Goal: Information Seeking & Learning: Find contact information

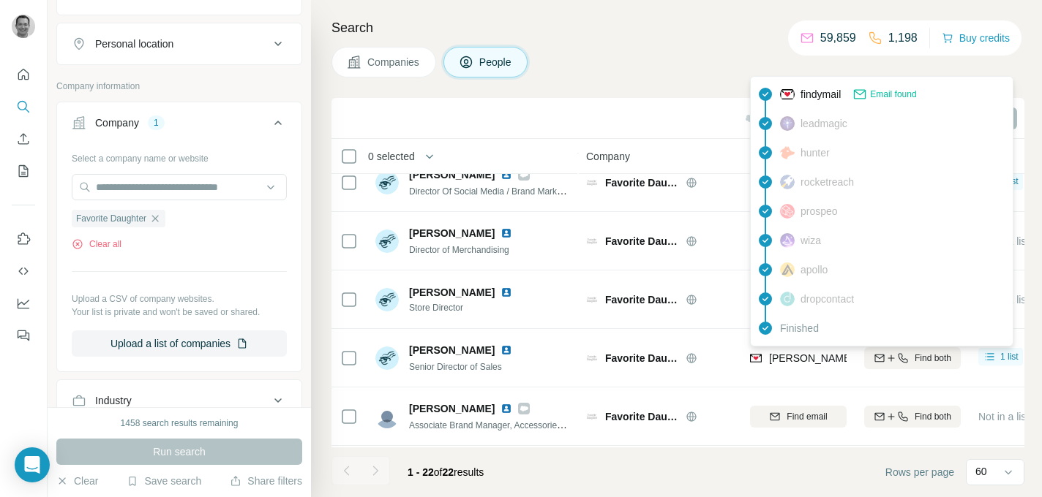
scroll to position [285, 0]
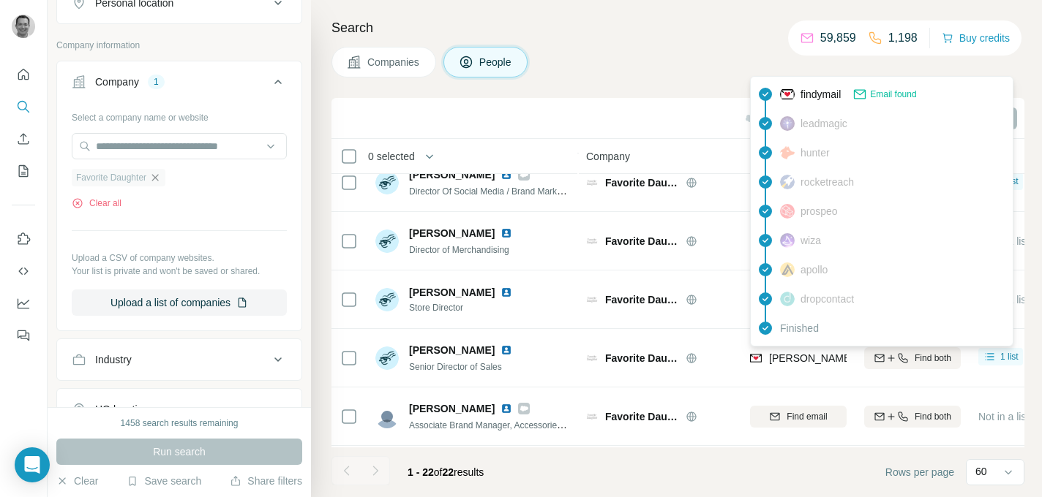
click at [161, 177] on icon "button" at bounding box center [155, 178] width 12 height 12
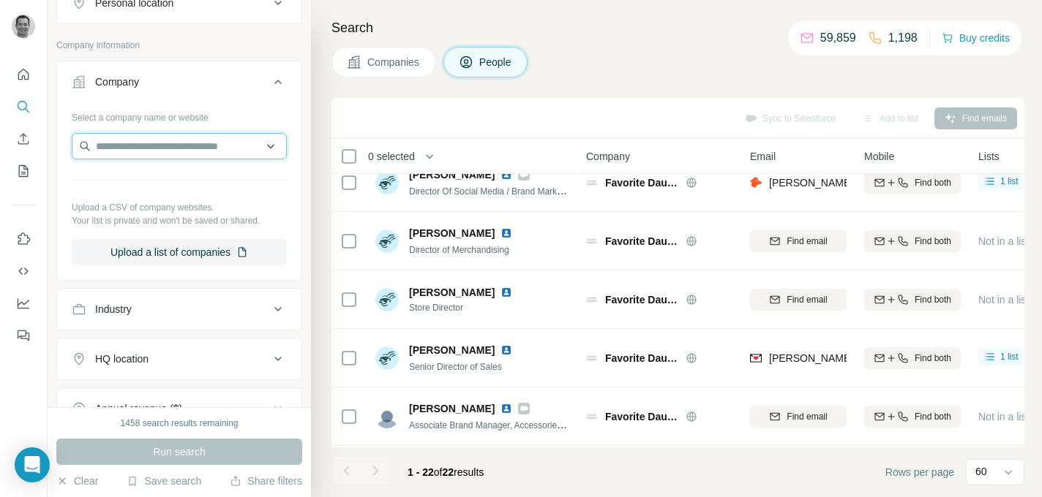
click at [161, 148] on input "text" at bounding box center [179, 146] width 215 height 26
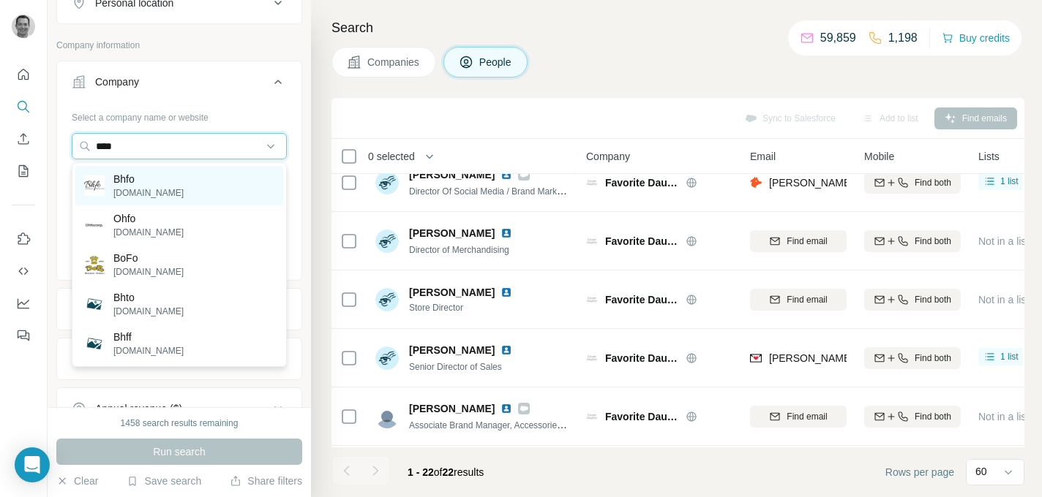
type input "****"
click at [145, 192] on p "[DOMAIN_NAME]" at bounding box center [148, 193] width 70 height 13
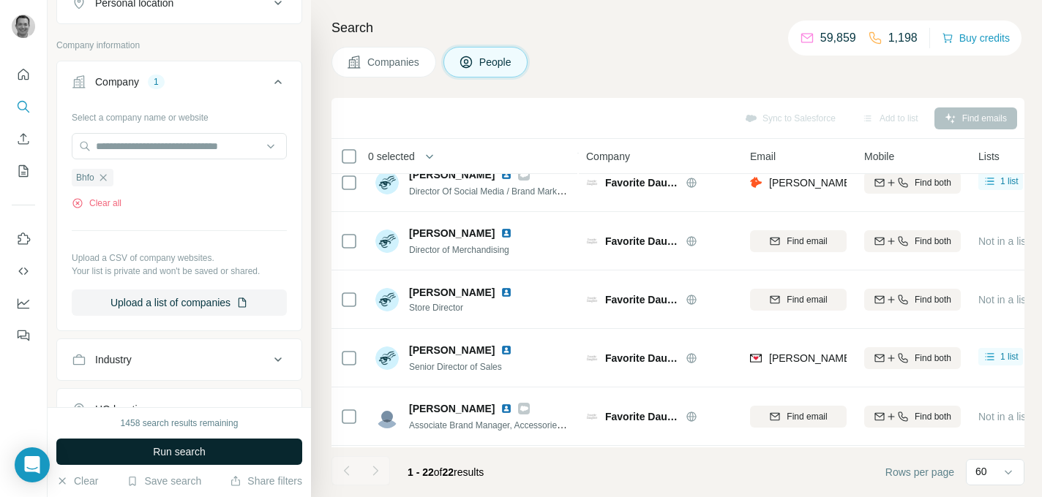
click at [168, 445] on span "Run search" at bounding box center [179, 452] width 53 height 15
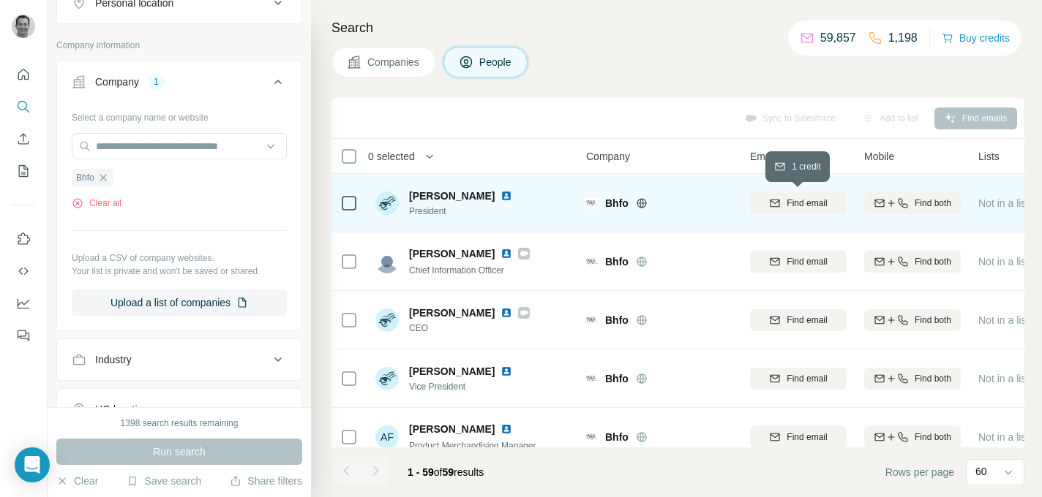
click at [805, 202] on span "Find email" at bounding box center [806, 203] width 40 height 13
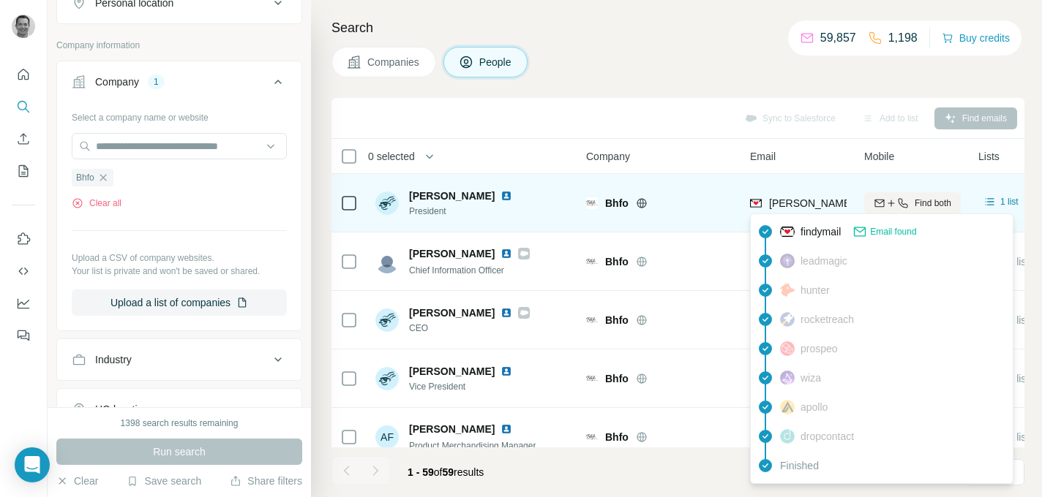
click at [791, 203] on span "[PERSON_NAME][EMAIL_ADDRESS][DOMAIN_NAME]" at bounding box center [897, 203] width 257 height 12
copy tr "[PERSON_NAME][EMAIL_ADDRESS][DOMAIN_NAME]"
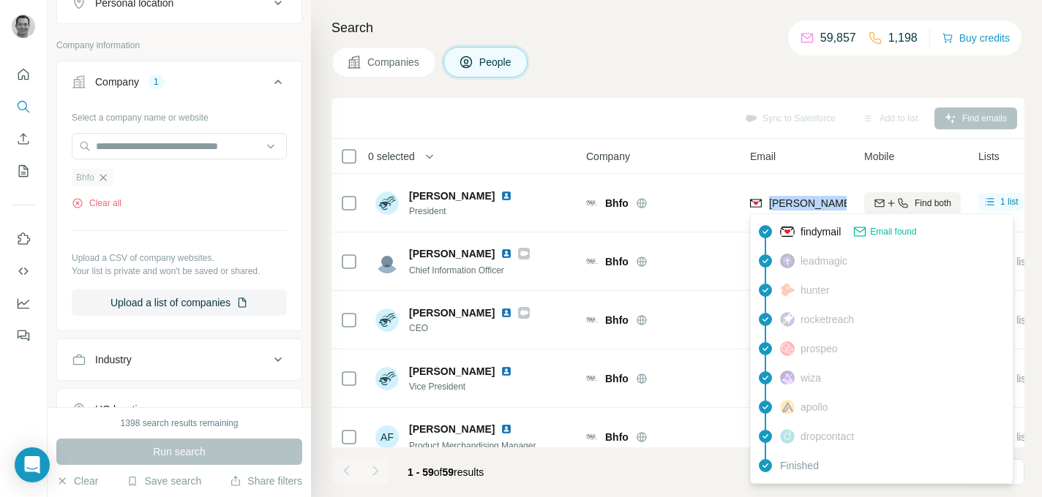
click at [105, 177] on icon "button" at bounding box center [103, 178] width 12 height 12
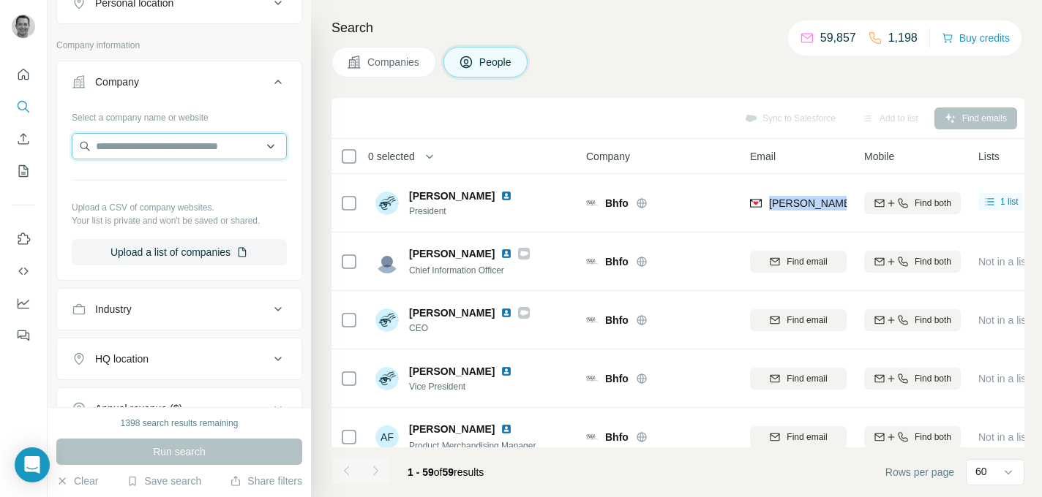
click at [119, 148] on input "text" at bounding box center [179, 146] width 215 height 26
paste input "**********"
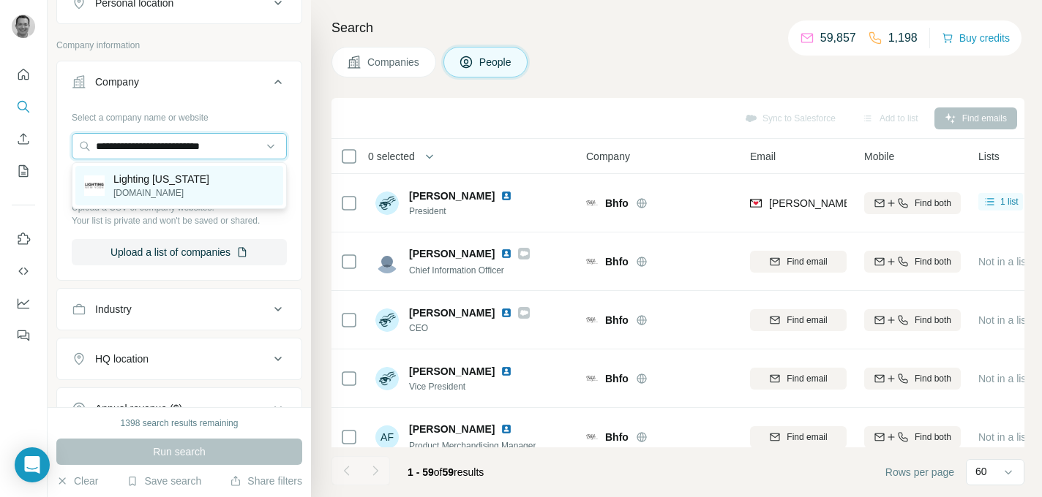
type input "**********"
click at [157, 192] on p "[DOMAIN_NAME]" at bounding box center [161, 193] width 96 height 13
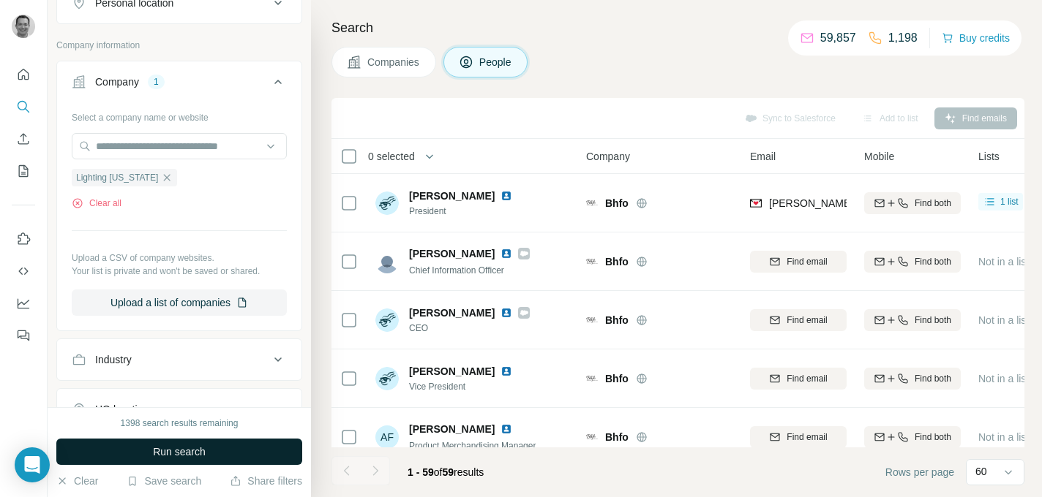
click at [166, 453] on span "Run search" at bounding box center [179, 452] width 53 height 15
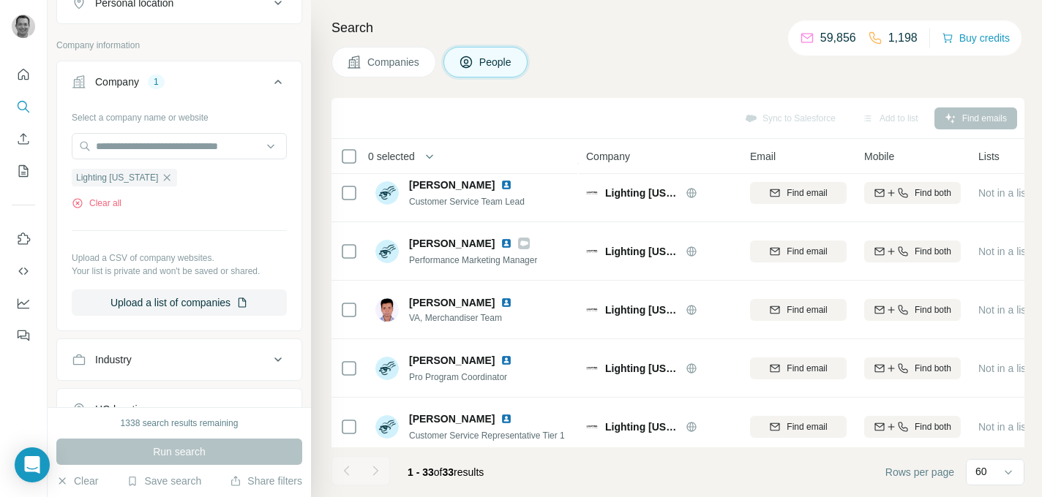
scroll to position [655, 0]
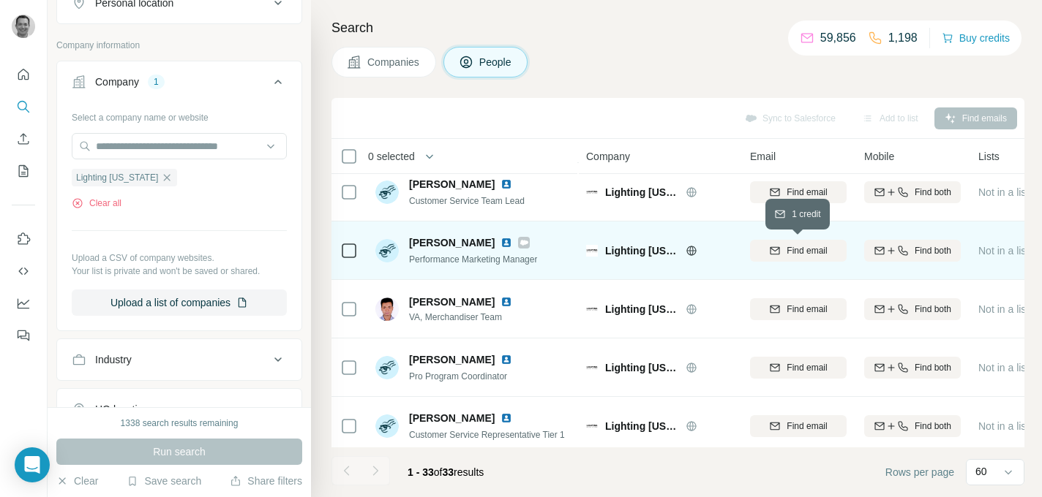
click at [784, 252] on div "Find email" at bounding box center [798, 250] width 97 height 13
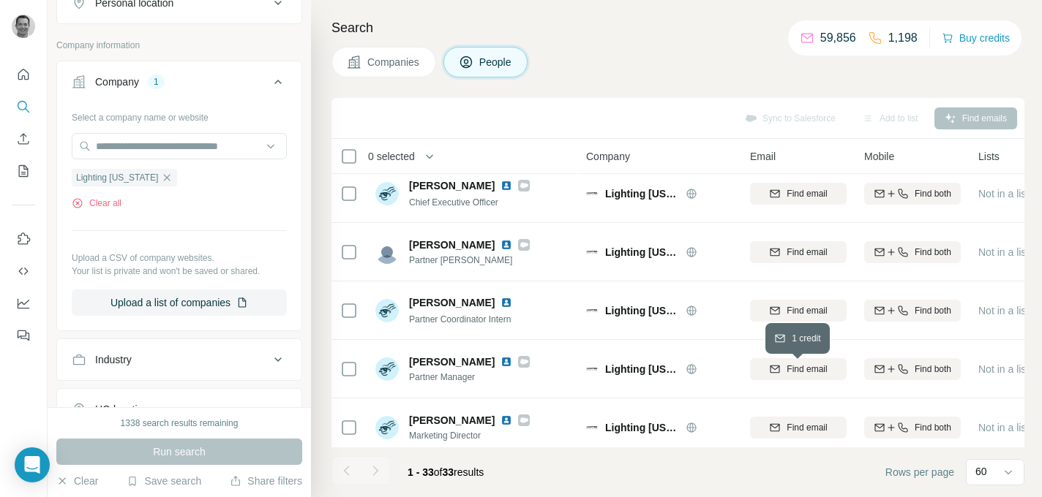
scroll to position [23, 0]
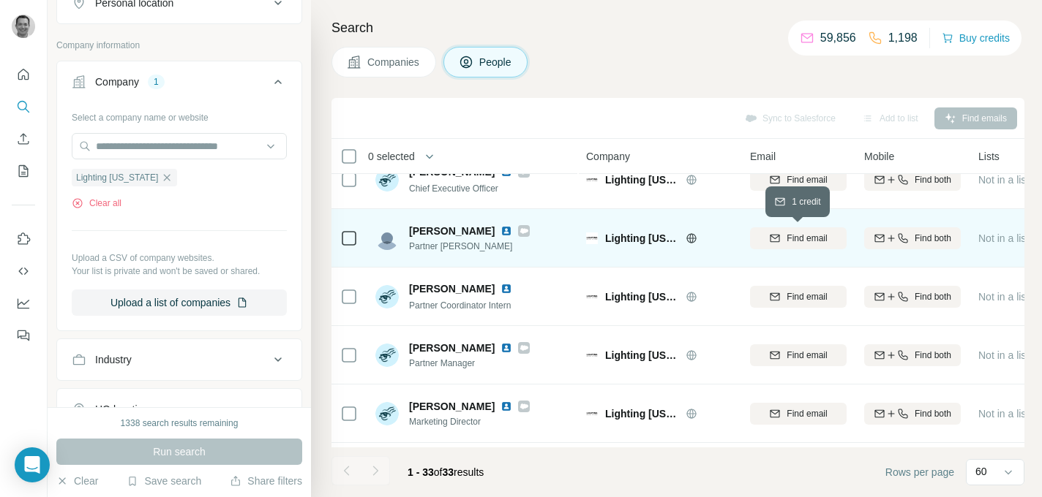
click at [798, 245] on button "Find email" at bounding box center [798, 238] width 97 height 22
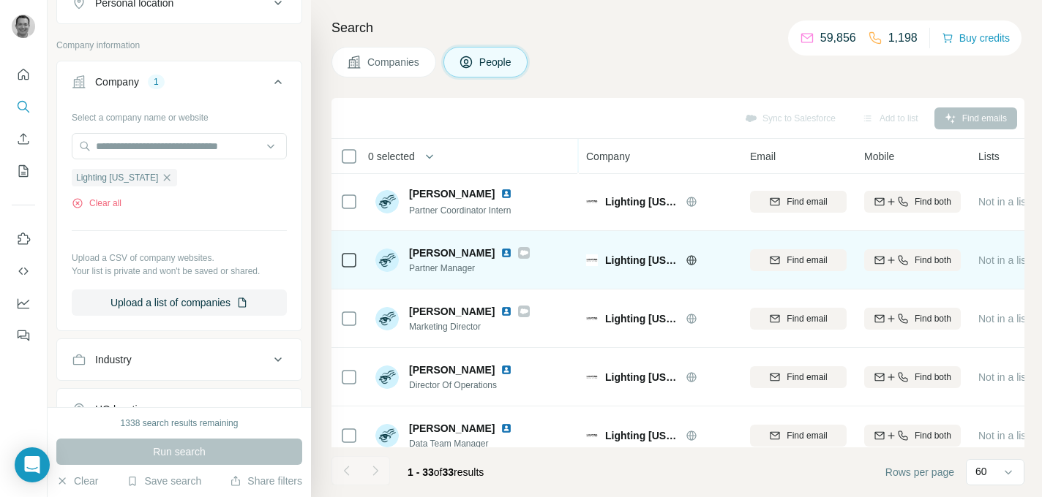
scroll to position [119, 0]
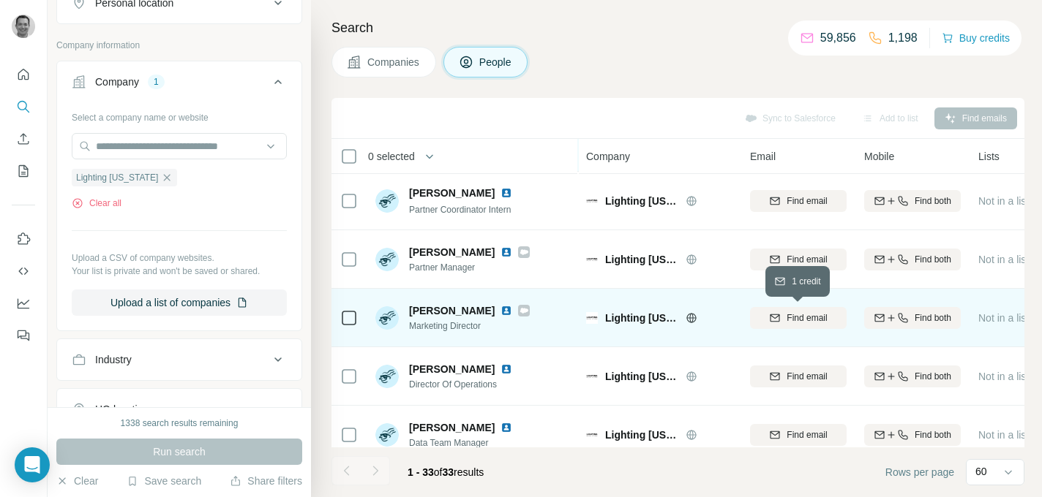
click at [797, 323] on span "Find email" at bounding box center [806, 318] width 40 height 13
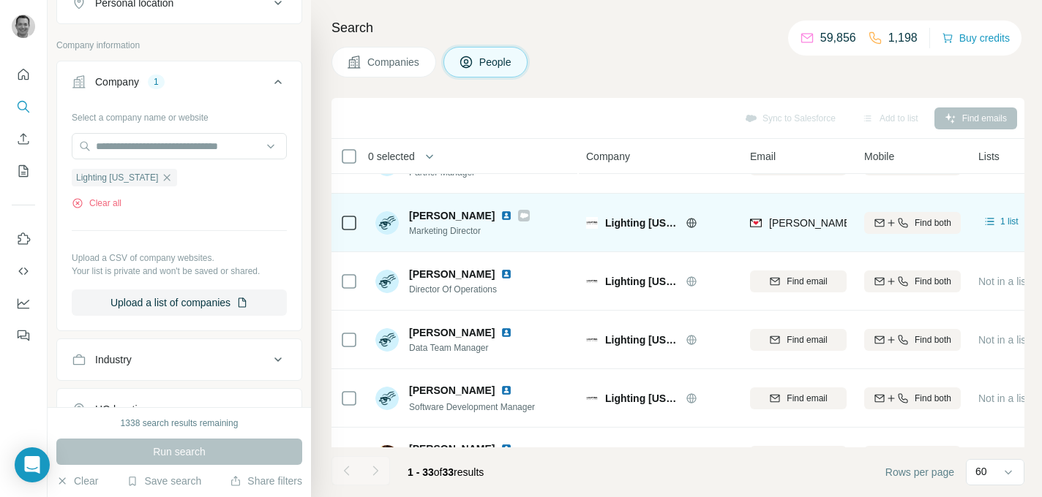
scroll to position [226, 0]
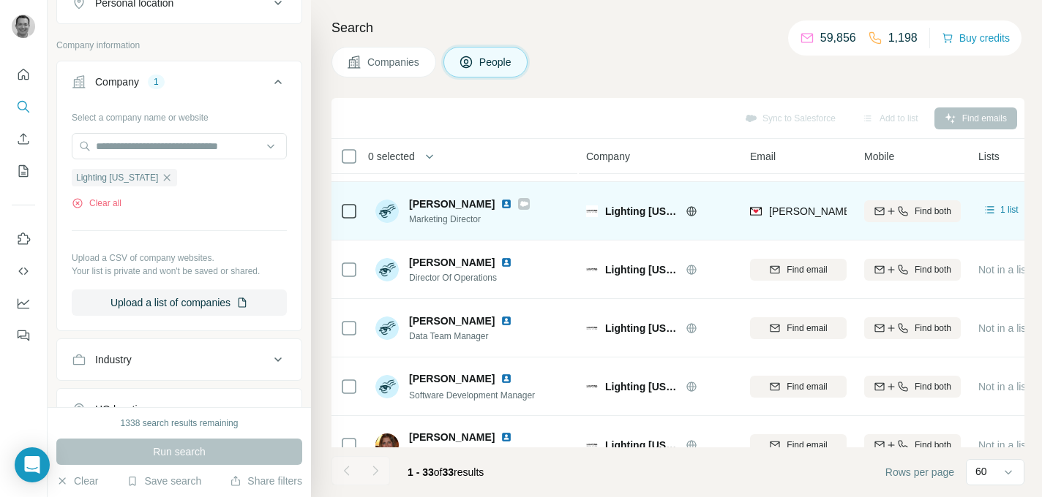
click at [812, 212] on span "[PERSON_NAME][EMAIL_ADDRESS][DOMAIN_NAME]" at bounding box center [897, 212] width 257 height 12
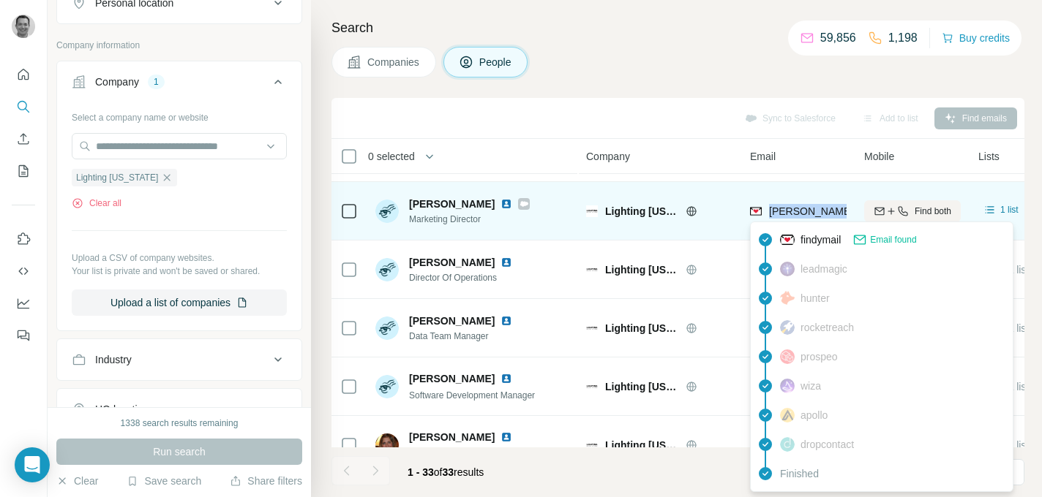
click at [812, 212] on span "[PERSON_NAME][EMAIL_ADDRESS][DOMAIN_NAME]" at bounding box center [897, 212] width 257 height 12
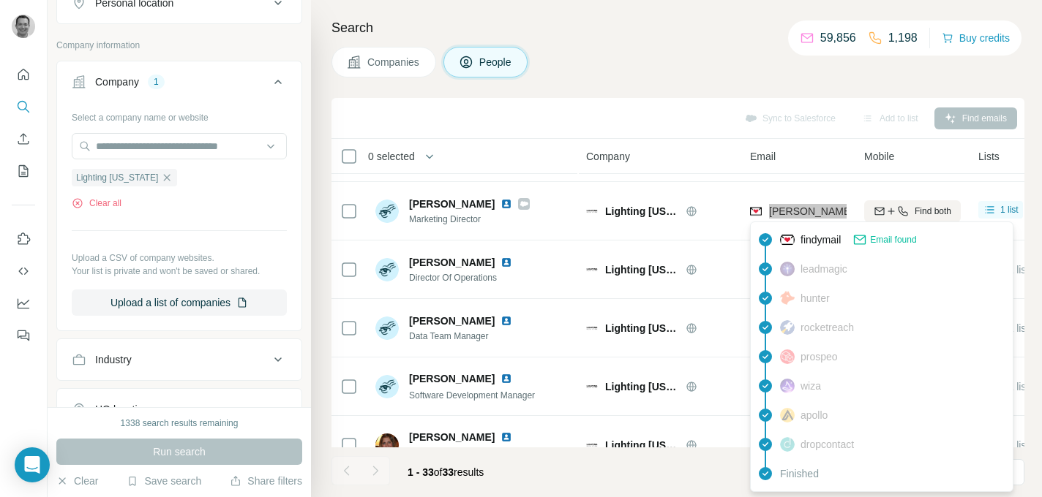
scroll to position [227, 0]
click at [666, 96] on div "Search Companies People Sync to Salesforce Add to list Find emails 0 selected P…" at bounding box center [676, 248] width 731 height 497
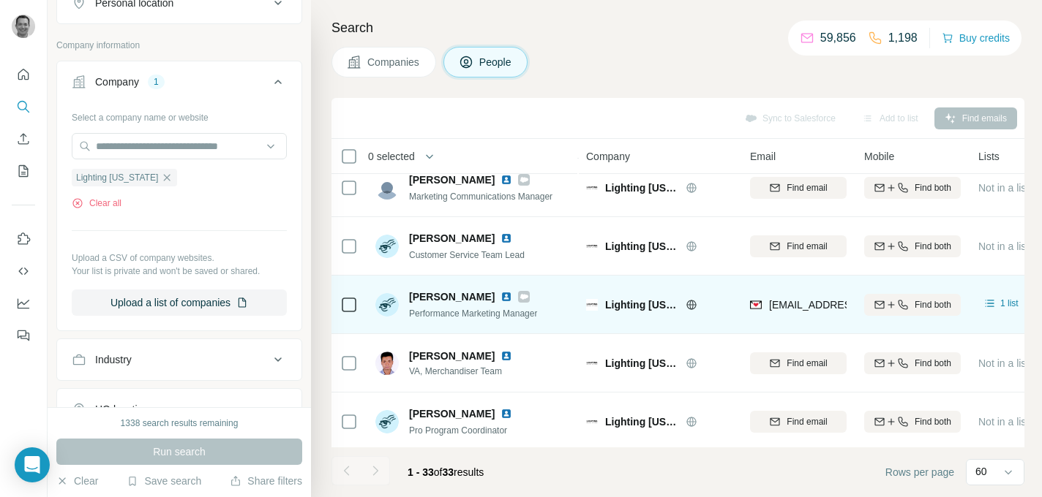
scroll to position [603, 0]
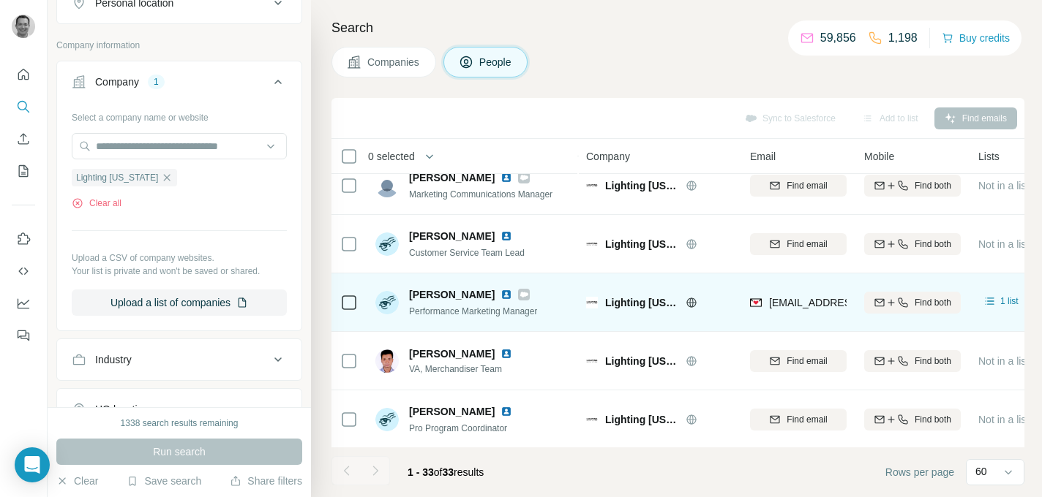
click at [785, 298] on span "[EMAIL_ADDRESS][DOMAIN_NAME]" at bounding box center [855, 303] width 173 height 12
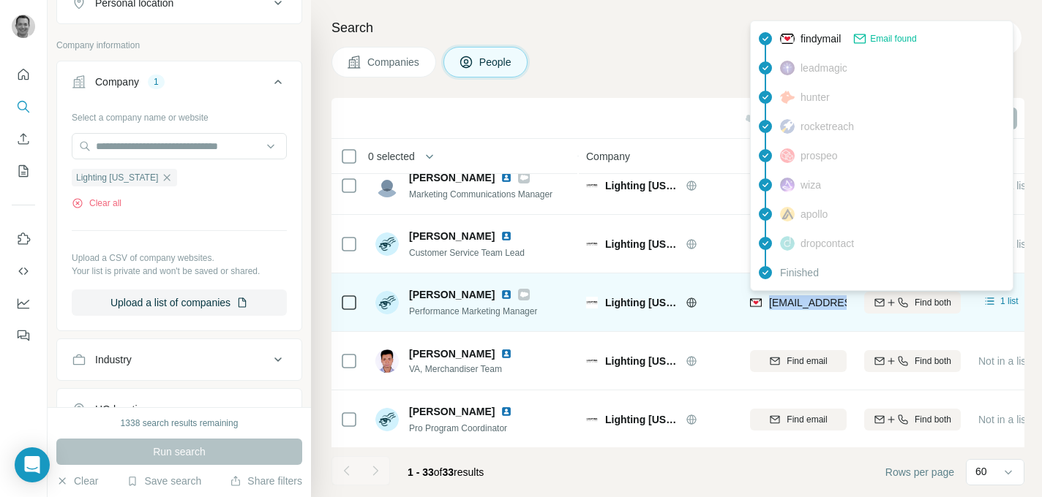
click at [785, 298] on span "[EMAIL_ADDRESS][DOMAIN_NAME]" at bounding box center [855, 303] width 173 height 12
copy tr "[EMAIL_ADDRESS][DOMAIN_NAME]"
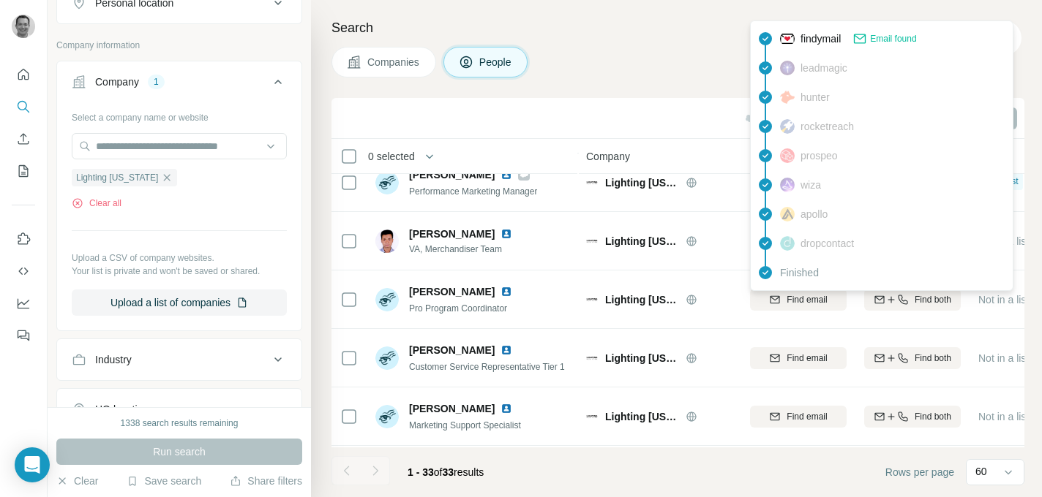
scroll to position [0, 0]
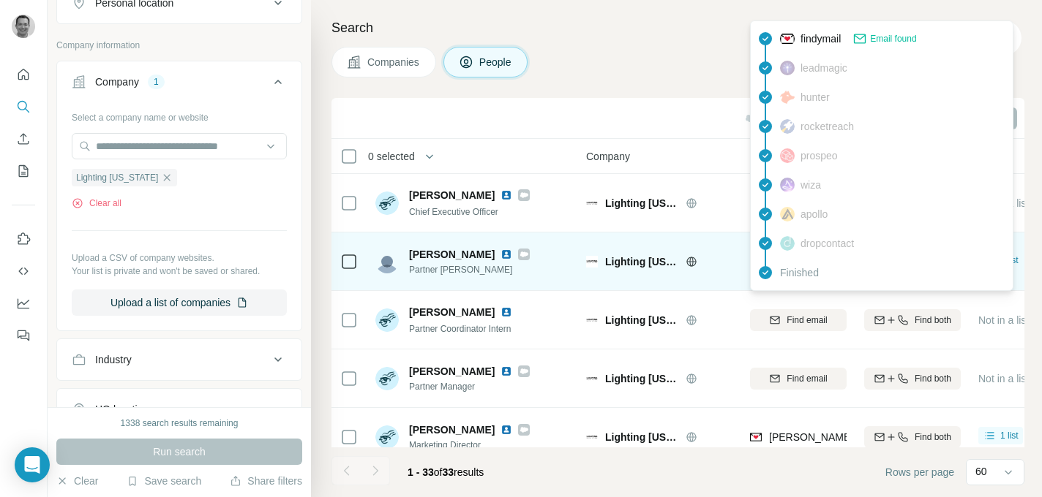
click at [713, 53] on div "Companies People" at bounding box center [677, 62] width 693 height 31
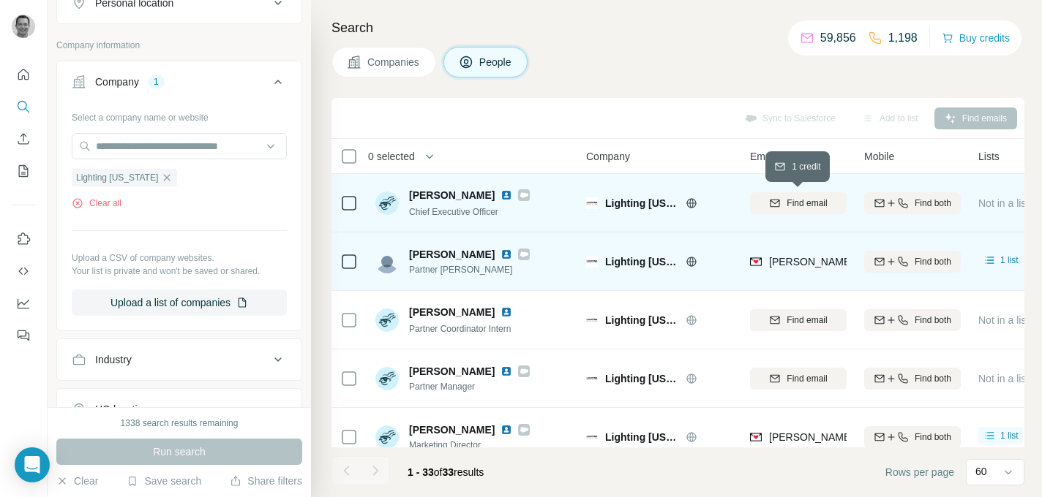
click at [807, 208] on span "Find email" at bounding box center [806, 203] width 40 height 13
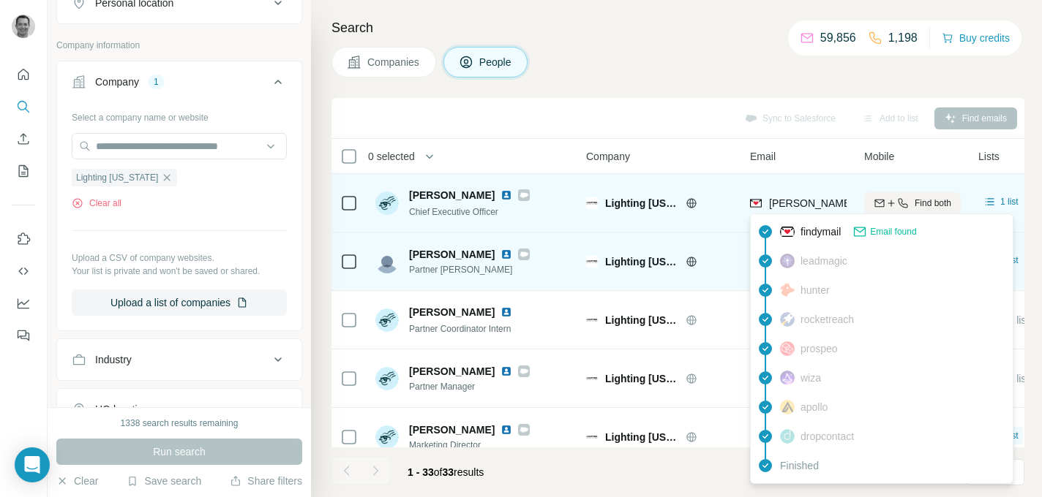
click at [808, 201] on span "[PERSON_NAME][EMAIL_ADDRESS][DOMAIN_NAME]" at bounding box center [897, 203] width 257 height 12
copy tr "[PERSON_NAME][EMAIL_ADDRESS][DOMAIN_NAME]"
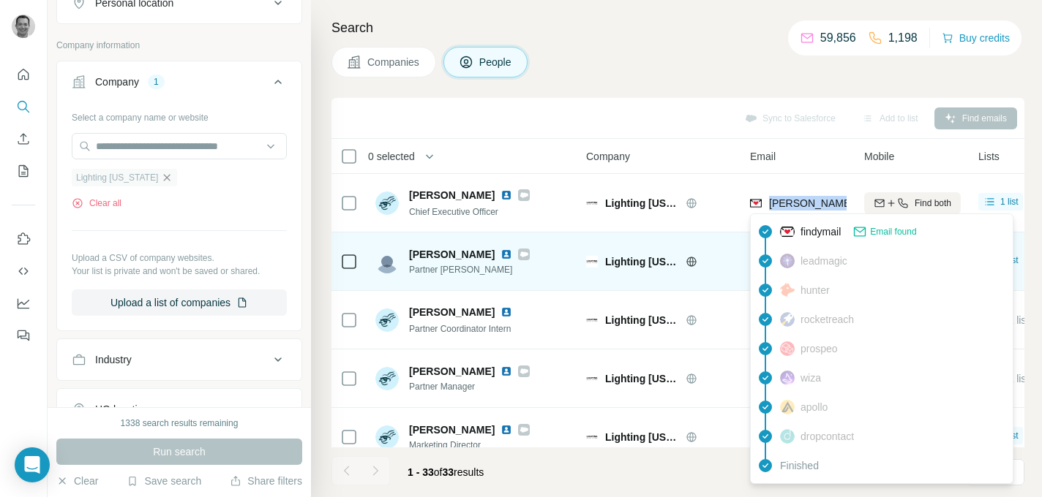
click at [164, 178] on icon "button" at bounding box center [167, 177] width 7 height 7
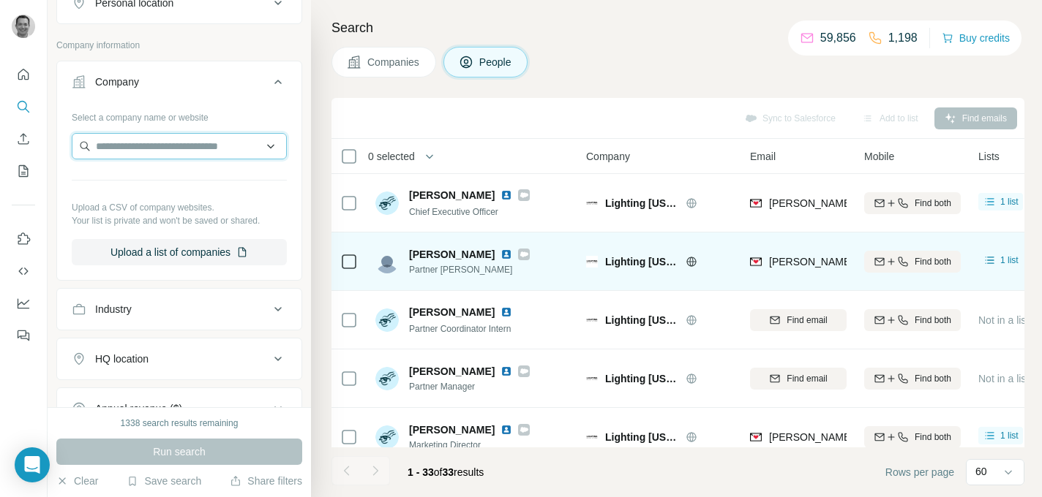
click at [156, 146] on input "text" at bounding box center [179, 146] width 215 height 26
paste input "**********"
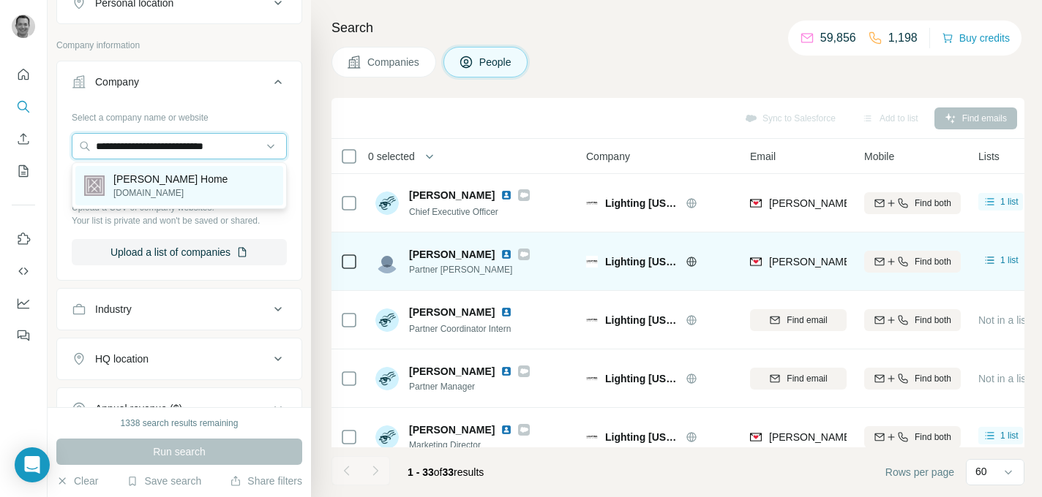
type input "**********"
click at [180, 189] on p "[DOMAIN_NAME]" at bounding box center [170, 193] width 114 height 13
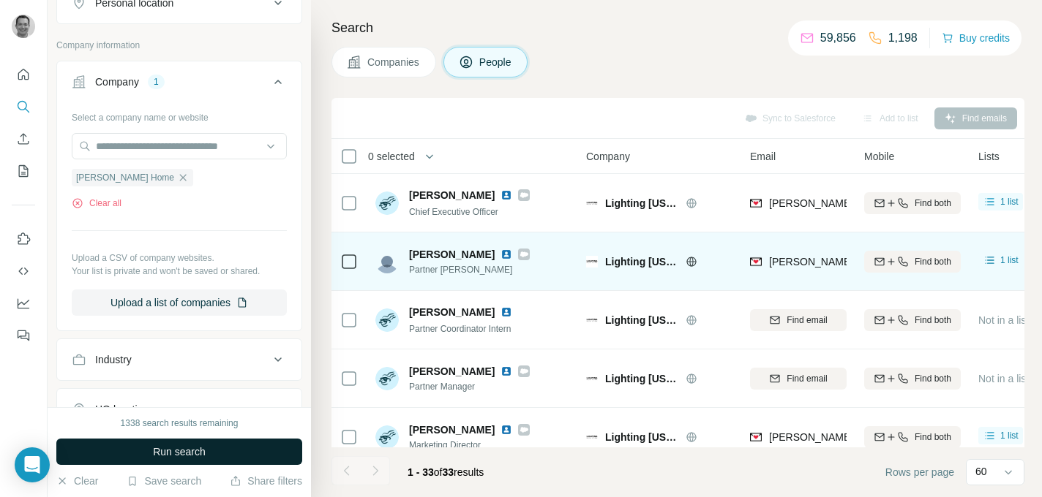
click at [187, 456] on span "Run search" at bounding box center [179, 452] width 53 height 15
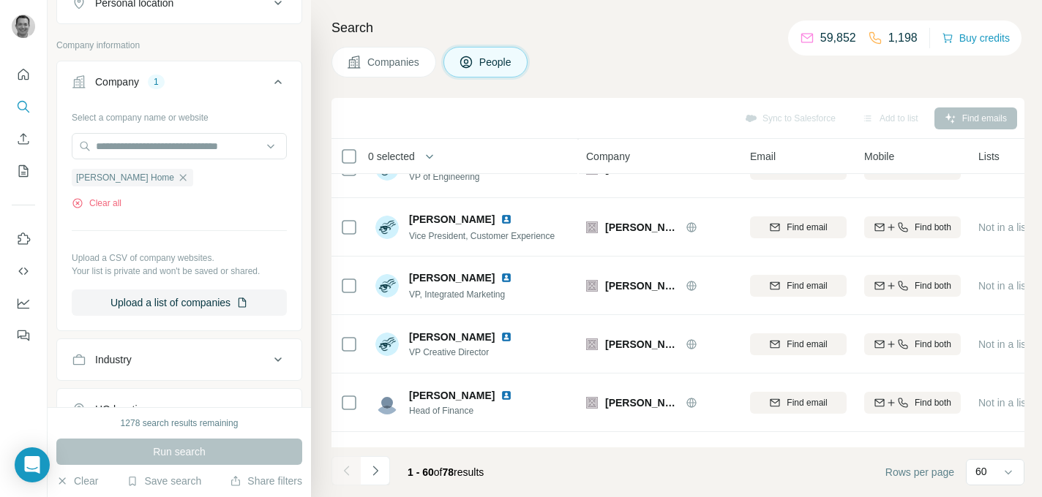
scroll to position [99, 0]
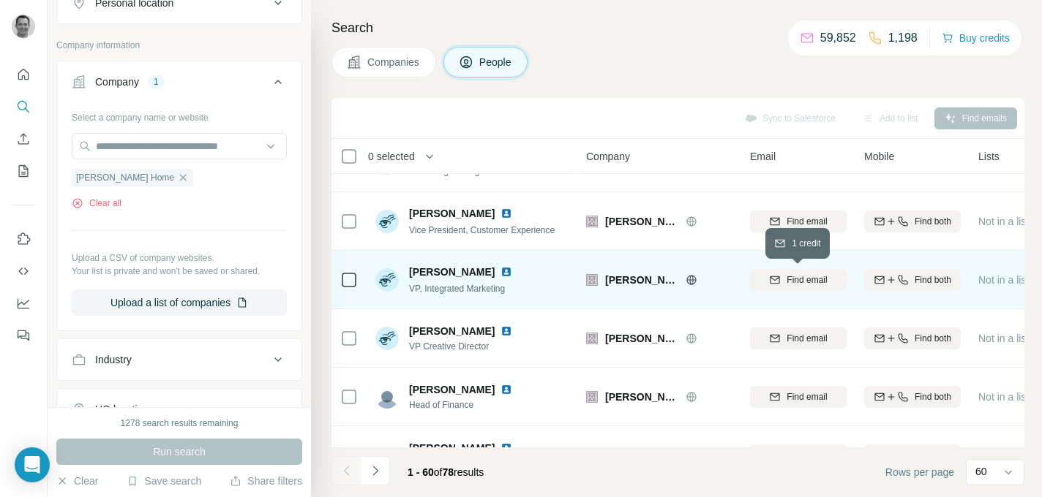
click at [774, 281] on icon "button" at bounding box center [775, 280] width 12 height 12
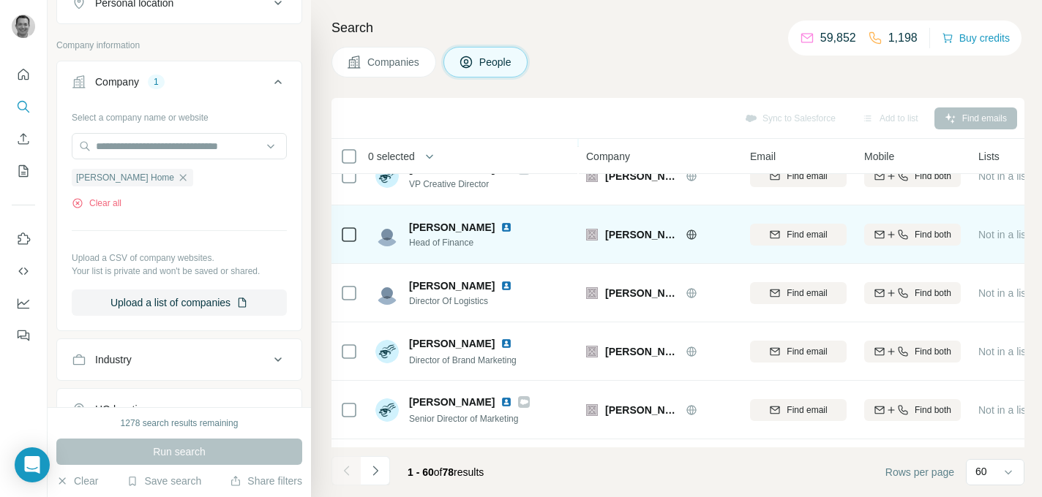
scroll to position [306, 0]
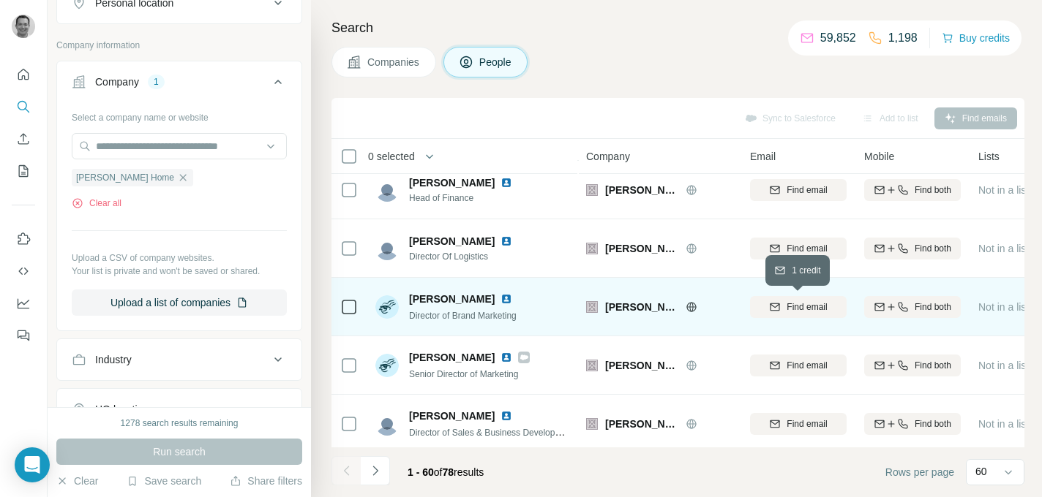
click at [781, 308] on div "Find email" at bounding box center [798, 307] width 97 height 13
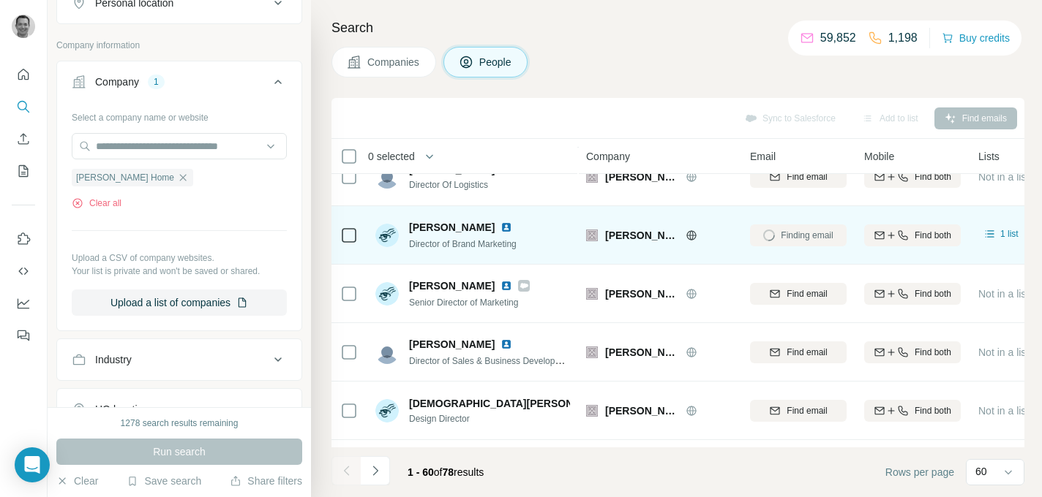
scroll to position [378, 0]
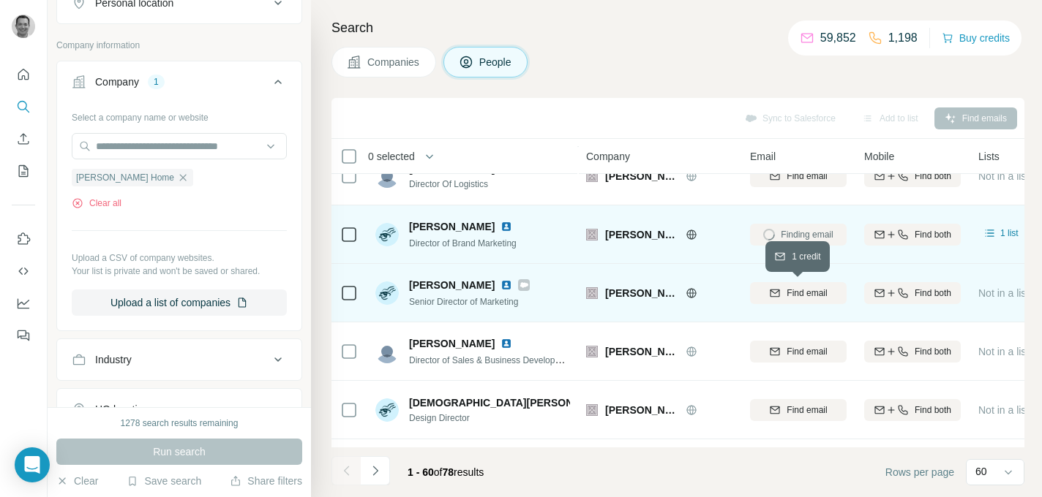
click at [777, 290] on icon "button" at bounding box center [775, 292] width 10 height 4
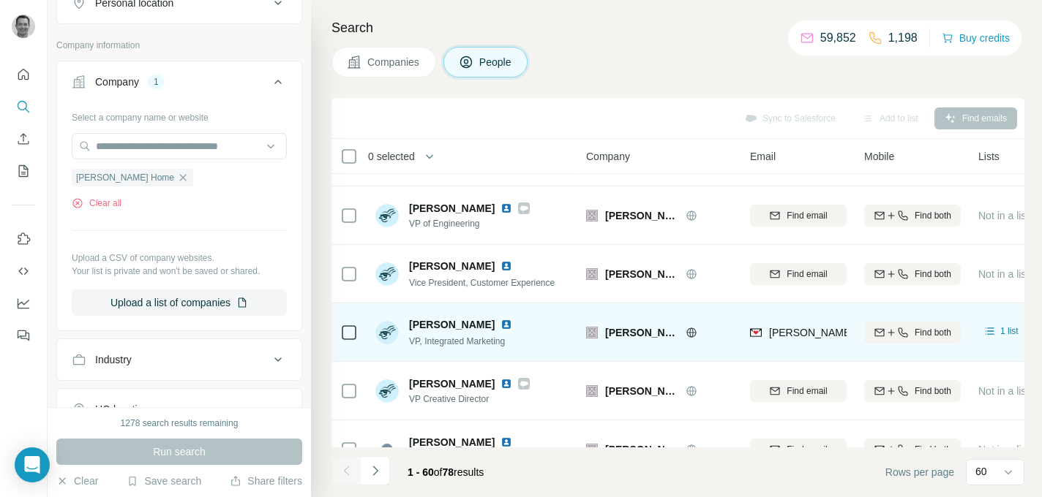
scroll to position [50, 0]
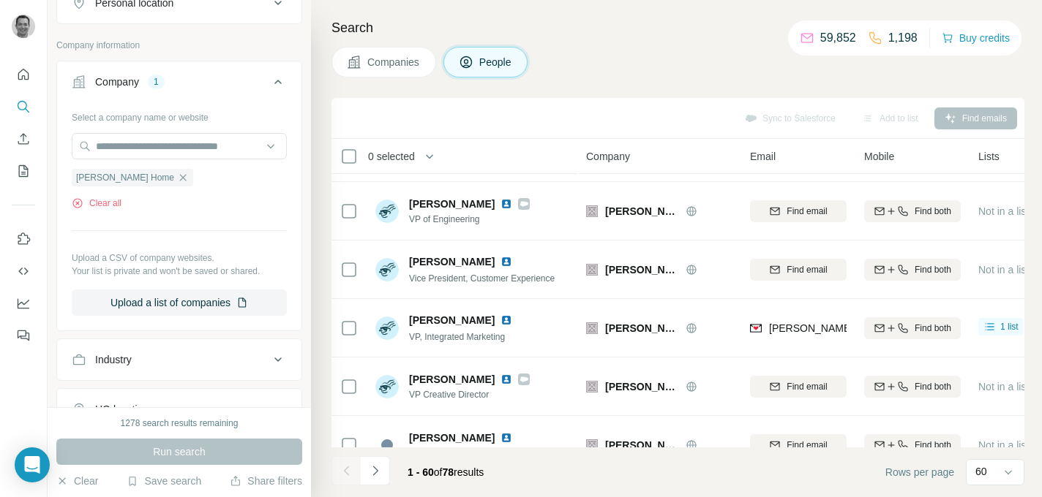
click at [802, 325] on span "[PERSON_NAME][EMAIL_ADDRESS][DOMAIN_NAME]" at bounding box center [897, 329] width 257 height 12
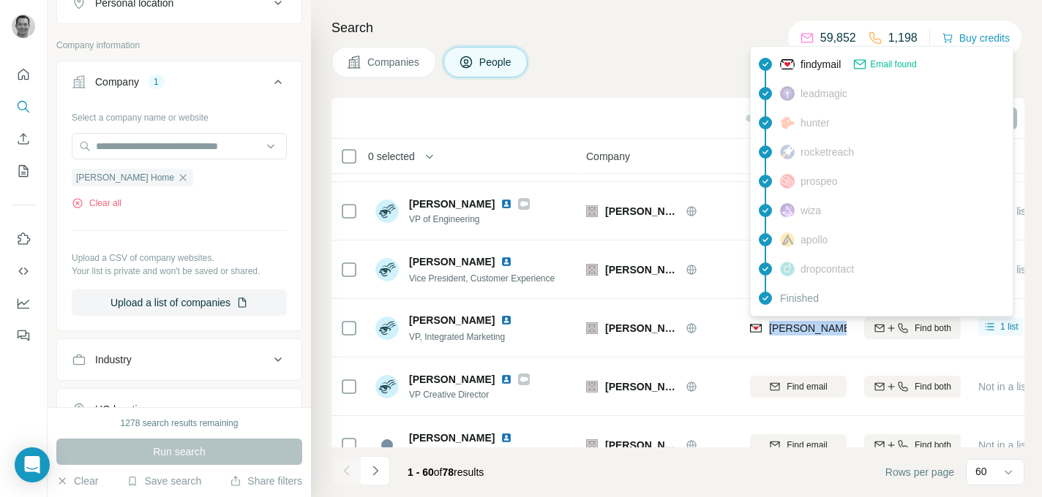
click at [802, 325] on span "[PERSON_NAME][EMAIL_ADDRESS][DOMAIN_NAME]" at bounding box center [897, 329] width 257 height 12
click at [650, 34] on h4 "Search" at bounding box center [677, 28] width 693 height 20
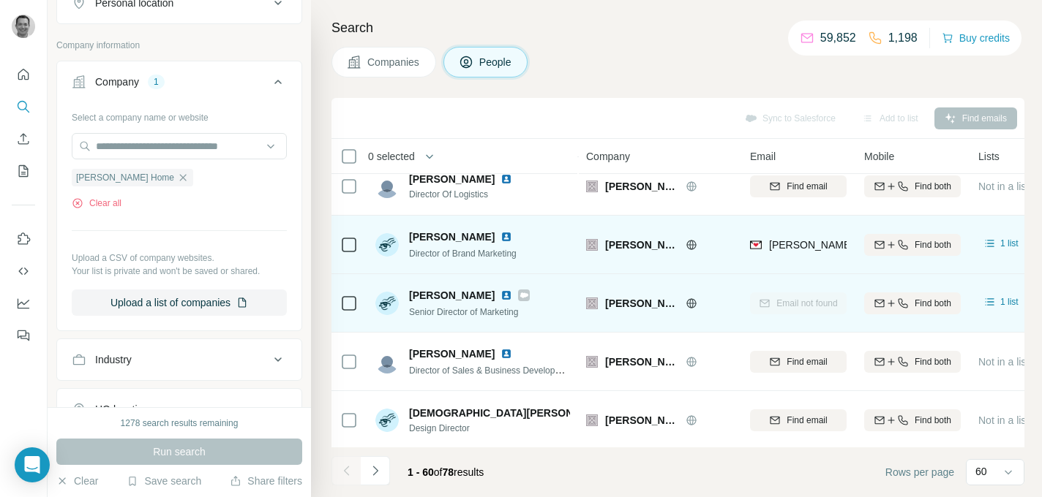
scroll to position [376, 0]
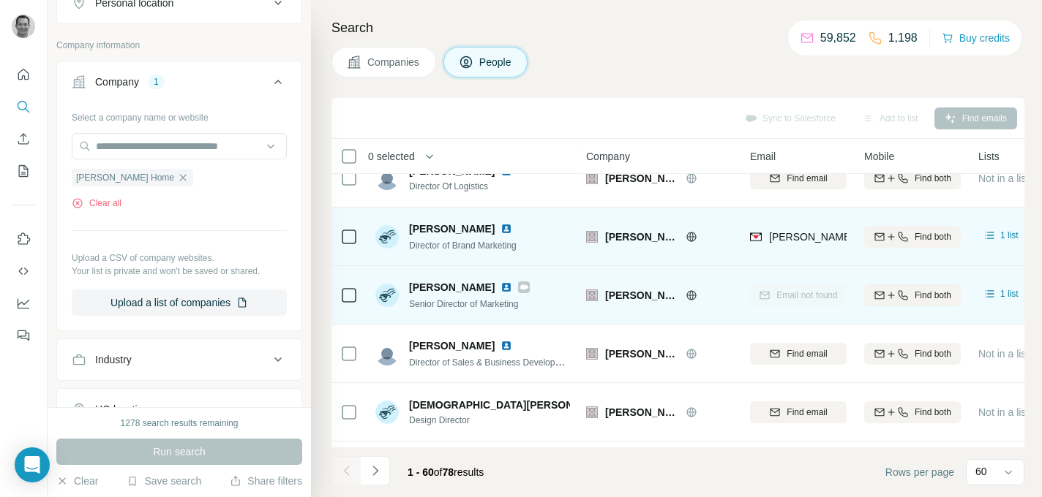
click at [815, 236] on span "[PERSON_NAME][EMAIL_ADDRESS][DOMAIN_NAME]" at bounding box center [897, 237] width 257 height 12
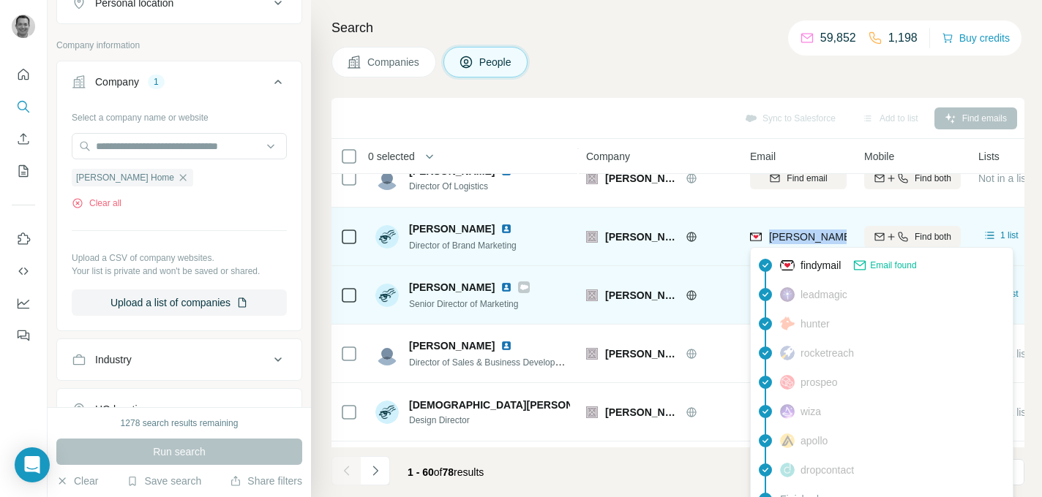
click at [815, 236] on span "[PERSON_NAME][EMAIL_ADDRESS][DOMAIN_NAME]" at bounding box center [897, 237] width 257 height 12
copy tr "[PERSON_NAME][EMAIL_ADDRESS][DOMAIN_NAME]"
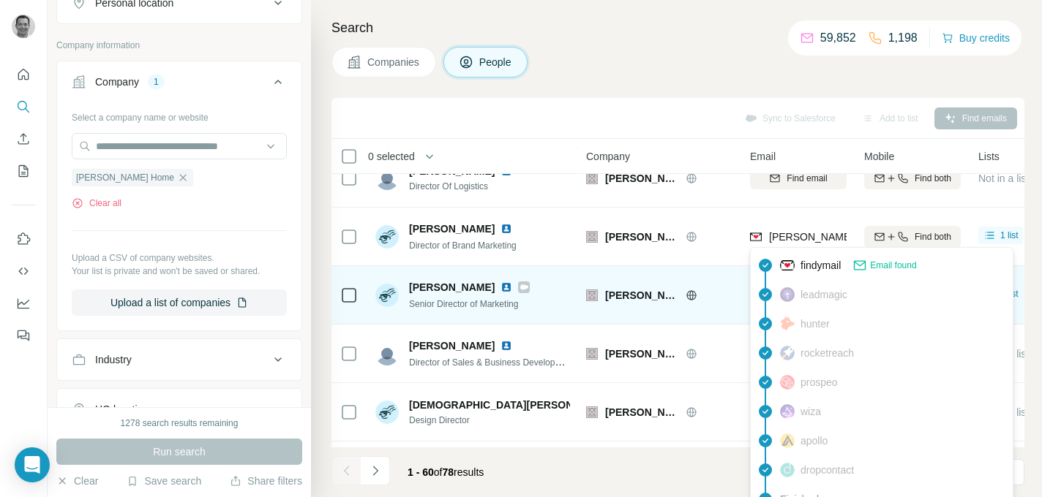
click at [659, 105] on div "Sync to Salesforce Add to list Find emails" at bounding box center [677, 118] width 693 height 41
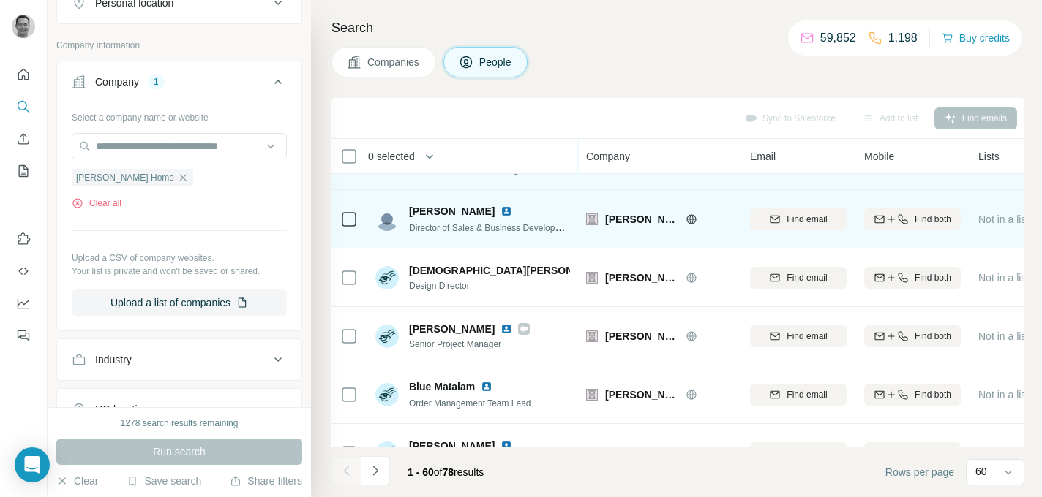
scroll to position [511, 0]
click at [788, 220] on span "Find email" at bounding box center [806, 218] width 40 height 13
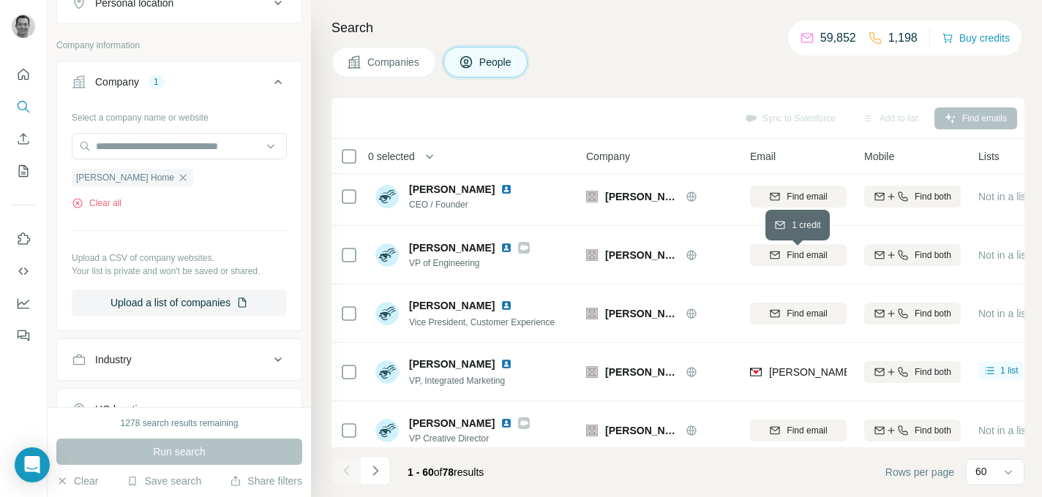
scroll to position [0, 0]
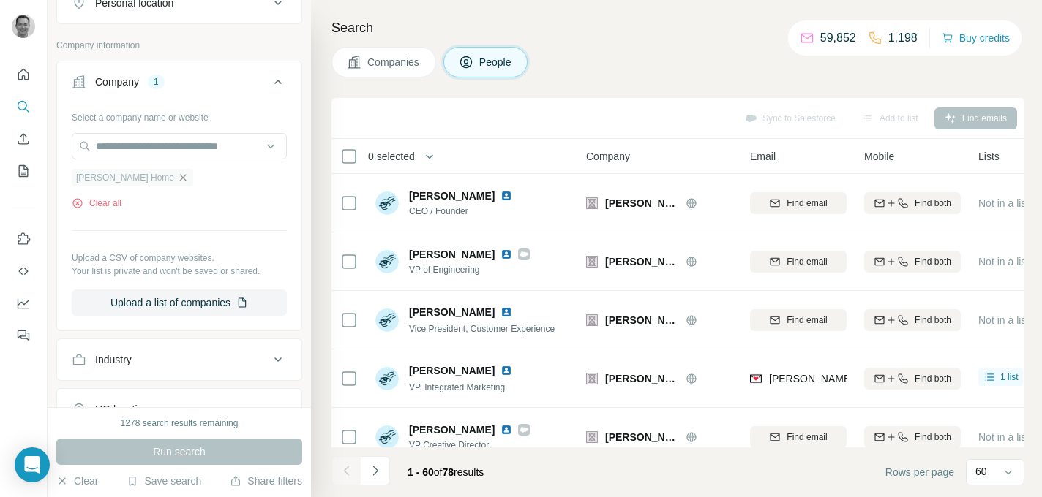
click at [177, 175] on icon "button" at bounding box center [183, 178] width 12 height 12
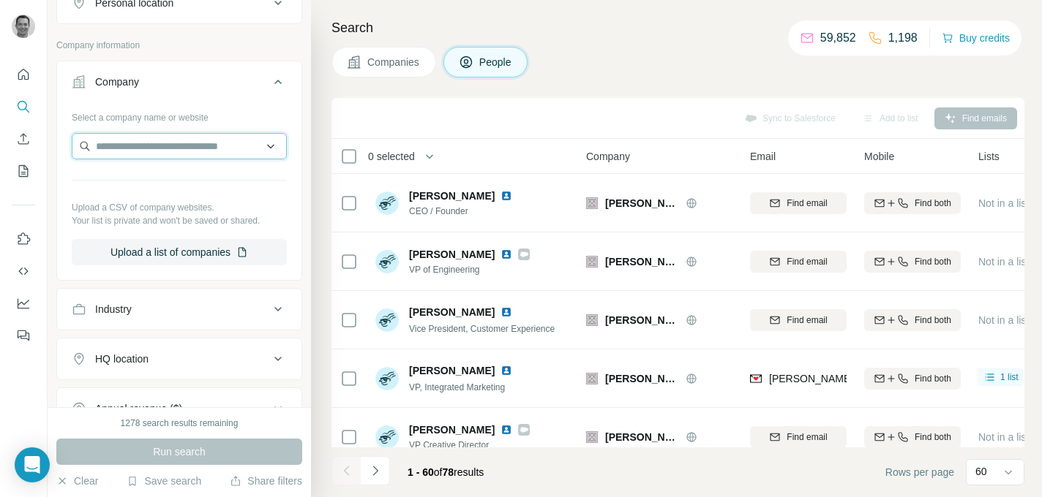
click at [151, 154] on input "text" at bounding box center [179, 146] width 215 height 26
paste input "**********"
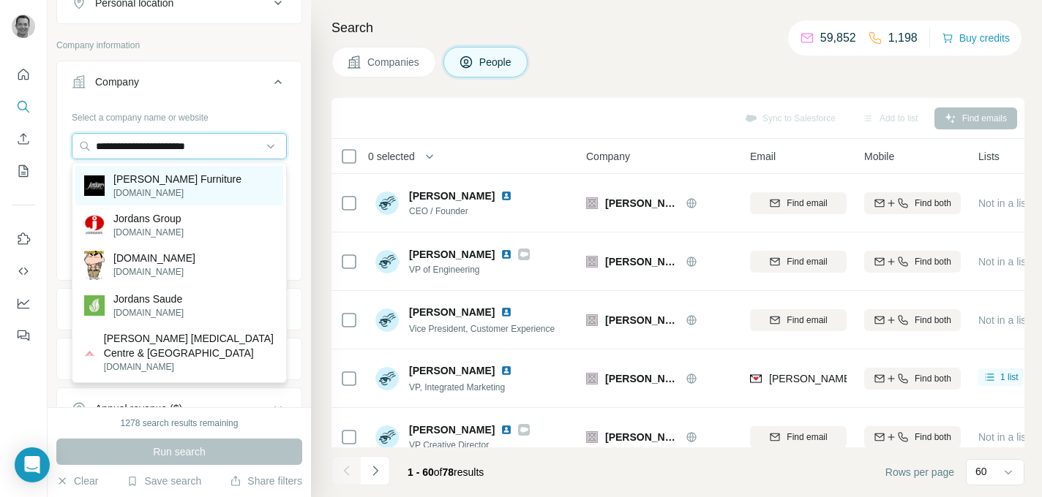
type input "**********"
click at [146, 187] on p "[DOMAIN_NAME]" at bounding box center [177, 193] width 128 height 13
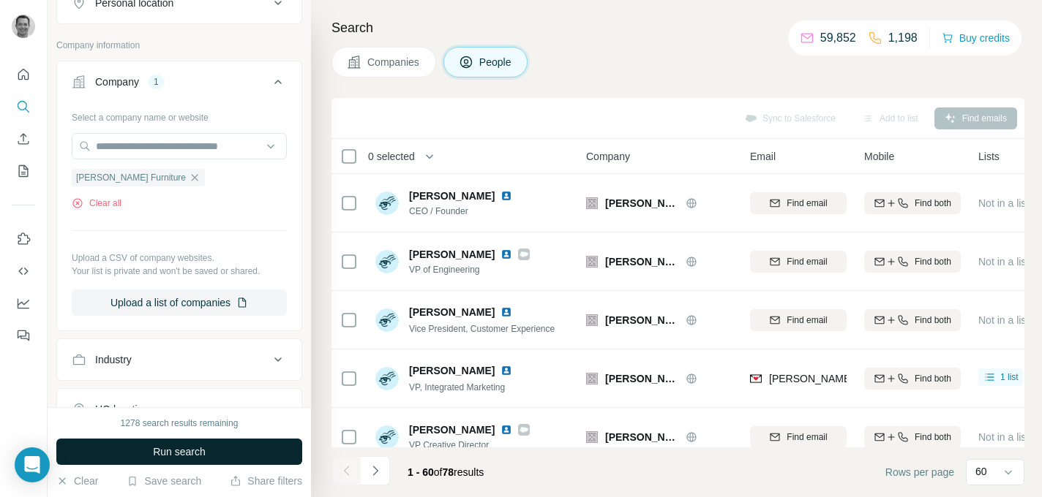
click at [178, 455] on span "Run search" at bounding box center [179, 452] width 53 height 15
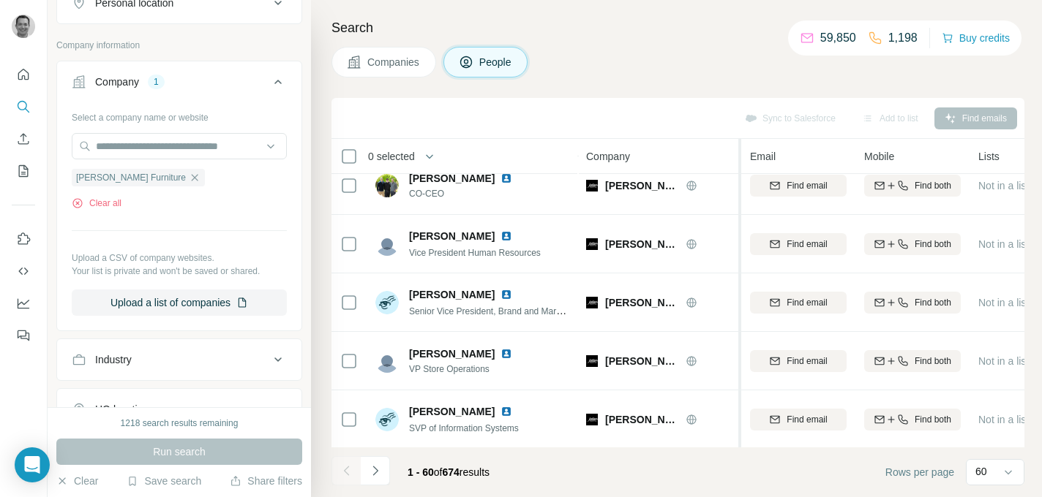
scroll to position [260, 0]
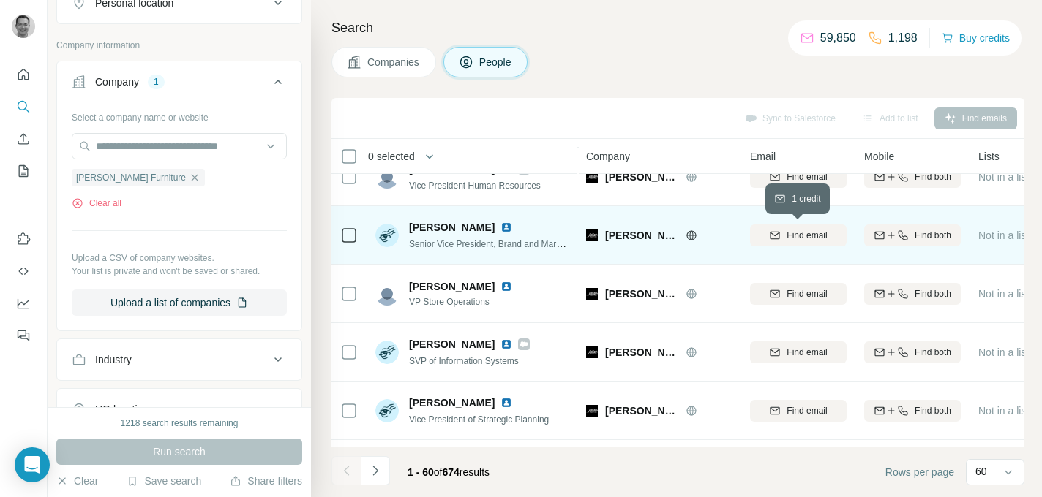
click at [794, 230] on span "Find email" at bounding box center [806, 235] width 40 height 13
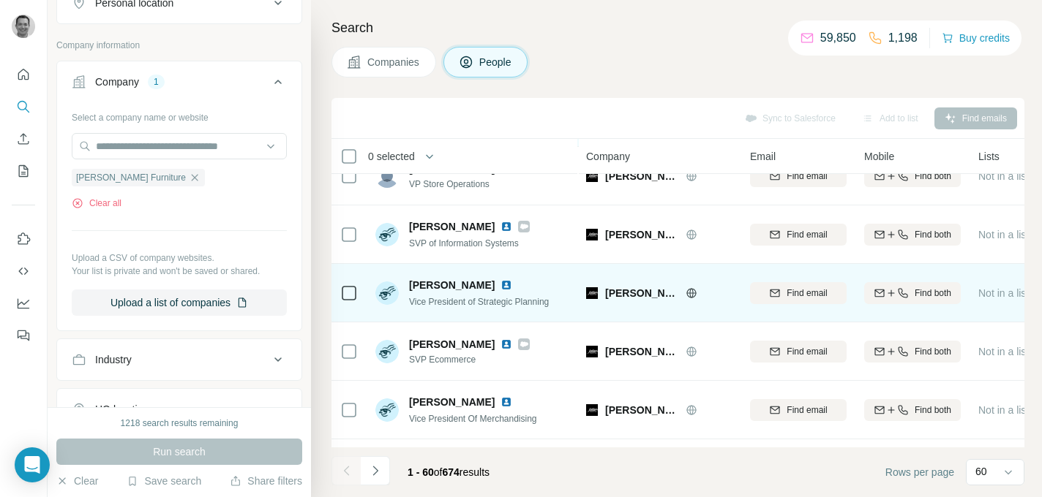
scroll to position [388, 0]
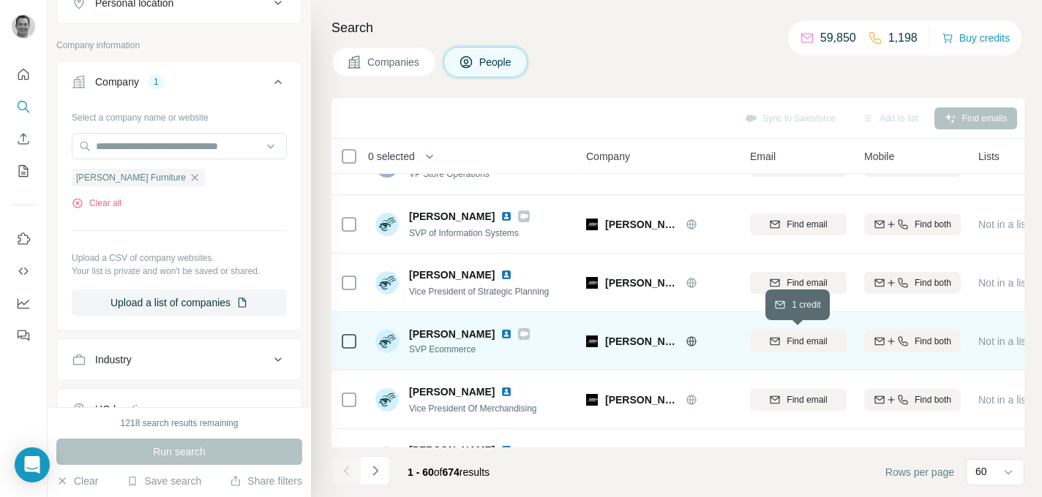
click at [770, 340] on icon "button" at bounding box center [775, 342] width 12 height 12
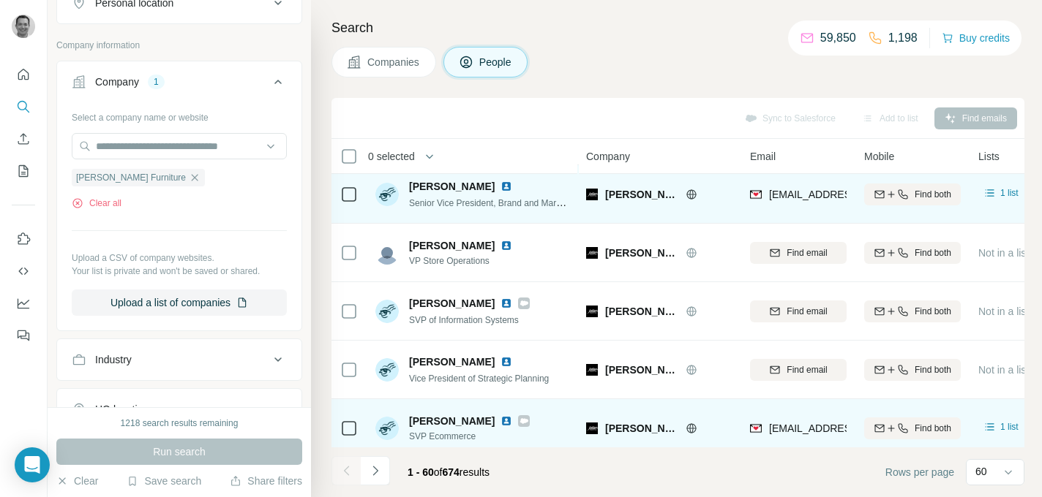
scroll to position [301, 0]
click at [794, 191] on span "[EMAIL_ADDRESS][DOMAIN_NAME]" at bounding box center [855, 195] width 173 height 12
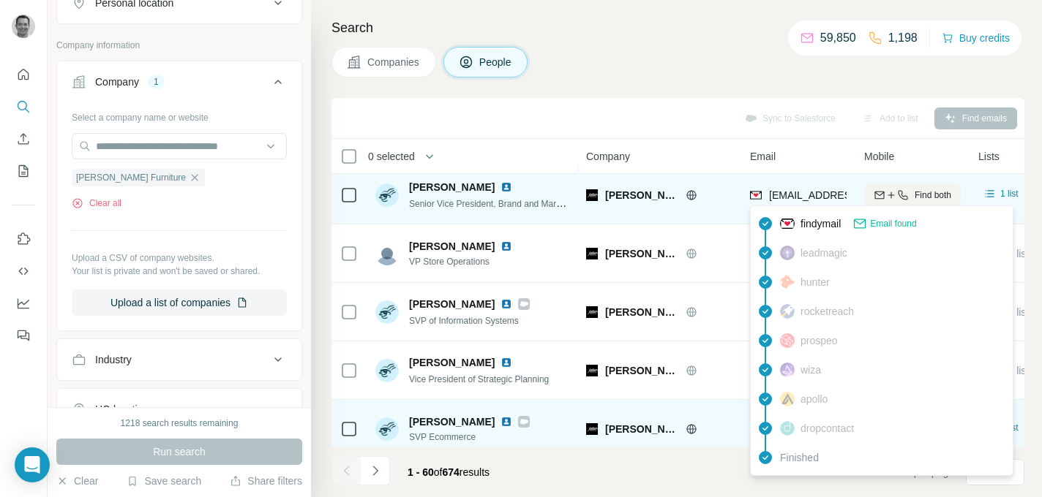
click at [794, 191] on span "[EMAIL_ADDRESS][DOMAIN_NAME]" at bounding box center [855, 195] width 173 height 12
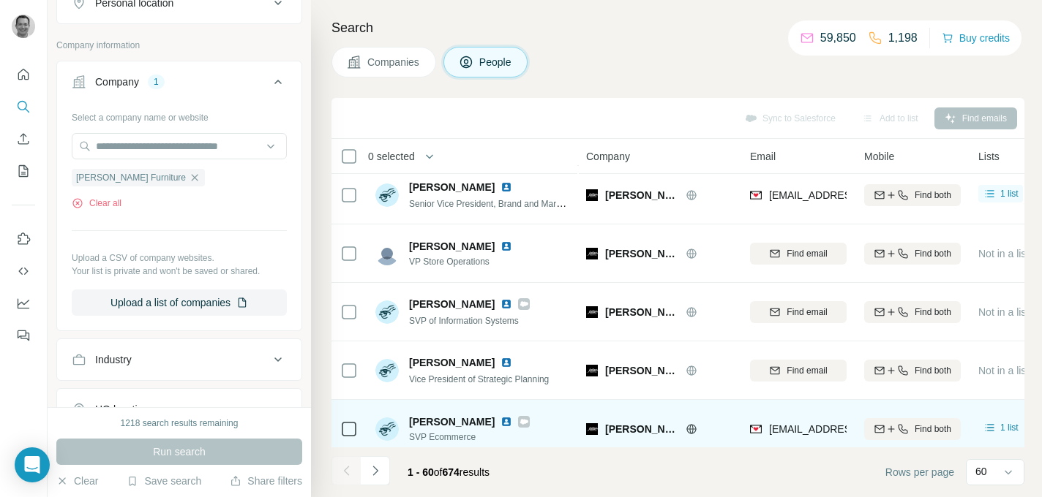
click at [633, 117] on div "Sync to Salesforce Add to list Find emails" at bounding box center [678, 118] width 678 height 26
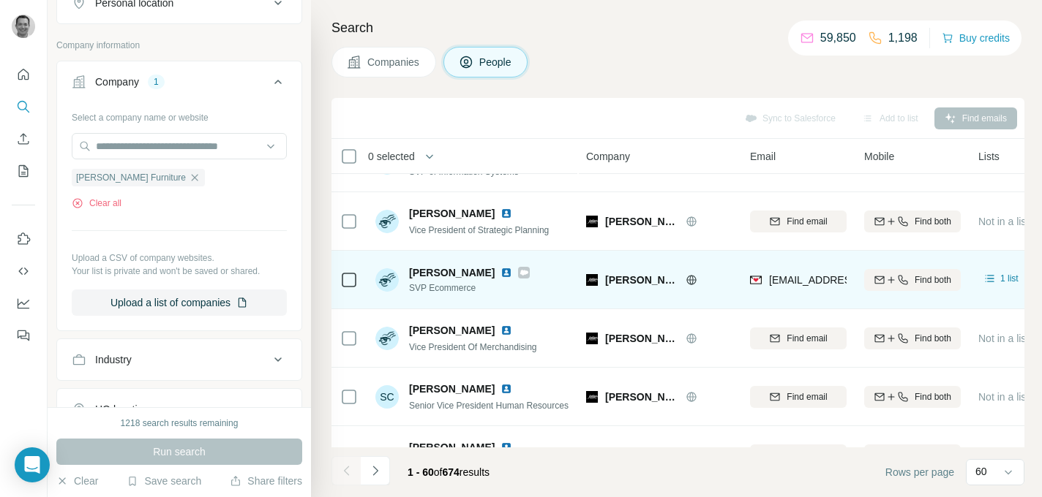
scroll to position [459, 0]
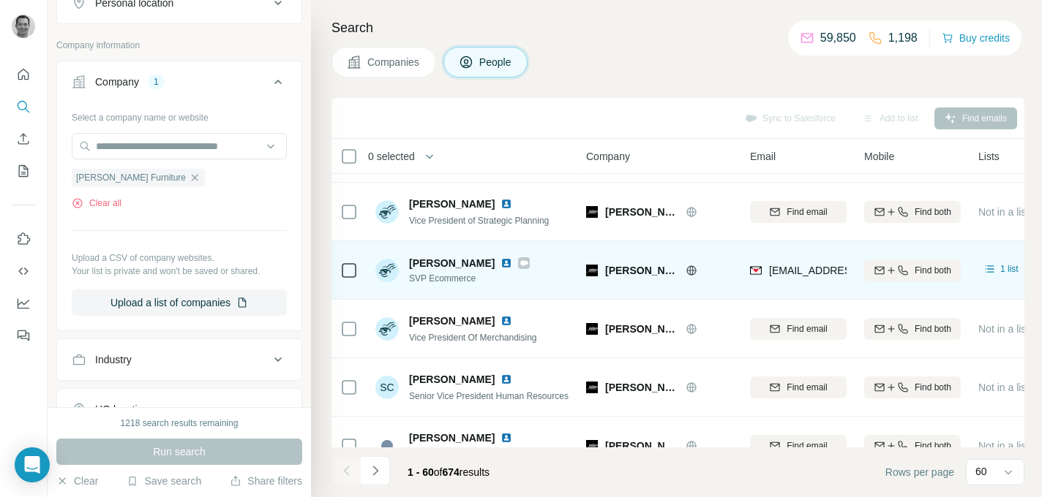
click at [786, 271] on span "[EMAIL_ADDRESS][DOMAIN_NAME]" at bounding box center [855, 271] width 173 height 12
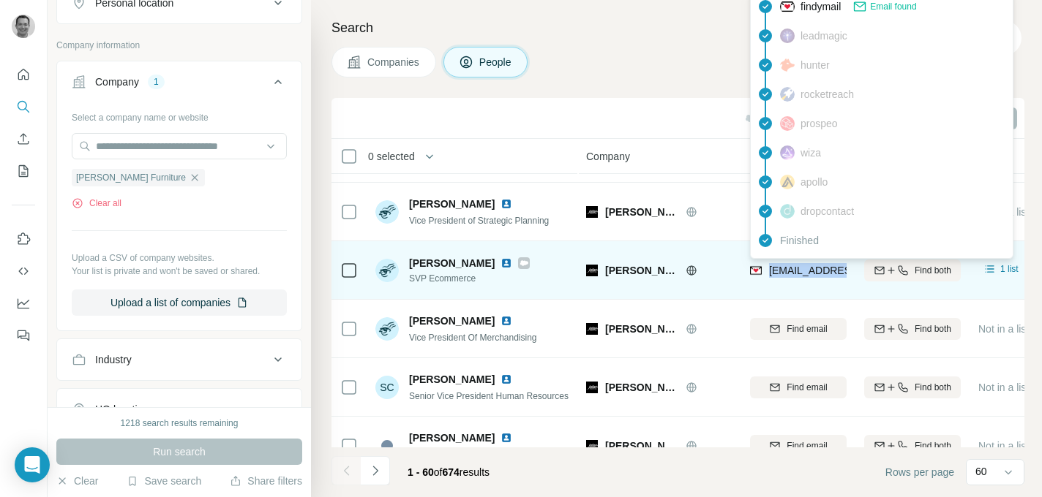
click at [786, 271] on span "[EMAIL_ADDRESS][DOMAIN_NAME]" at bounding box center [855, 271] width 173 height 12
copy tr "[EMAIL_ADDRESS][DOMAIN_NAME]"
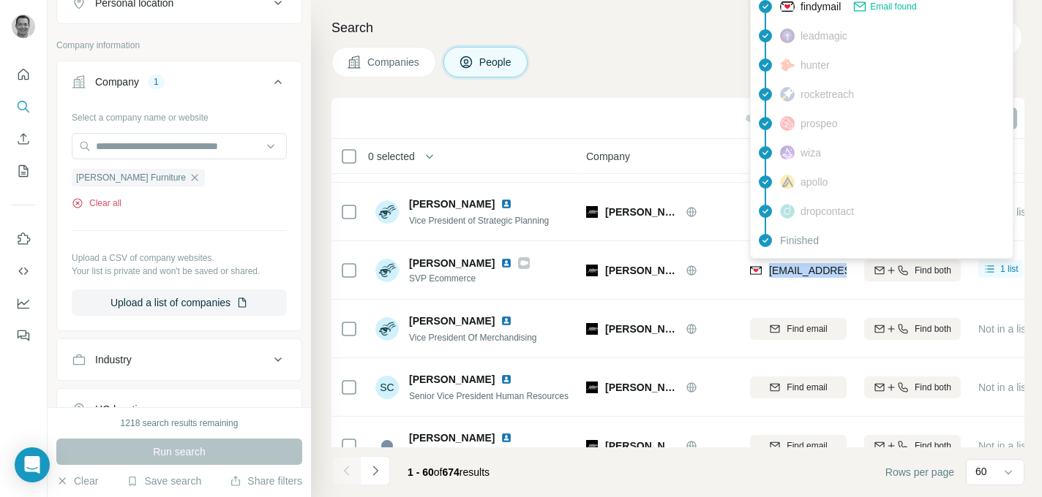
click at [119, 203] on button "Clear all" at bounding box center [97, 203] width 50 height 13
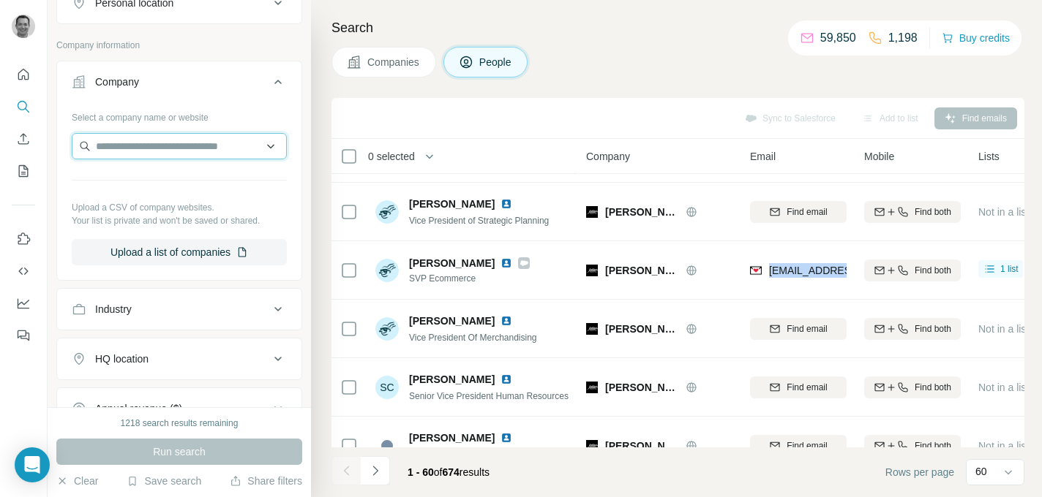
click at [140, 143] on input "text" at bounding box center [179, 146] width 215 height 26
paste input "**********"
type input "**********"
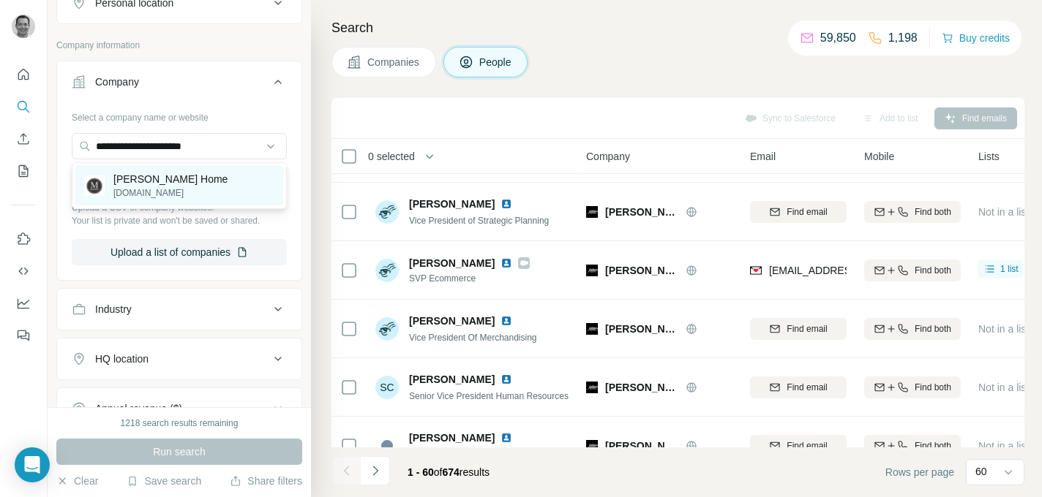
click at [147, 195] on p "[DOMAIN_NAME]" at bounding box center [170, 193] width 114 height 13
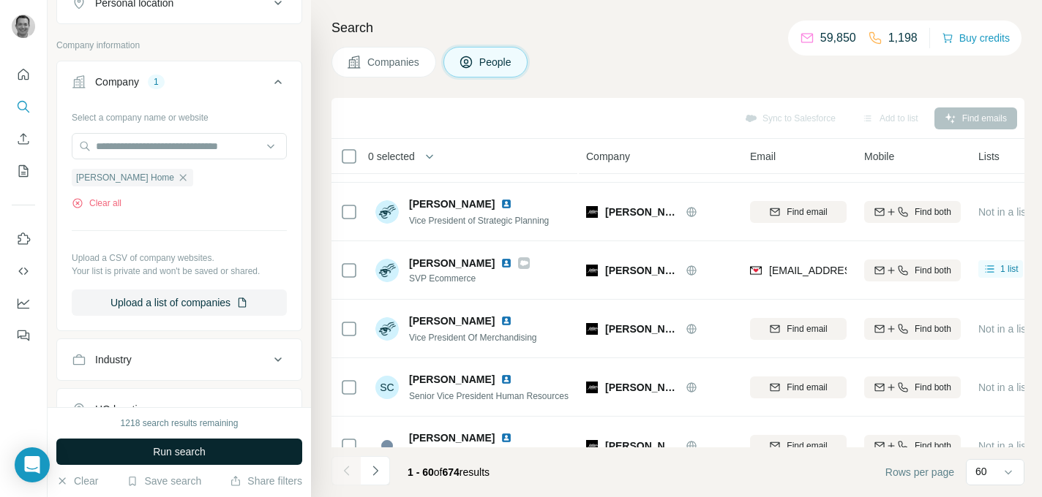
click at [165, 444] on button "Run search" at bounding box center [179, 452] width 246 height 26
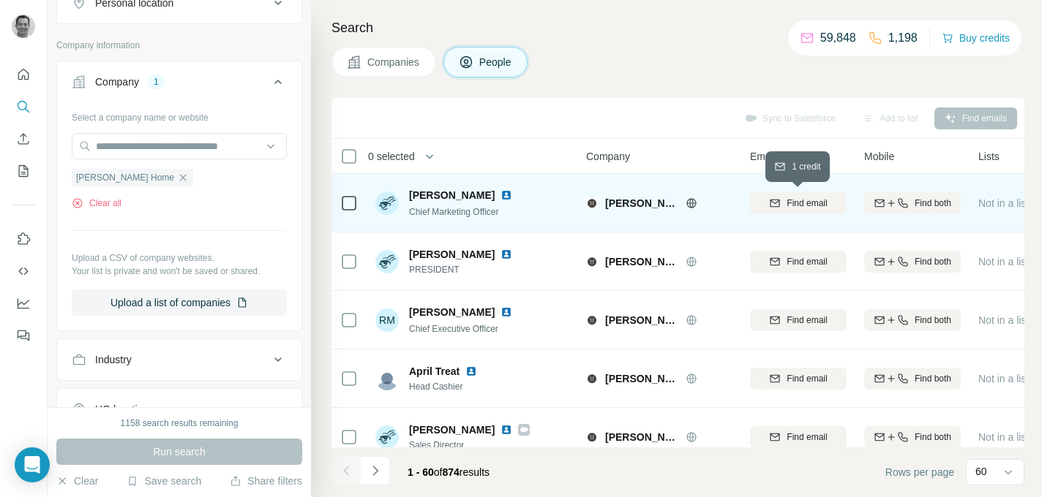
click at [786, 200] on span "Find email" at bounding box center [806, 203] width 40 height 13
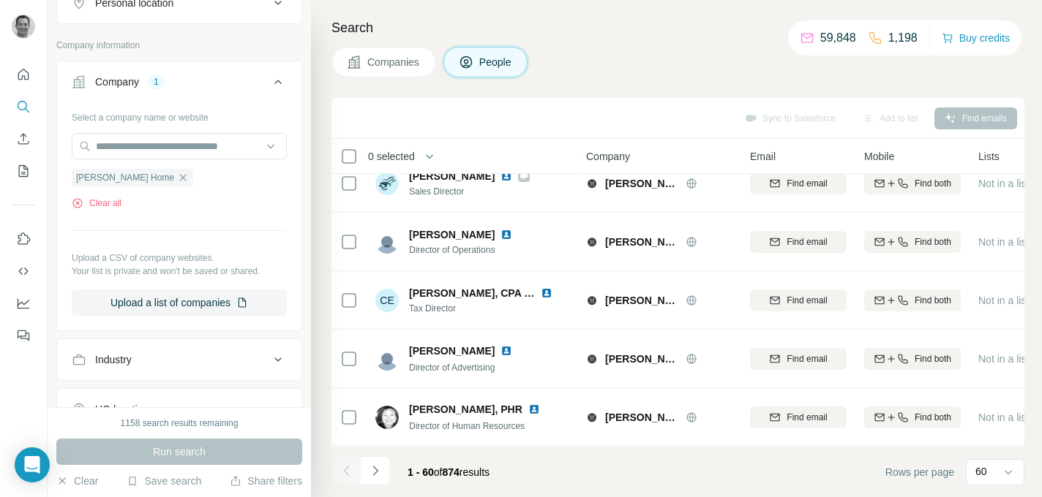
scroll to position [311, 0]
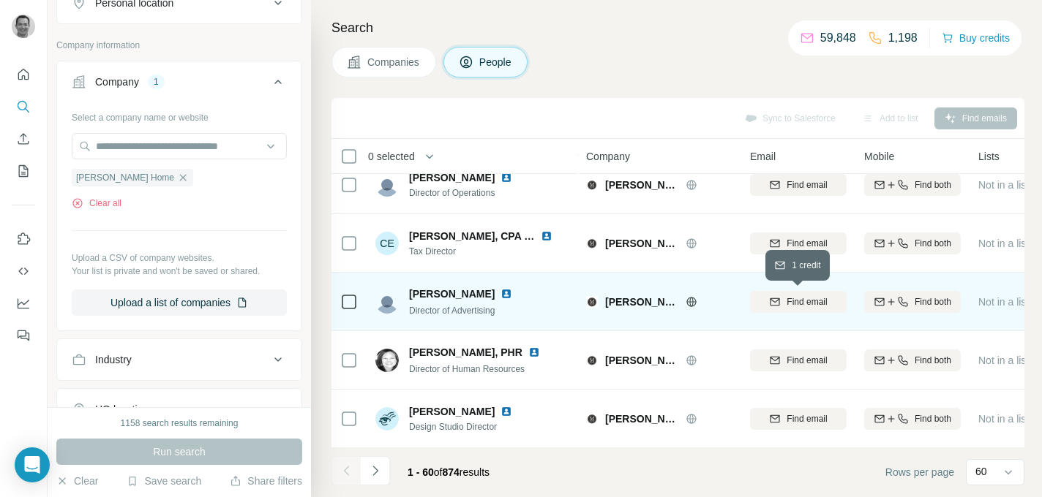
click at [806, 304] on span "Find email" at bounding box center [806, 302] width 40 height 13
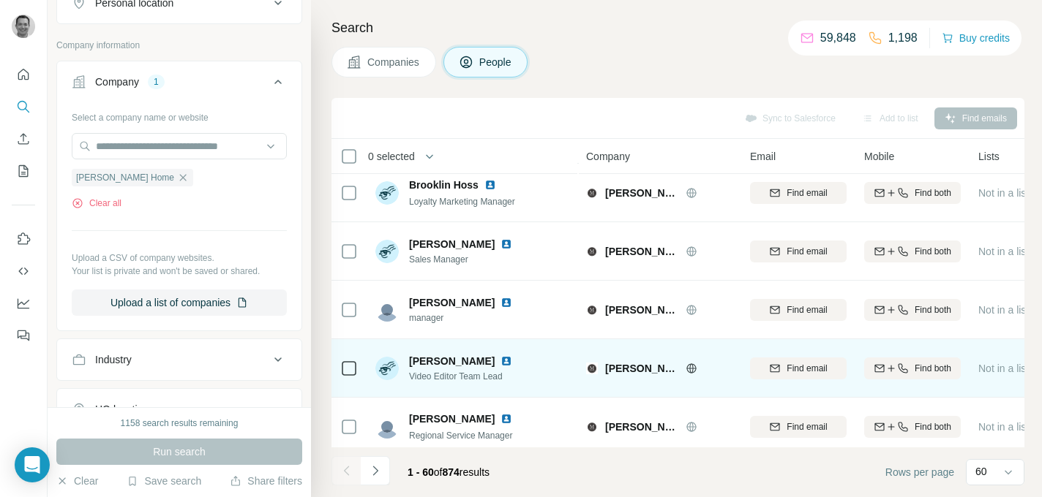
scroll to position [1761, 0]
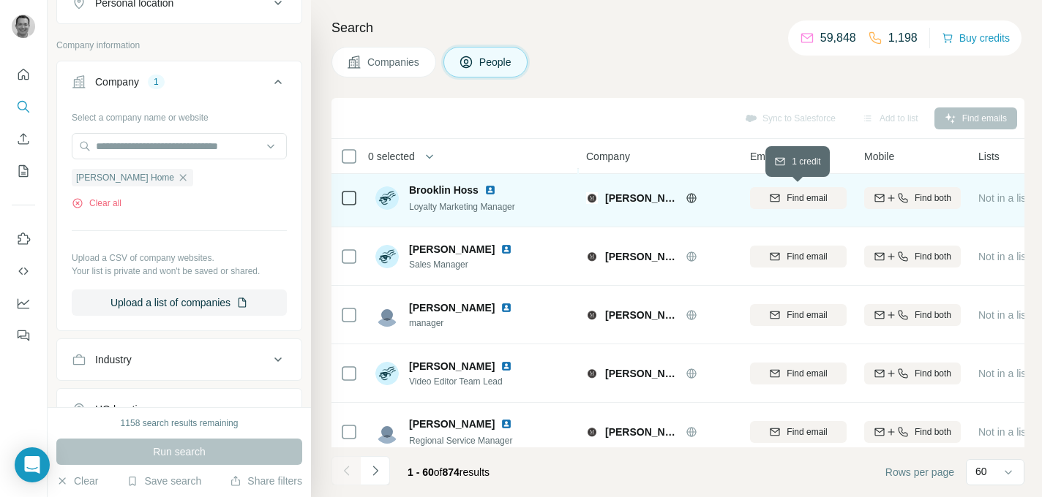
click at [810, 201] on span "Find email" at bounding box center [806, 198] width 40 height 13
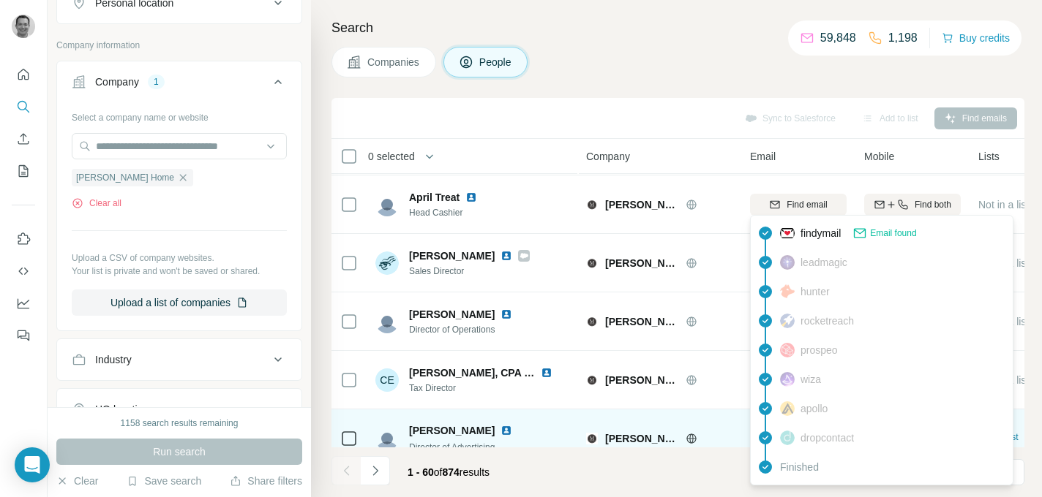
scroll to position [0, 0]
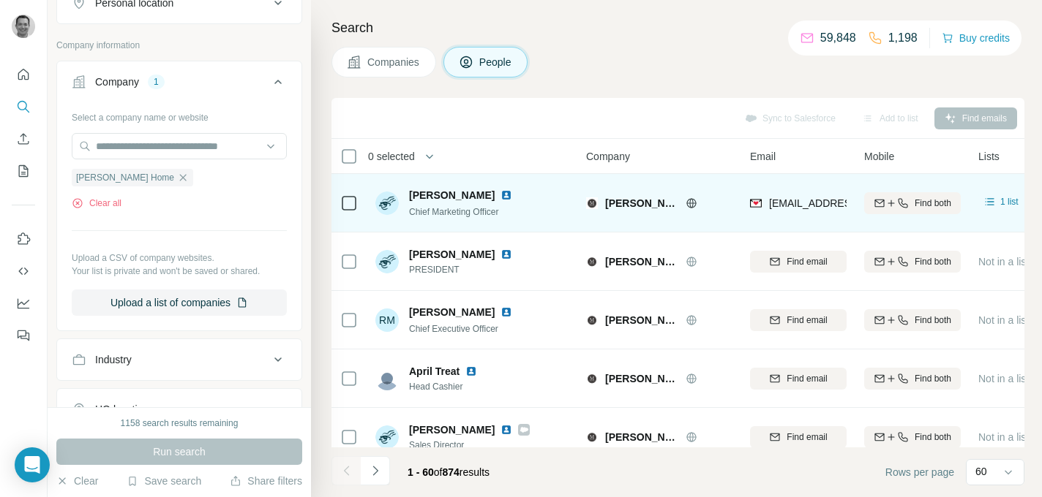
click at [813, 203] on span "[EMAIL_ADDRESS][DOMAIN_NAME]" at bounding box center [855, 203] width 173 height 12
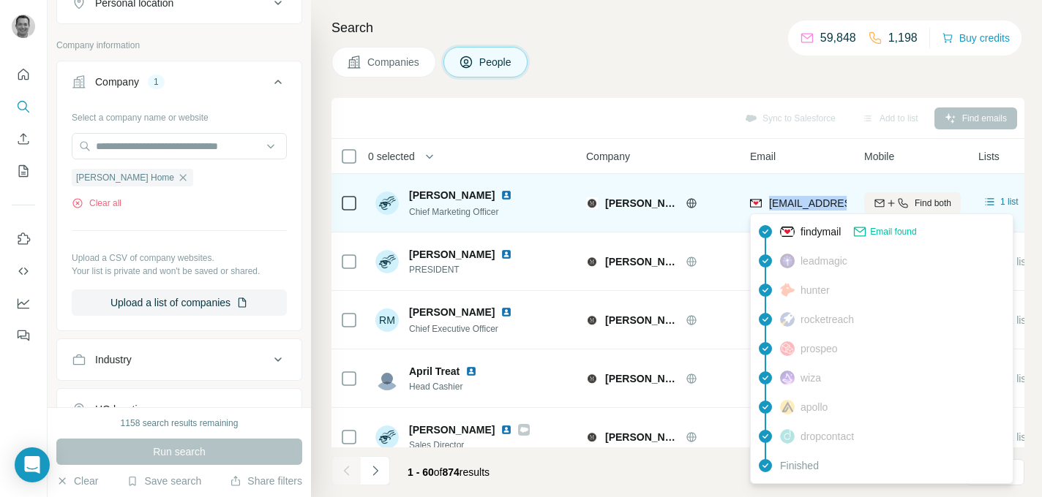
click at [813, 203] on span "[EMAIL_ADDRESS][DOMAIN_NAME]" at bounding box center [855, 203] width 173 height 12
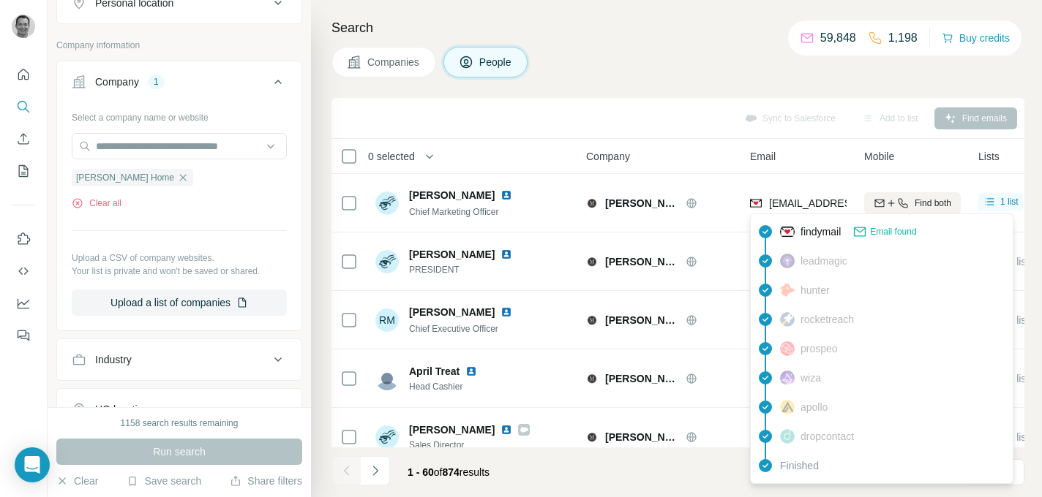
click at [646, 113] on div "Sync to Salesforce Add to list Find emails" at bounding box center [678, 118] width 678 height 26
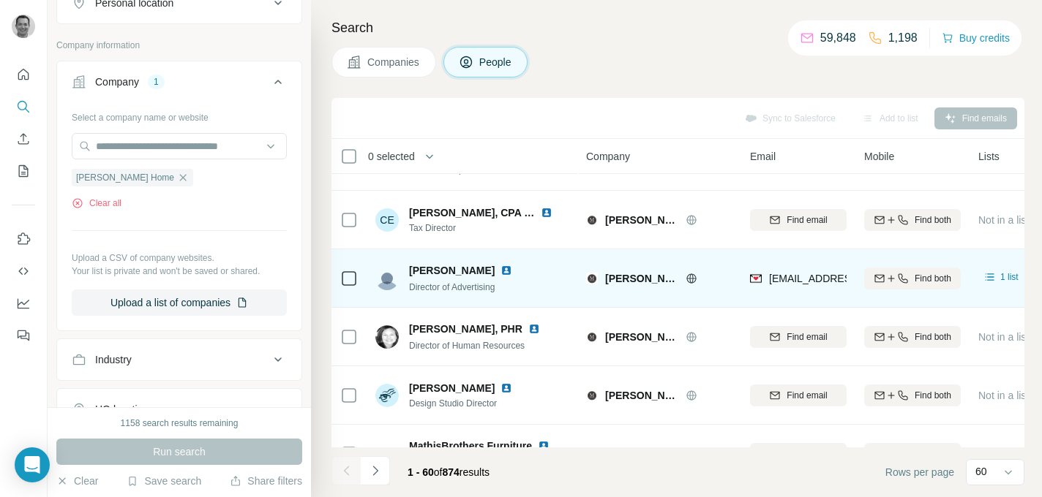
scroll to position [335, 0]
click at [830, 277] on span "[EMAIL_ADDRESS][DOMAIN_NAME]" at bounding box center [855, 278] width 173 height 12
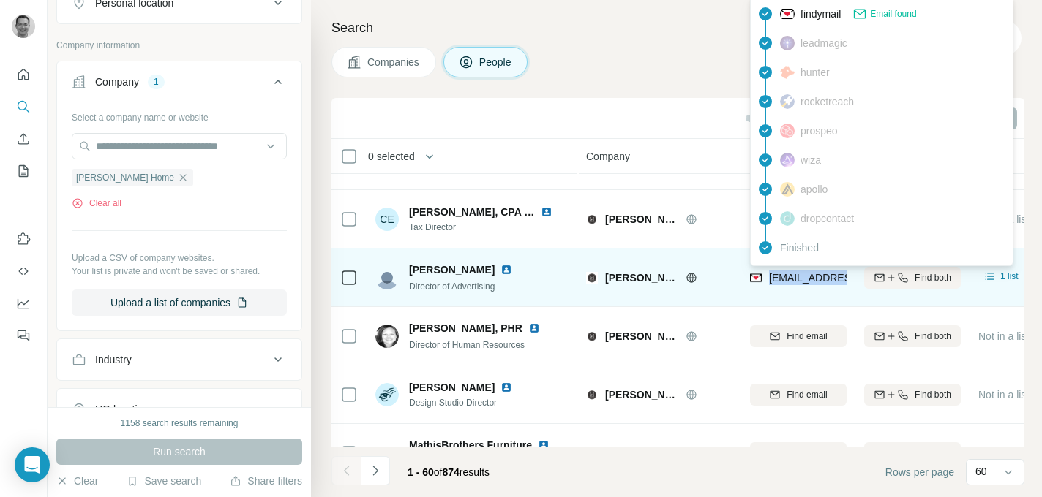
click at [830, 277] on span "[EMAIL_ADDRESS][DOMAIN_NAME]" at bounding box center [855, 278] width 173 height 12
copy tr "[EMAIL_ADDRESS][DOMAIN_NAME]"
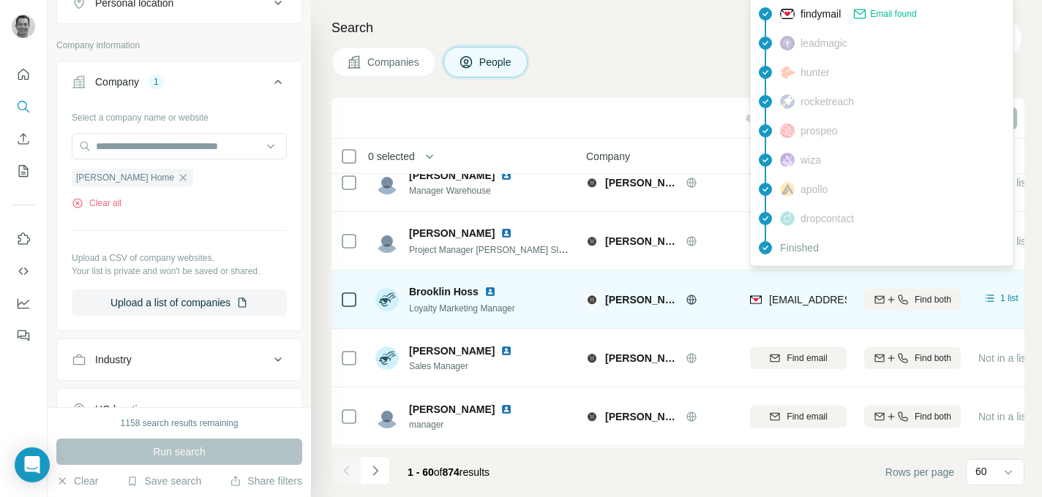
scroll to position [1661, 0]
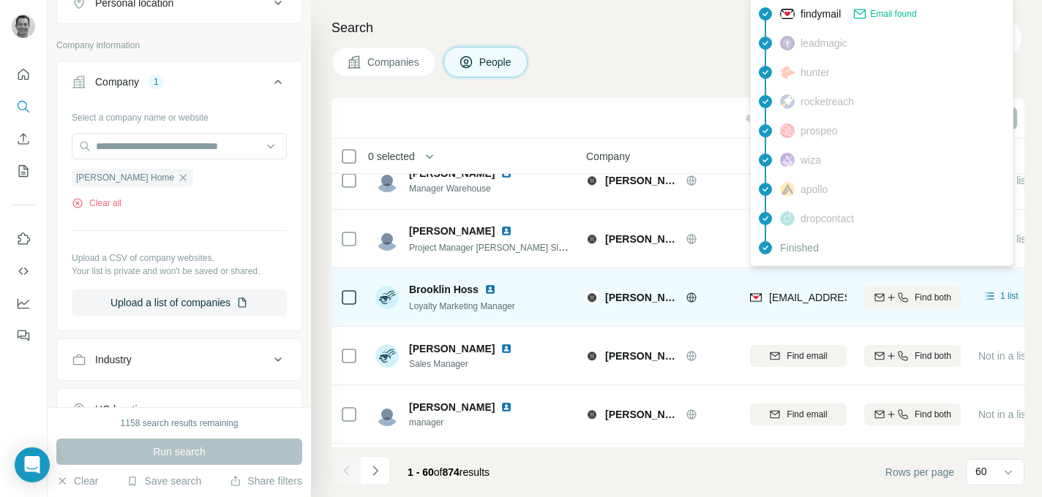
click at [650, 58] on div "Companies People" at bounding box center [677, 62] width 693 height 31
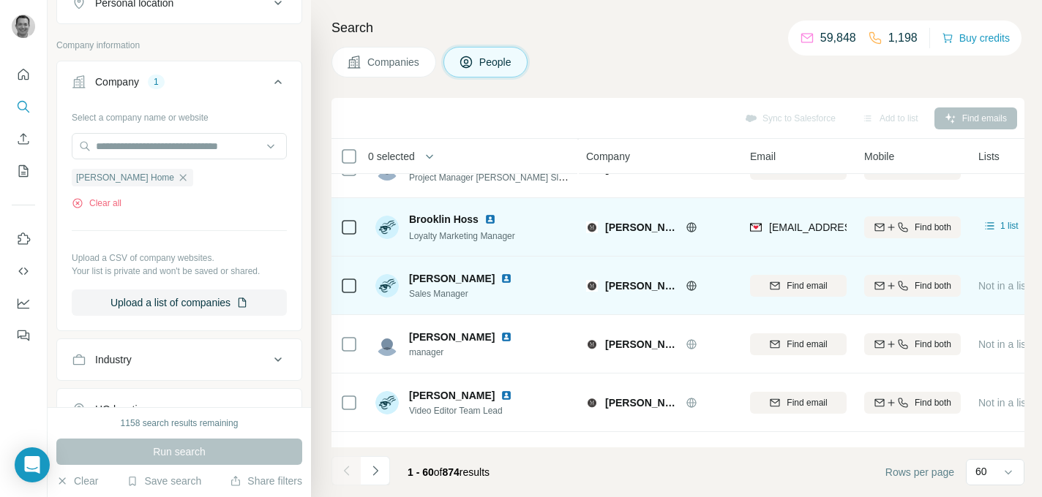
scroll to position [1720, 0]
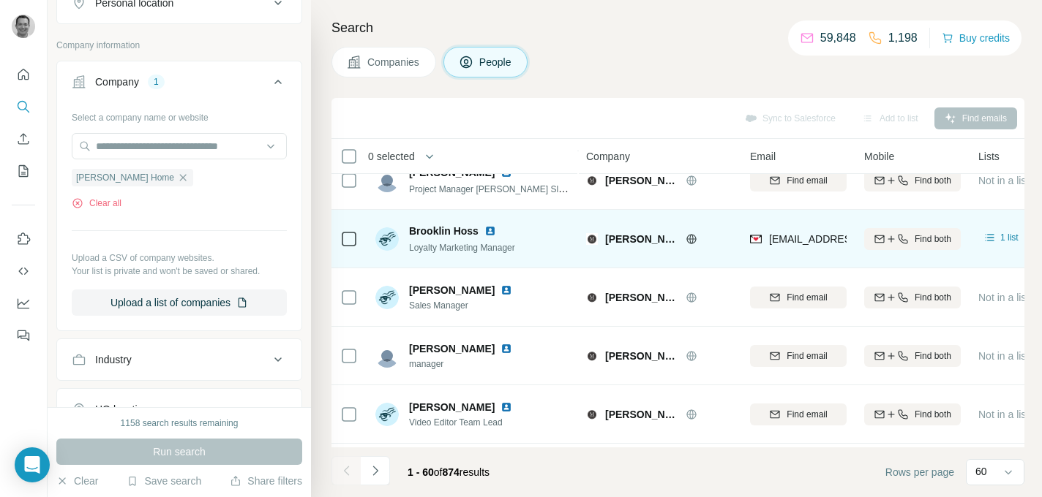
click at [823, 240] on span "[EMAIL_ADDRESS][DOMAIN_NAME]" at bounding box center [855, 239] width 173 height 12
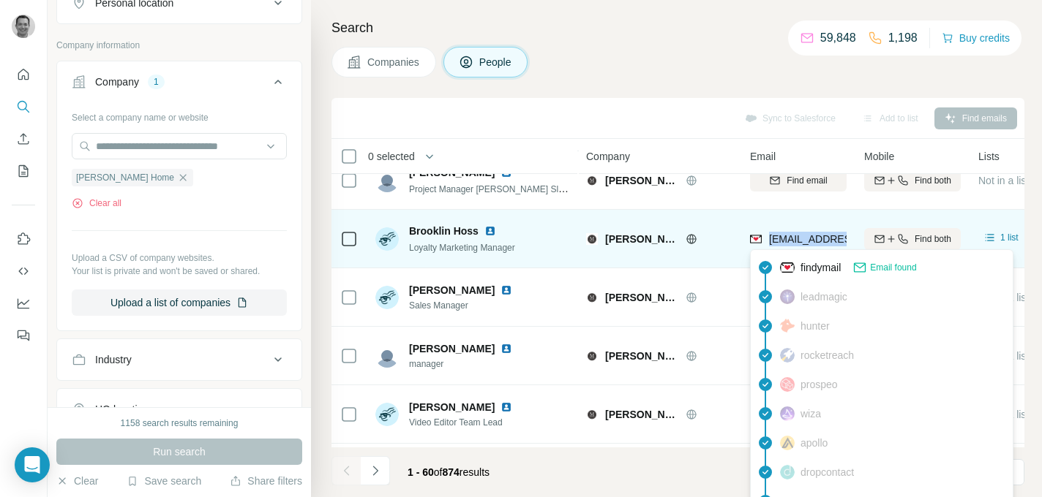
click at [823, 240] on span "[EMAIL_ADDRESS][DOMAIN_NAME]" at bounding box center [855, 239] width 173 height 12
copy tr "[EMAIL_ADDRESS][DOMAIN_NAME]"
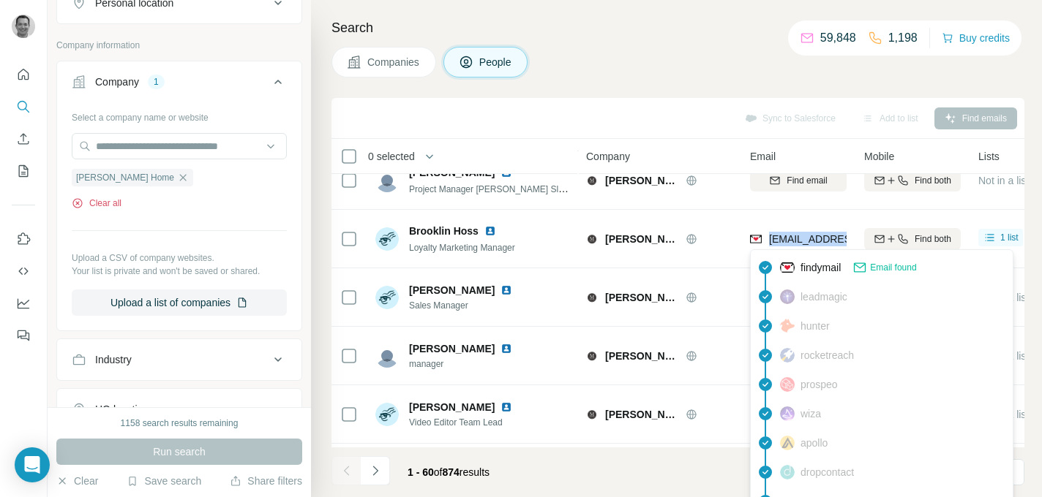
click at [105, 206] on button "Clear all" at bounding box center [97, 203] width 50 height 13
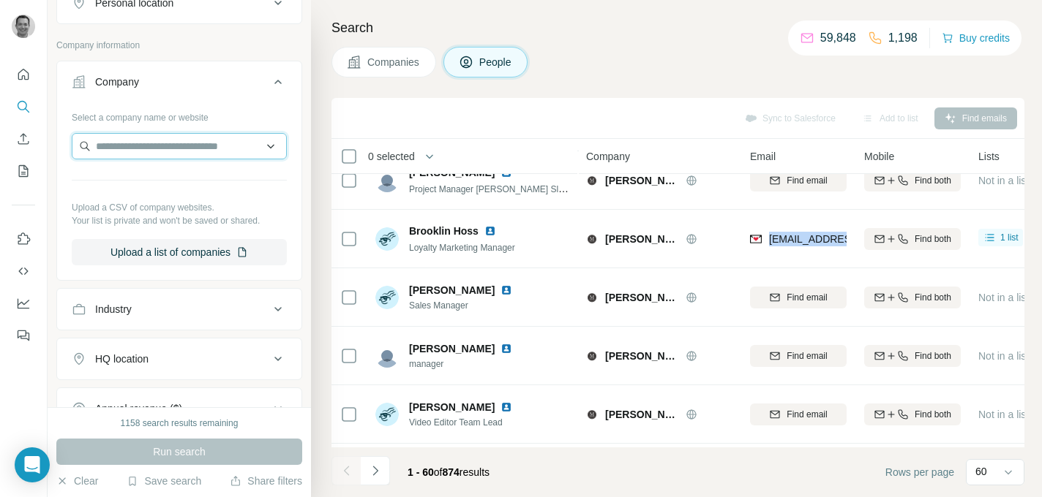
click at [133, 148] on input "text" at bounding box center [179, 146] width 215 height 26
paste input "**********"
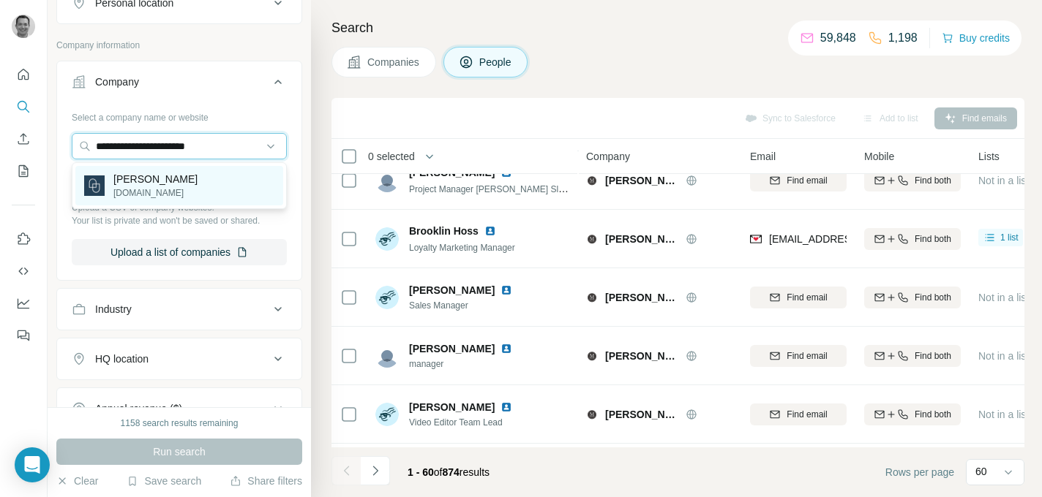
type input "**********"
click at [170, 192] on p "[DOMAIN_NAME]" at bounding box center [155, 193] width 84 height 13
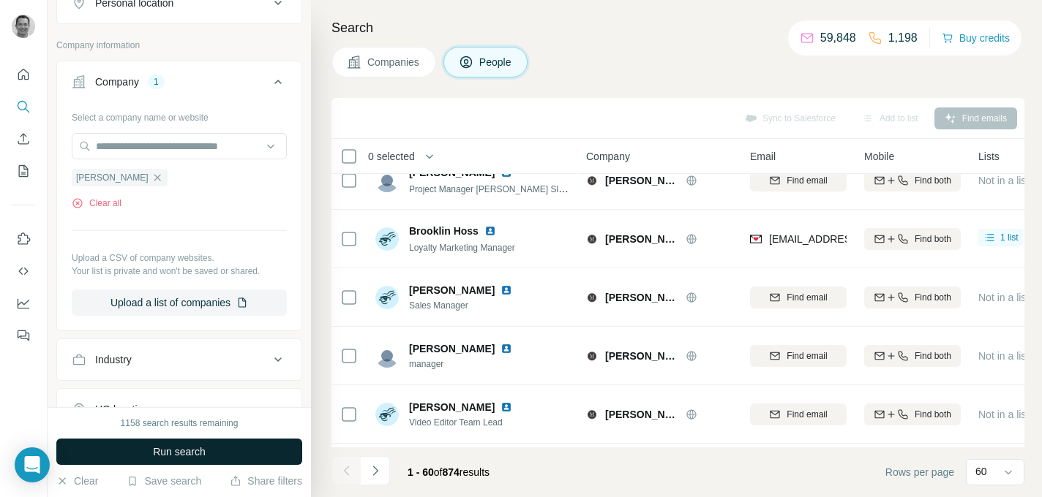
click at [172, 450] on span "Run search" at bounding box center [179, 452] width 53 height 15
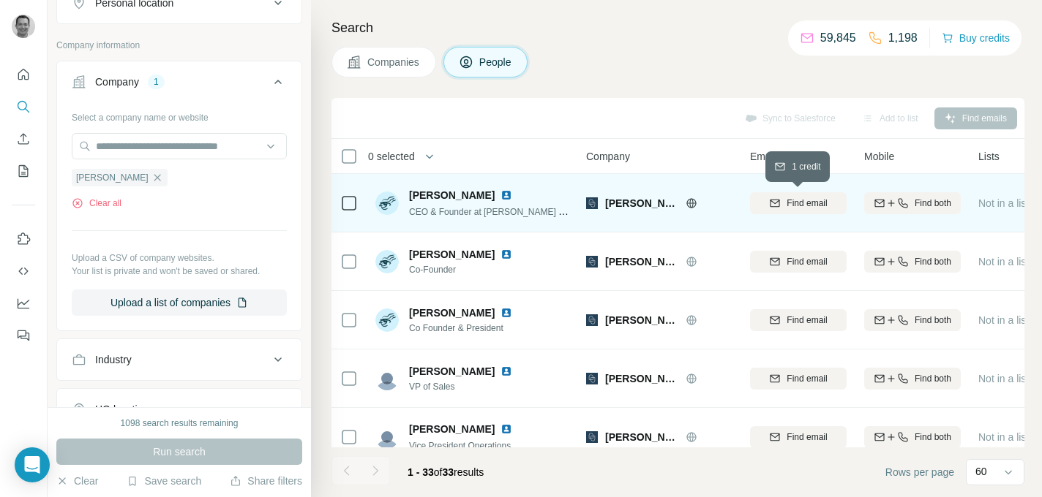
click at [782, 205] on div "Find email" at bounding box center [798, 203] width 97 height 13
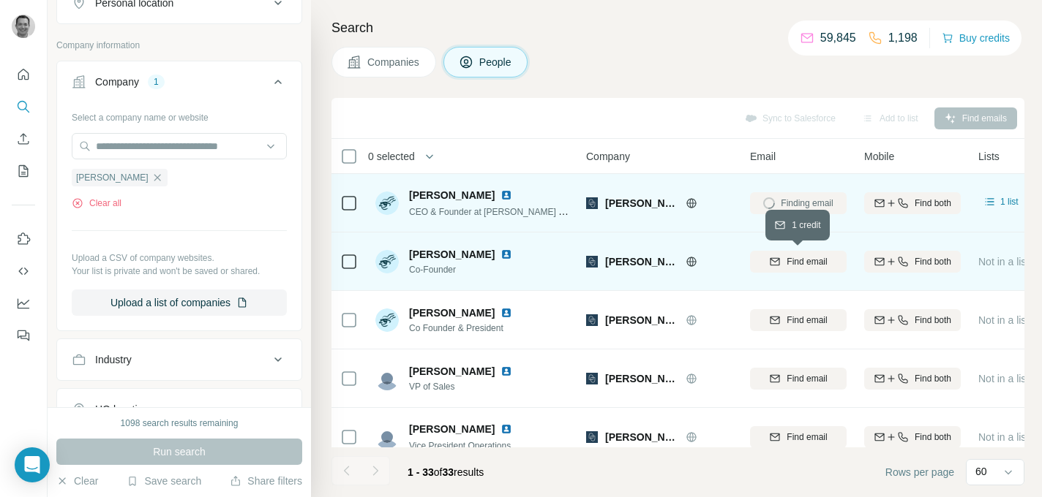
click at [794, 261] on span "Find email" at bounding box center [806, 261] width 40 height 13
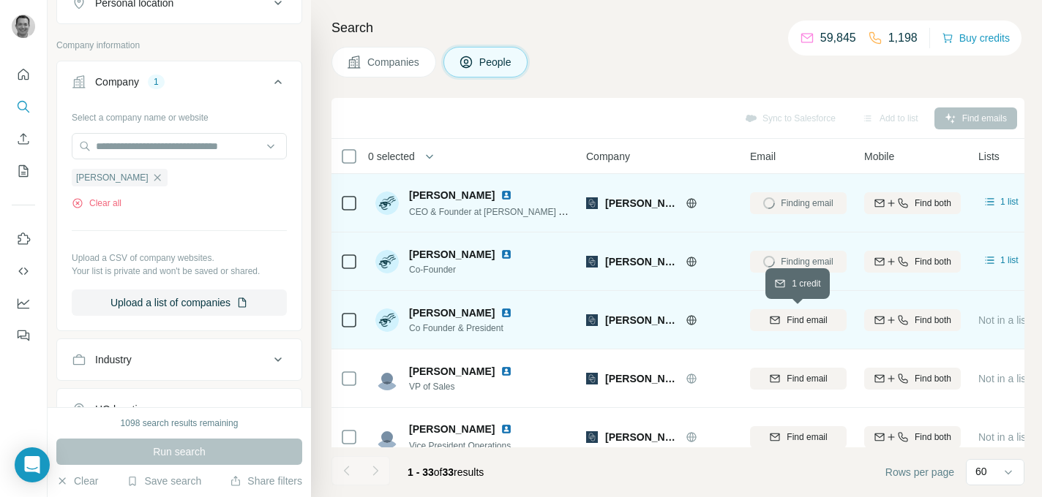
click at [788, 323] on span "Find email" at bounding box center [806, 320] width 40 height 13
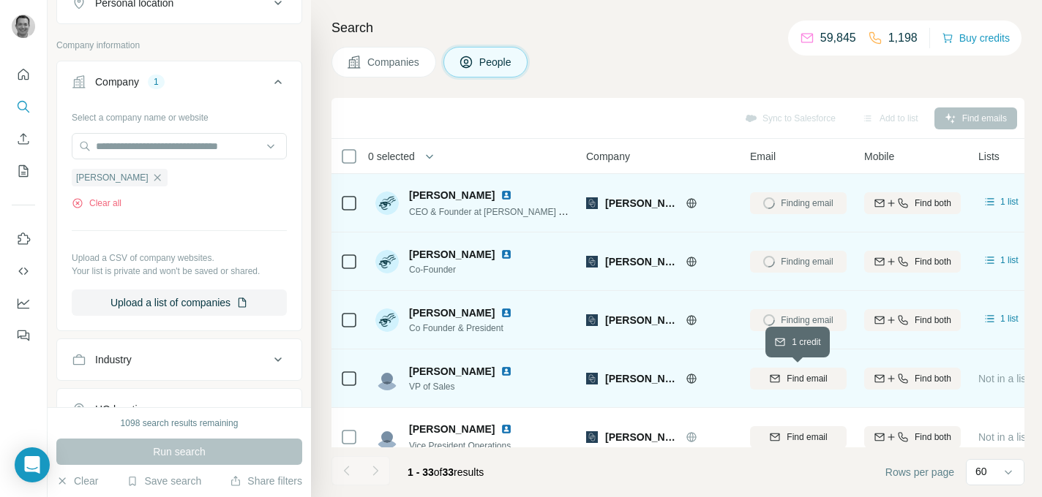
click at [788, 378] on span "Find email" at bounding box center [806, 378] width 40 height 13
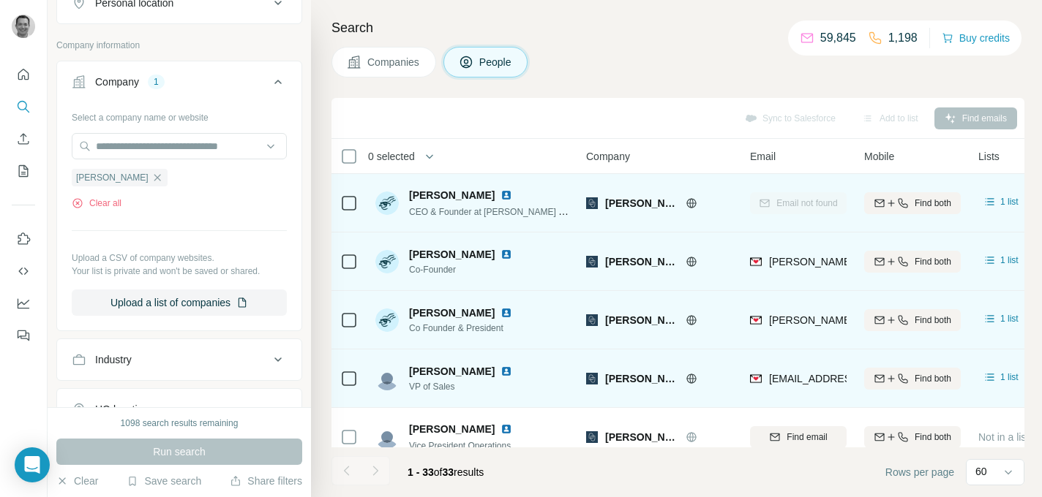
click at [812, 263] on span "[PERSON_NAME][EMAIL_ADDRESS][DOMAIN_NAME]" at bounding box center [897, 262] width 257 height 12
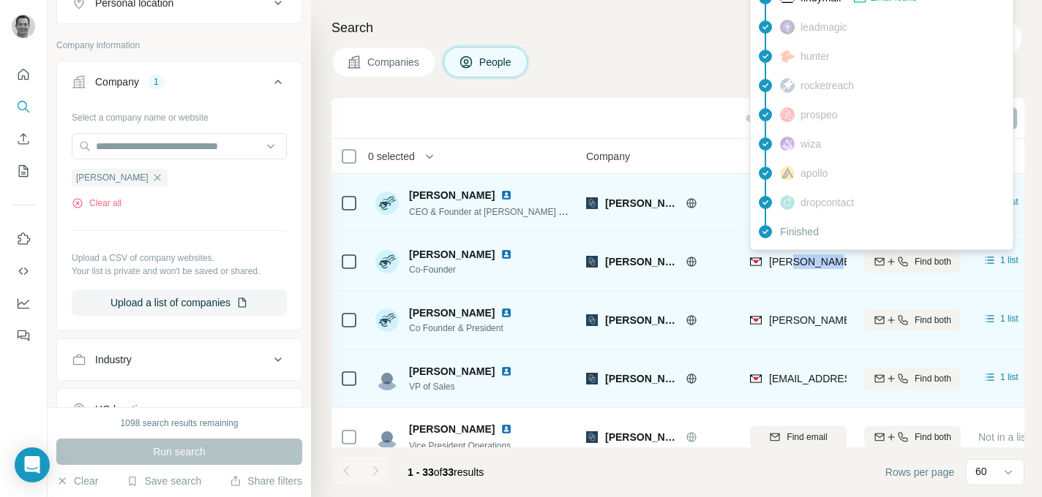
click at [812, 263] on span "[PERSON_NAME][EMAIL_ADDRESS][DOMAIN_NAME]" at bounding box center [897, 262] width 257 height 12
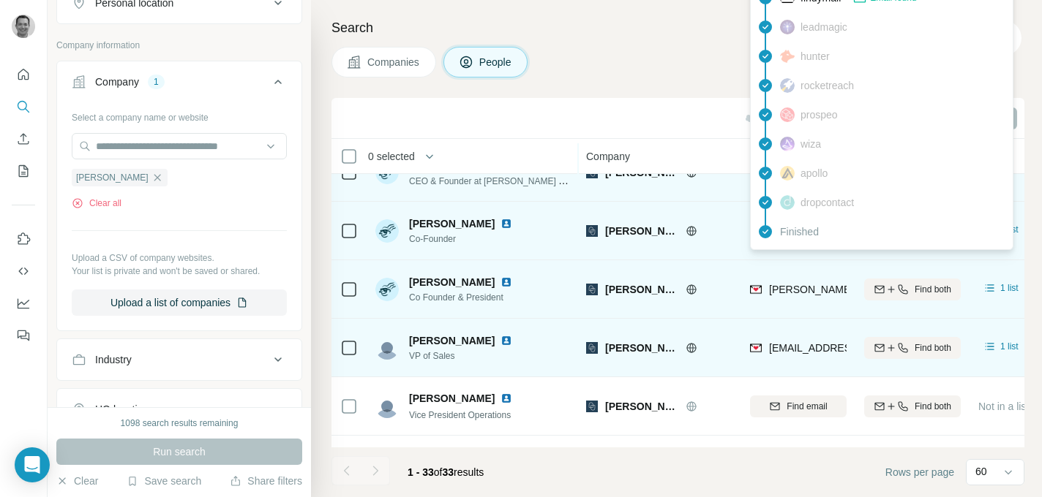
scroll to position [31, 0]
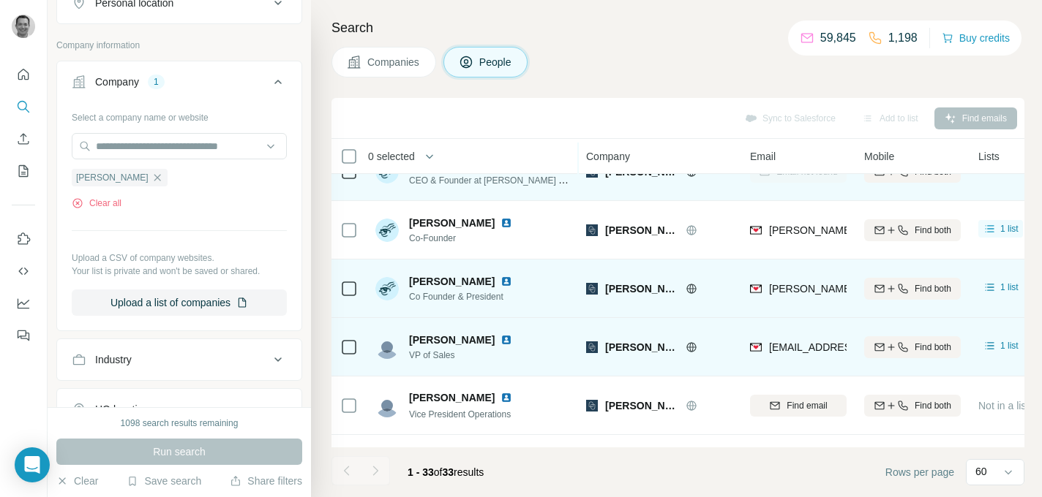
click at [713, 268] on div "[PERSON_NAME]" at bounding box center [659, 288] width 146 height 40
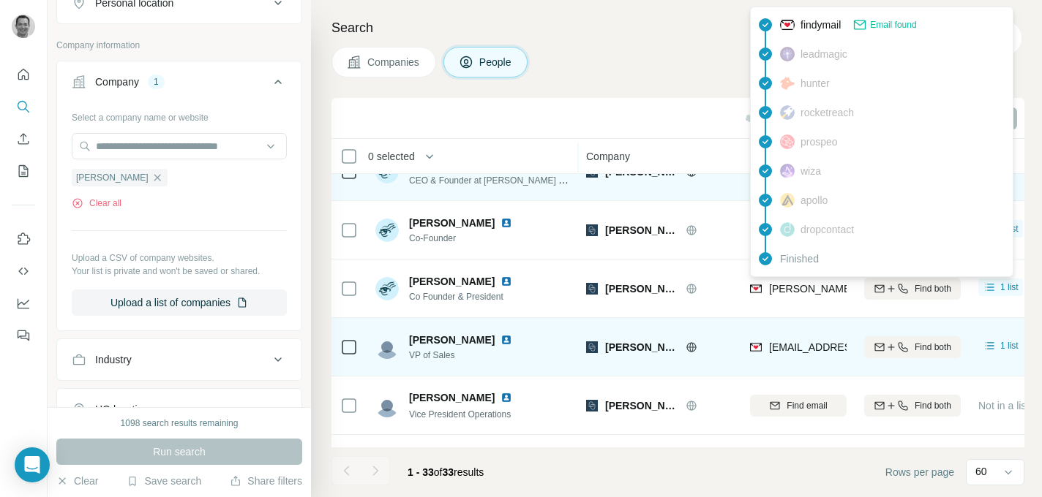
click at [810, 289] on span "[PERSON_NAME][EMAIL_ADDRESS][PERSON_NAME][DOMAIN_NAME]" at bounding box center [940, 289] width 342 height 12
copy tr "[PERSON_NAME][EMAIL_ADDRESS][PERSON_NAME][DOMAIN_NAME]"
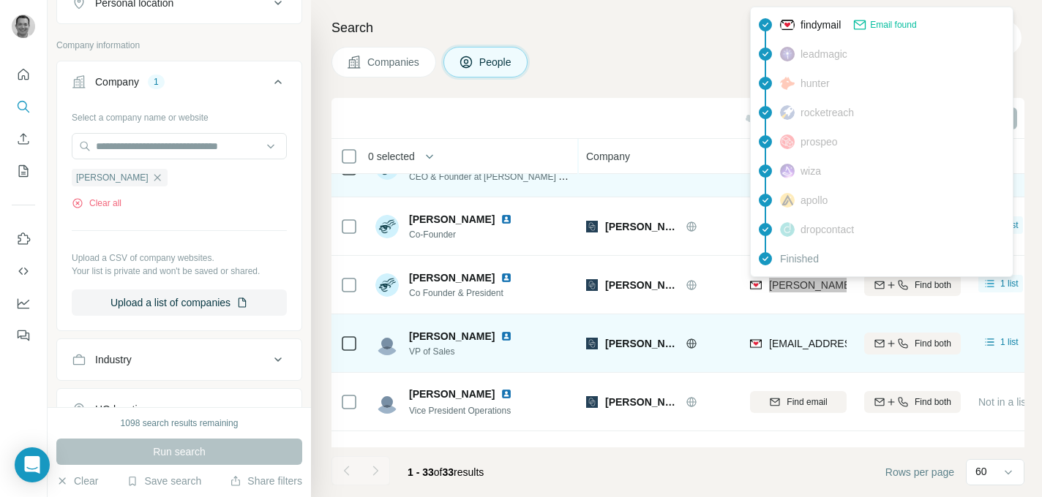
scroll to position [39, 0]
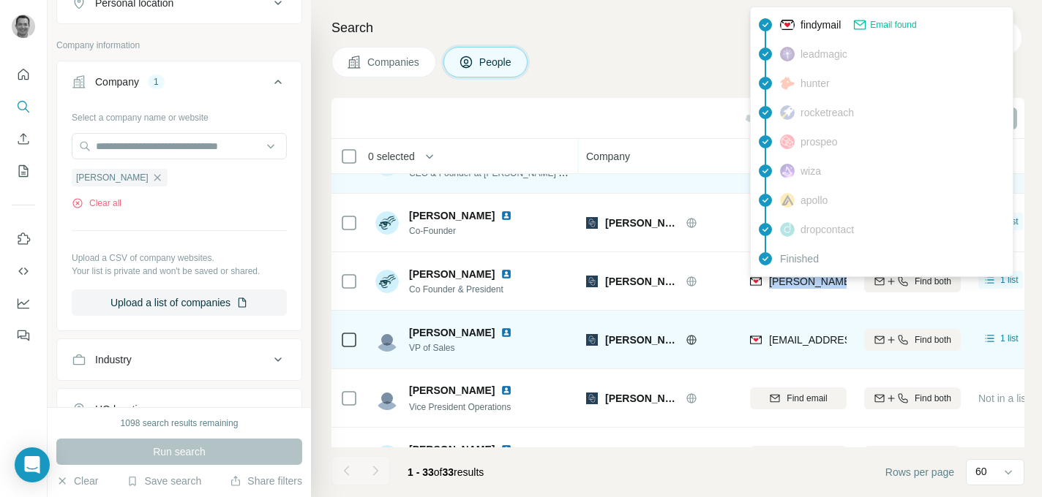
click at [815, 339] on span "[EMAIL_ADDRESS][DOMAIN_NAME]" at bounding box center [855, 340] width 173 height 12
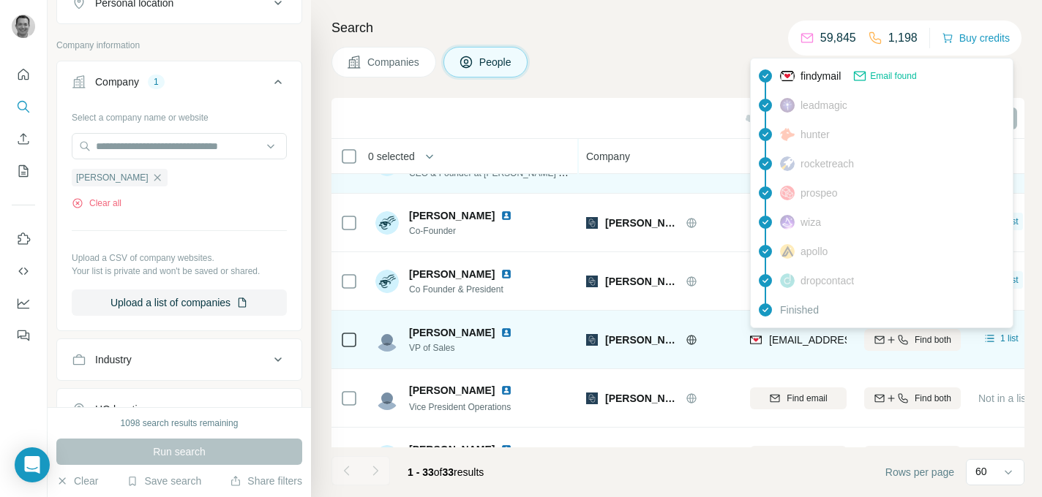
click at [815, 339] on span "[EMAIL_ADDRESS][DOMAIN_NAME]" at bounding box center [855, 340] width 173 height 12
copy tr "[EMAIL_ADDRESS][DOMAIN_NAME]"
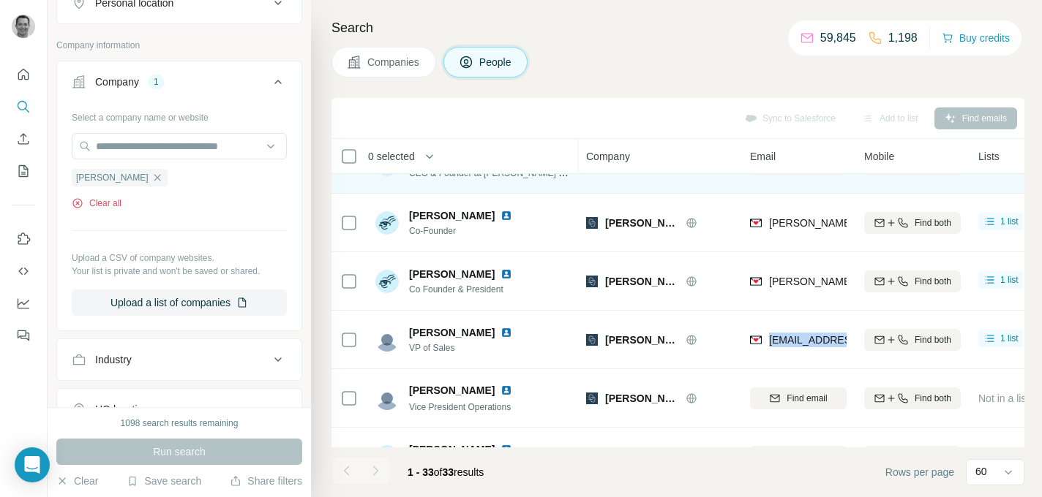
click at [116, 203] on button "Clear all" at bounding box center [97, 203] width 50 height 13
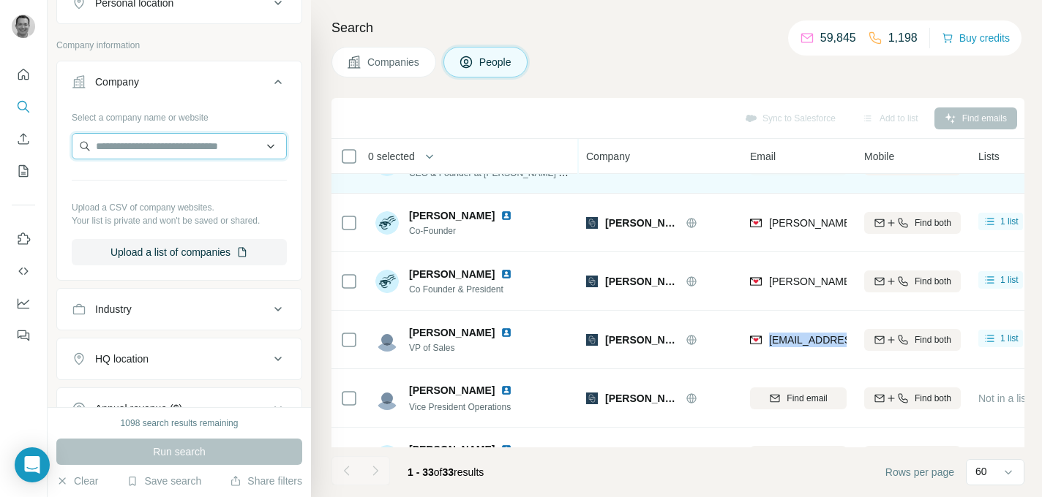
click at [126, 151] on input "text" at bounding box center [179, 146] width 215 height 26
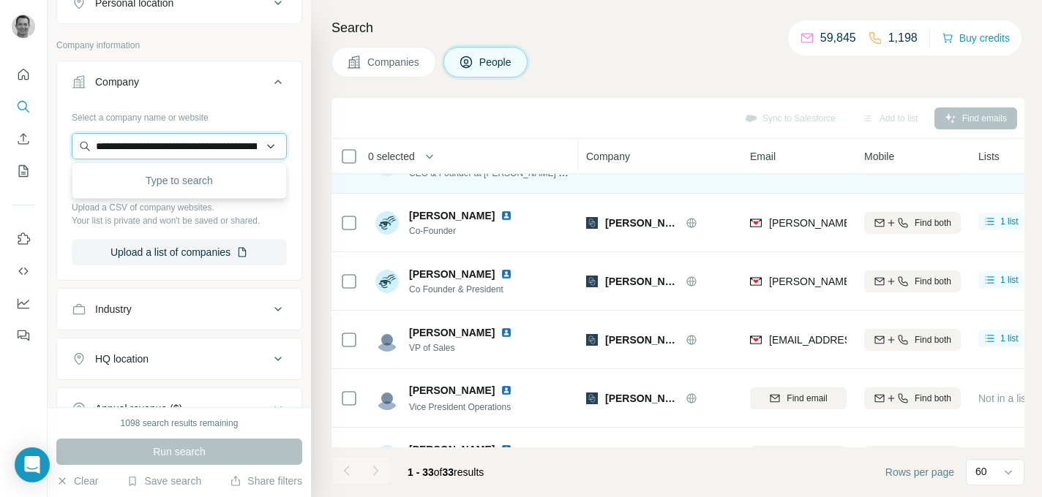
scroll to position [0, 296]
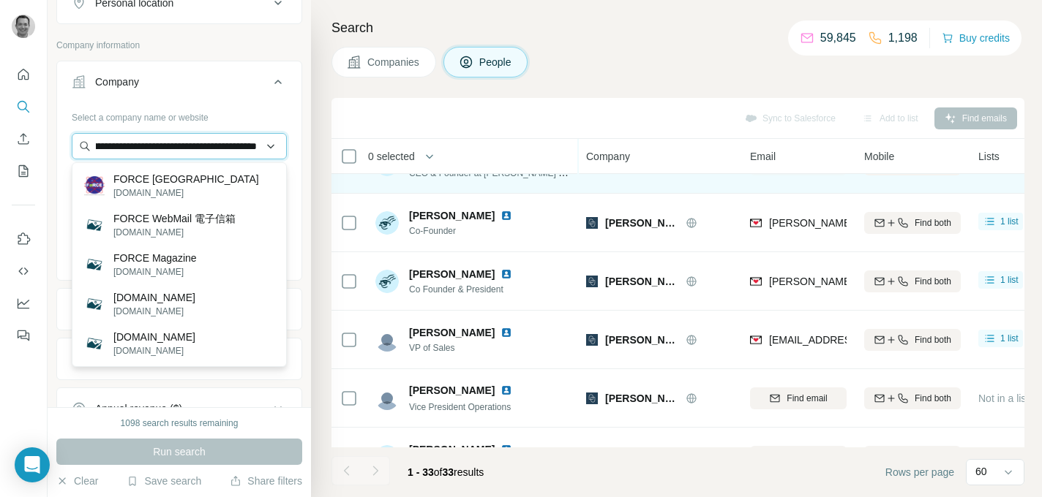
click at [159, 140] on input "**********" at bounding box center [179, 146] width 215 height 26
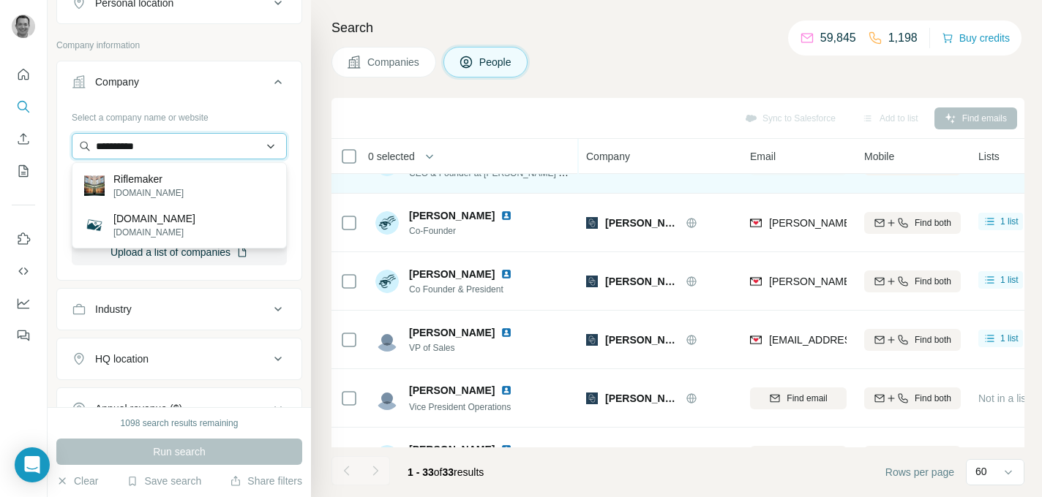
click at [172, 140] on input "**********" at bounding box center [179, 146] width 215 height 26
paste input "**********"
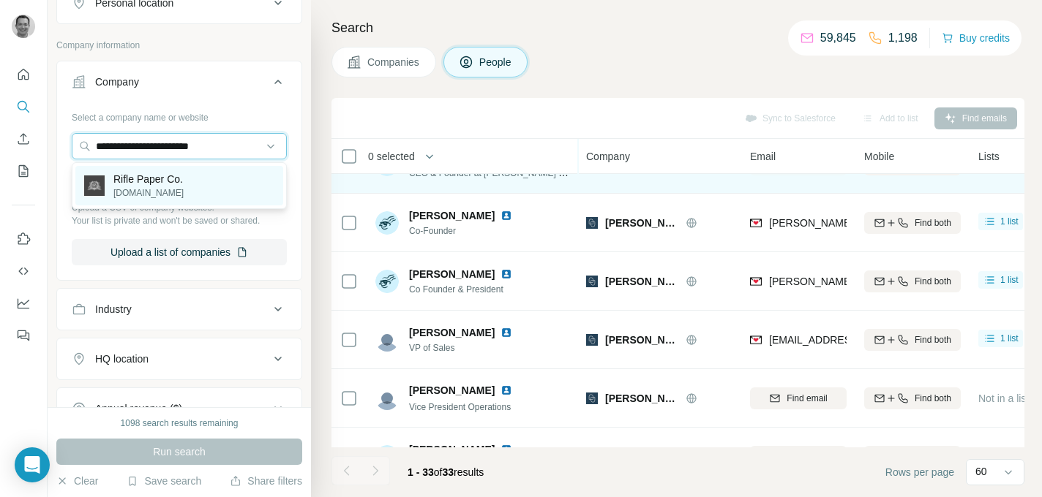
type input "**********"
click at [160, 185] on p "Rifle Paper Co." at bounding box center [148, 179] width 70 height 15
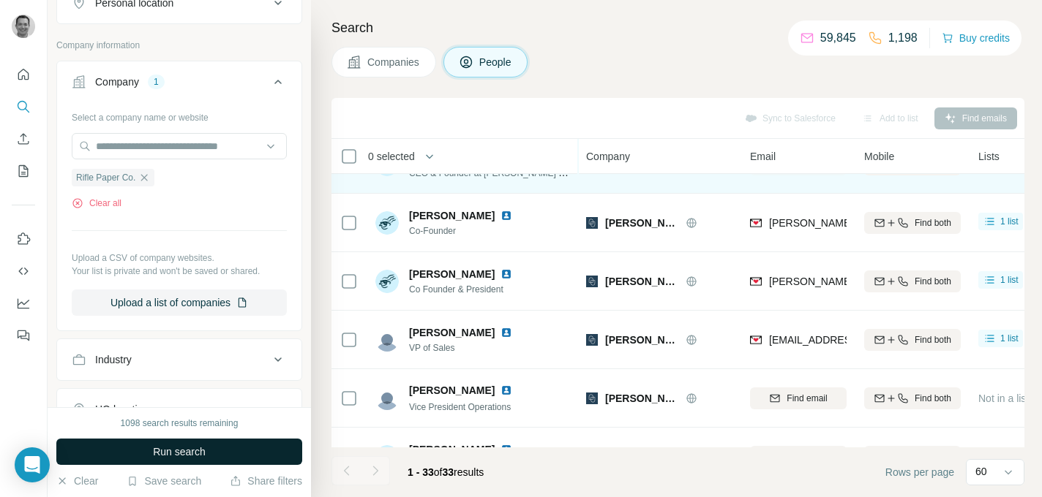
click at [171, 458] on span "Run search" at bounding box center [179, 452] width 53 height 15
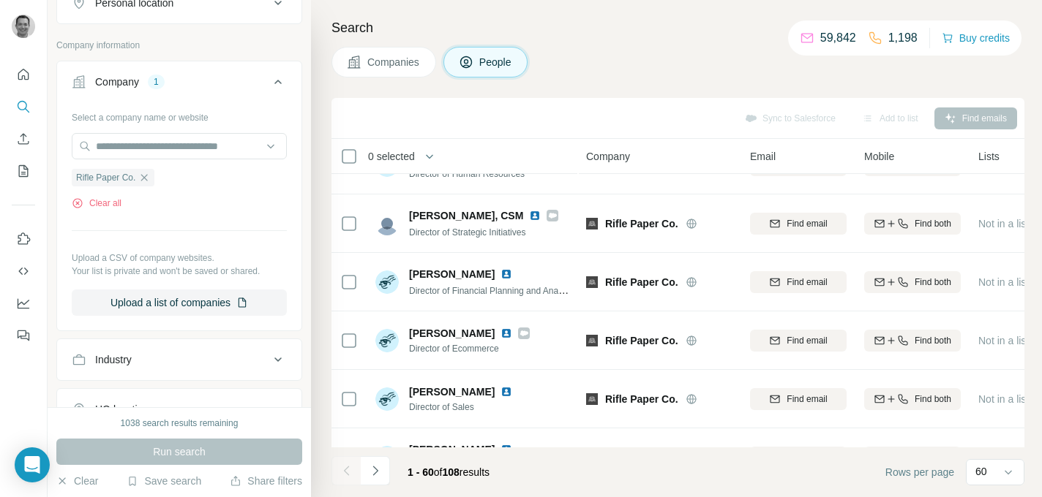
scroll to position [735, 0]
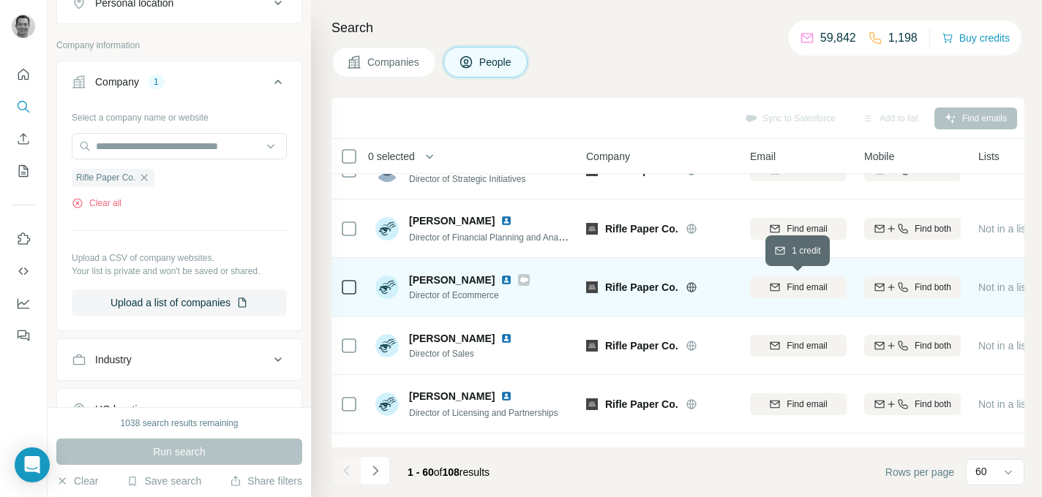
click at [791, 285] on span "Find email" at bounding box center [806, 287] width 40 height 13
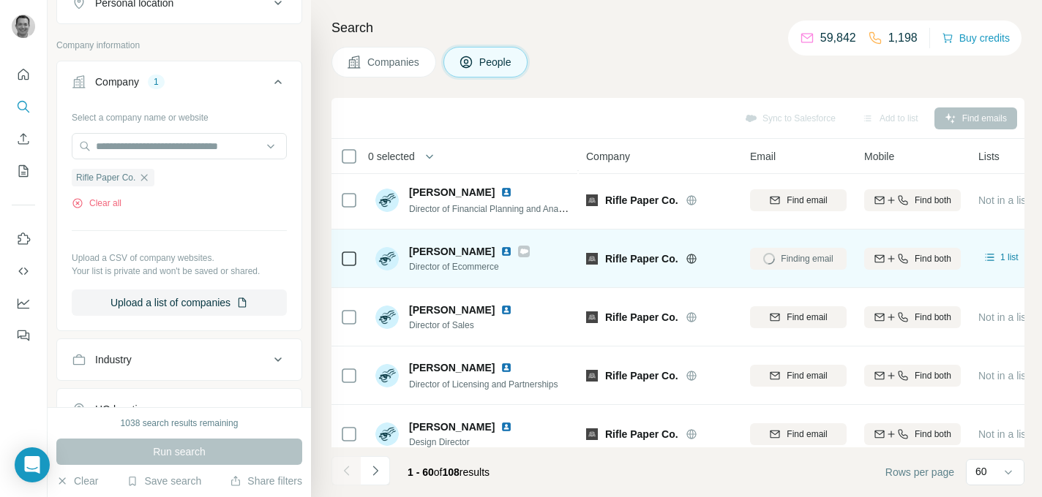
scroll to position [0, 0]
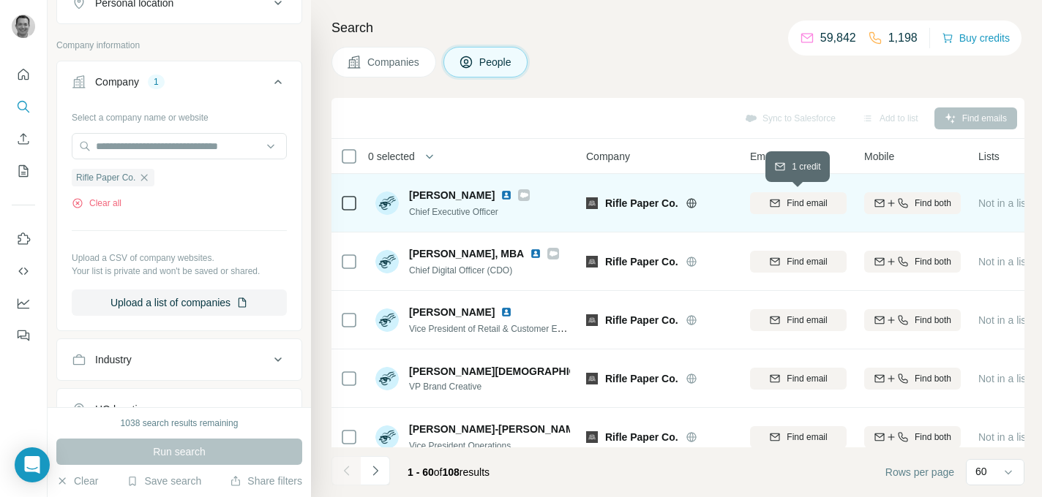
click at [803, 205] on span "Find email" at bounding box center [806, 203] width 40 height 13
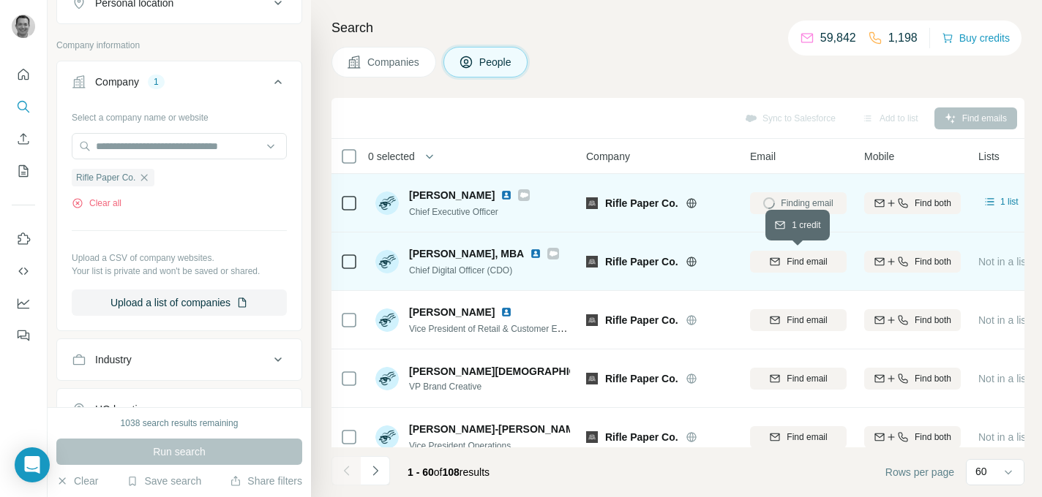
click at [789, 265] on span "Find email" at bounding box center [806, 261] width 40 height 13
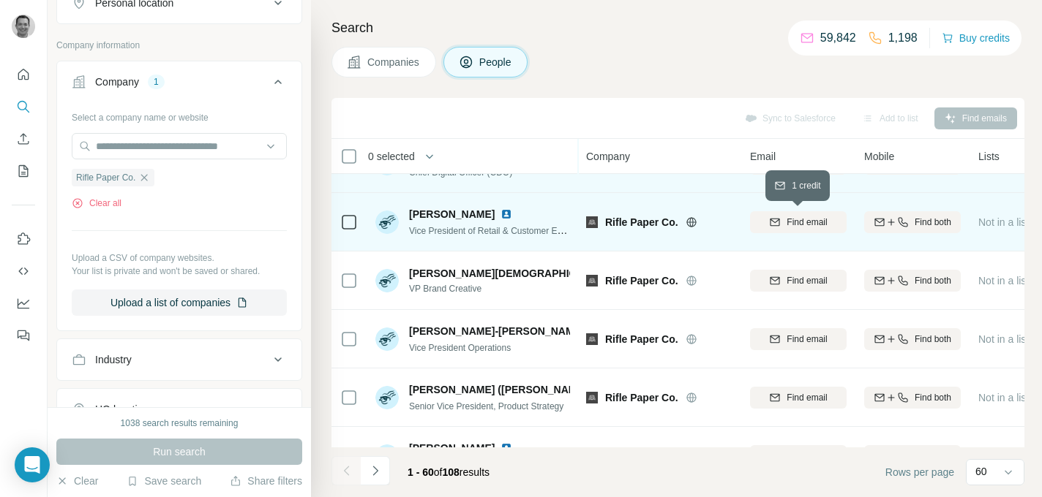
click at [797, 223] on span "Find email" at bounding box center [806, 222] width 40 height 13
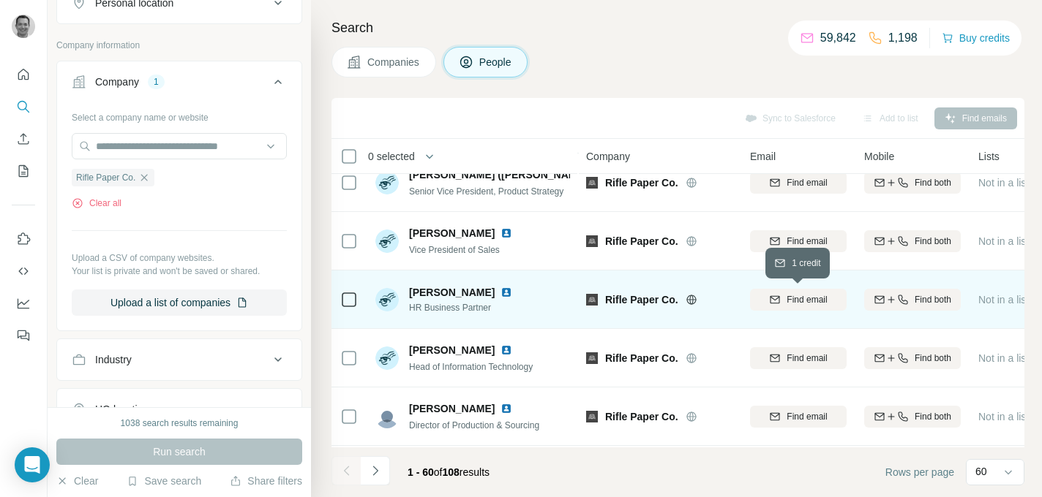
scroll to position [335, 0]
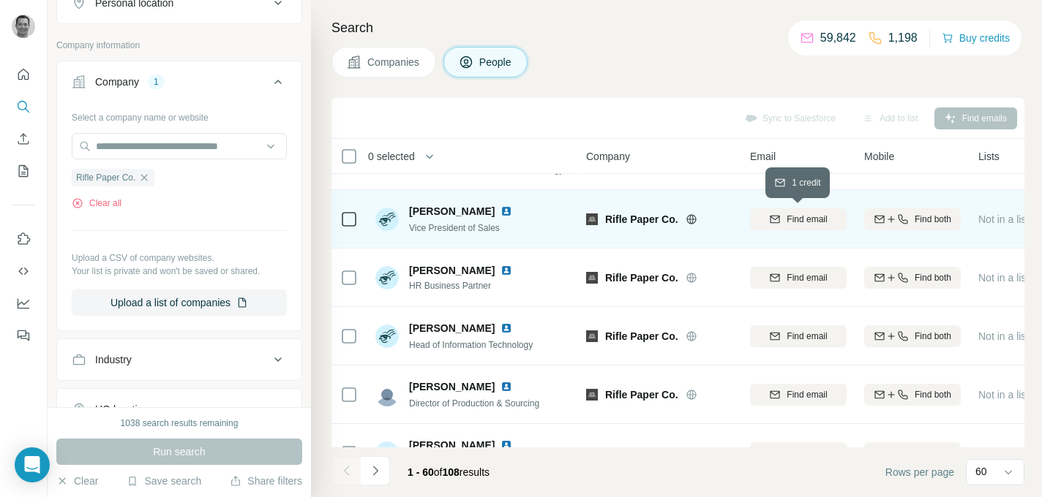
click at [796, 229] on button "Find email" at bounding box center [798, 219] width 97 height 22
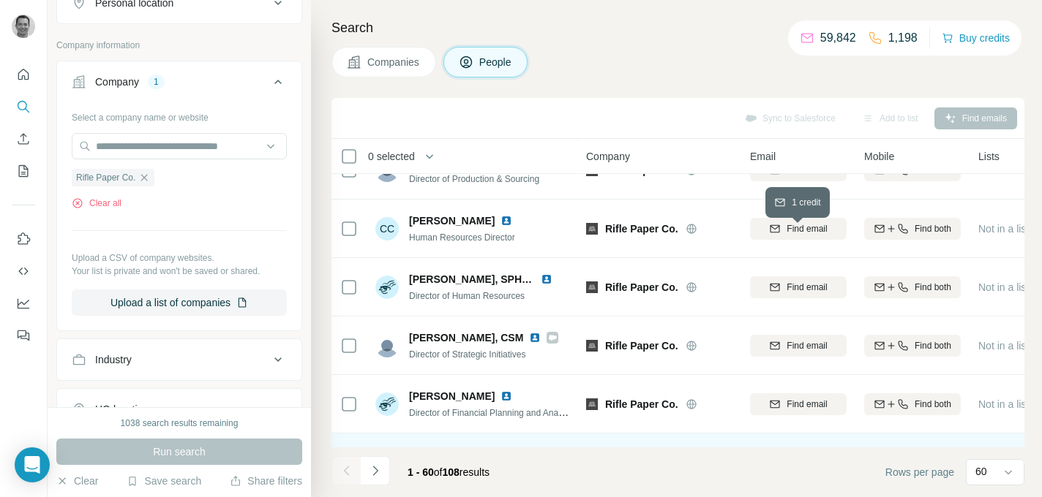
scroll to position [0, 0]
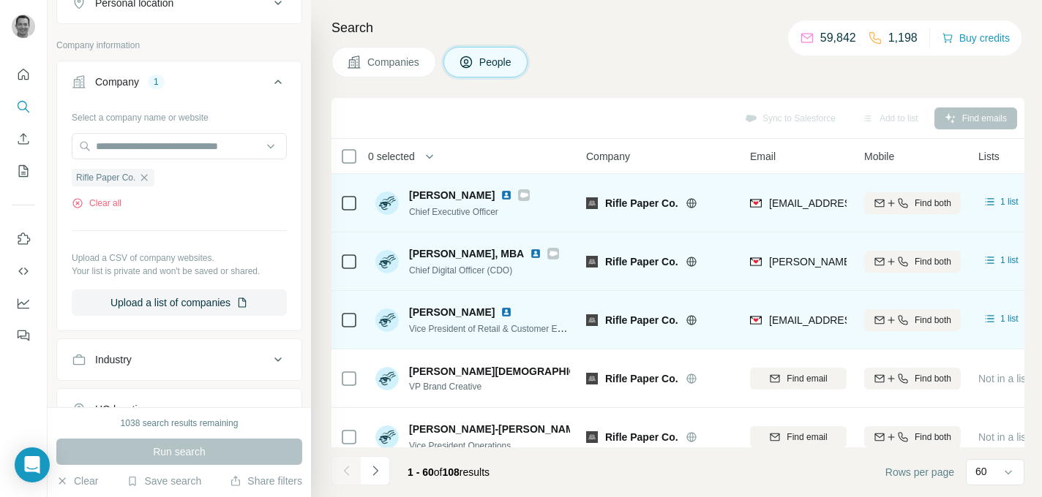
click at [802, 203] on span "[EMAIL_ADDRESS][DOMAIN_NAME]" at bounding box center [855, 203] width 173 height 12
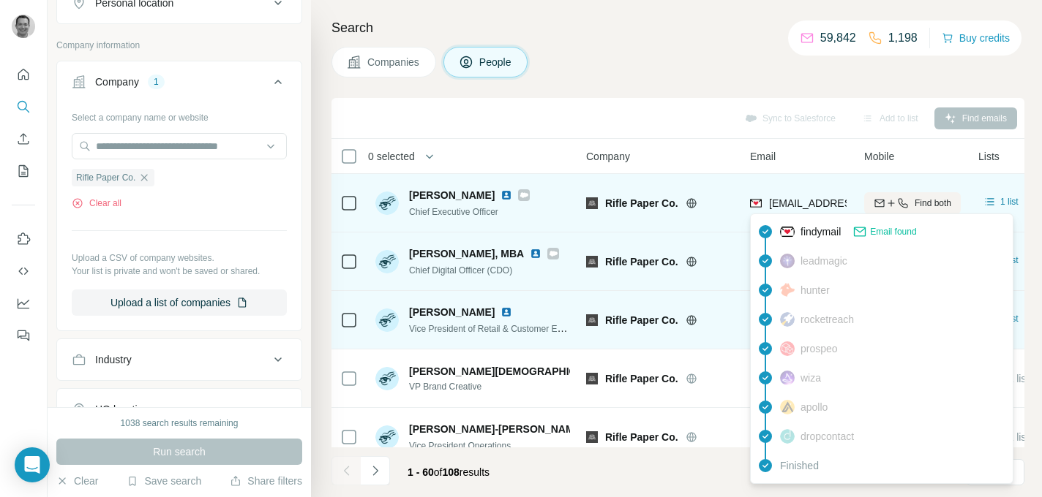
click at [802, 203] on span "[EMAIL_ADDRESS][DOMAIN_NAME]" at bounding box center [855, 203] width 173 height 12
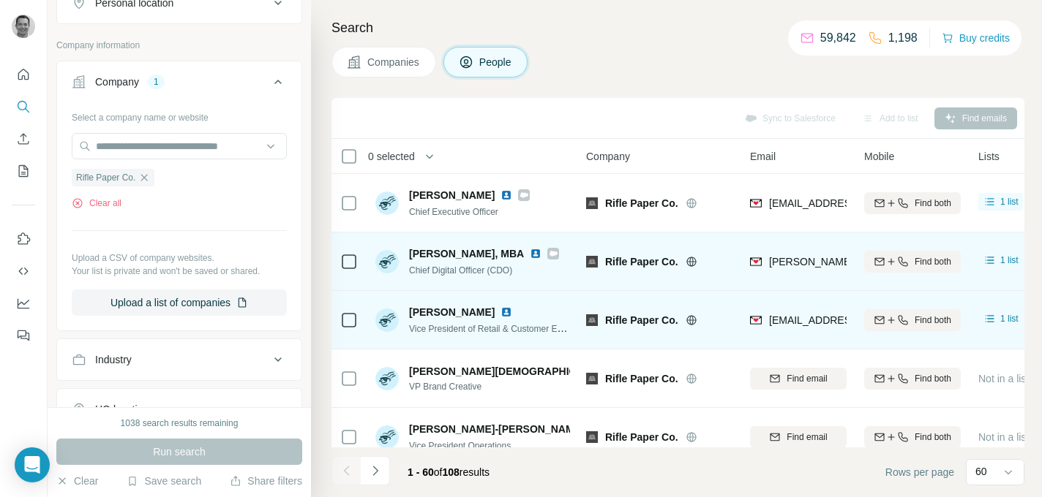
click at [665, 128] on div "Sync to Salesforce Add to list Find emails" at bounding box center [678, 118] width 678 height 26
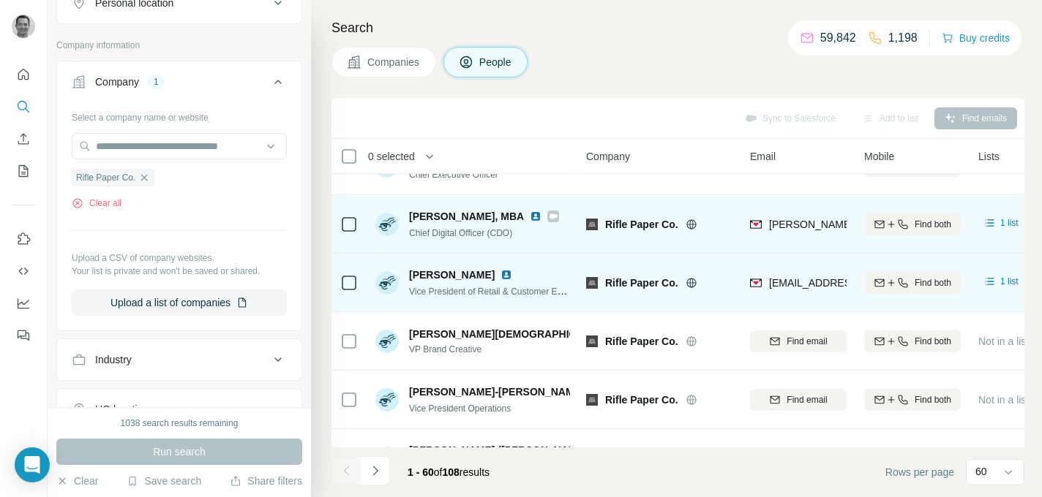
scroll to position [50, 0]
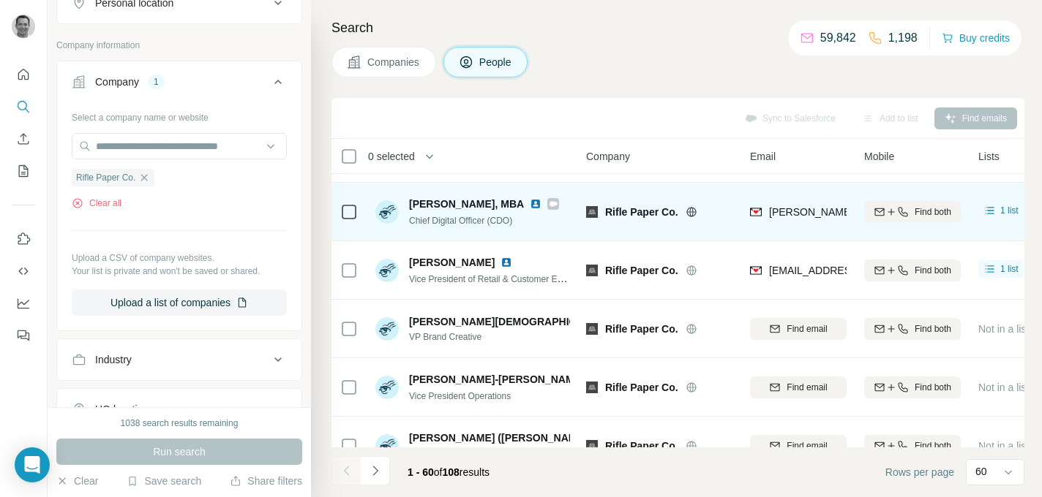
click at [791, 215] on span "[PERSON_NAME][EMAIL_ADDRESS][DOMAIN_NAME]" at bounding box center [897, 212] width 257 height 12
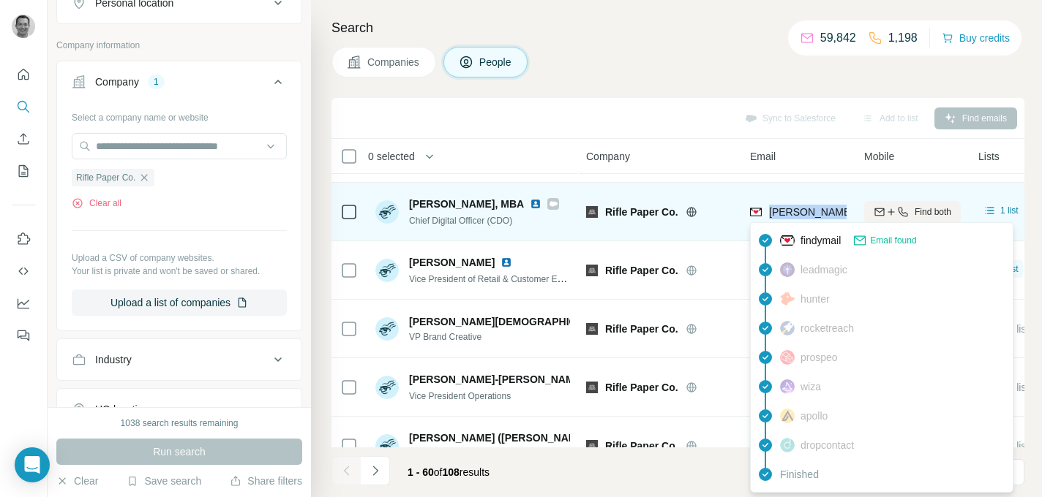
click at [791, 215] on span "[PERSON_NAME][EMAIL_ADDRESS][DOMAIN_NAME]" at bounding box center [897, 212] width 257 height 12
copy tr "[PERSON_NAME][EMAIL_ADDRESS][DOMAIN_NAME]"
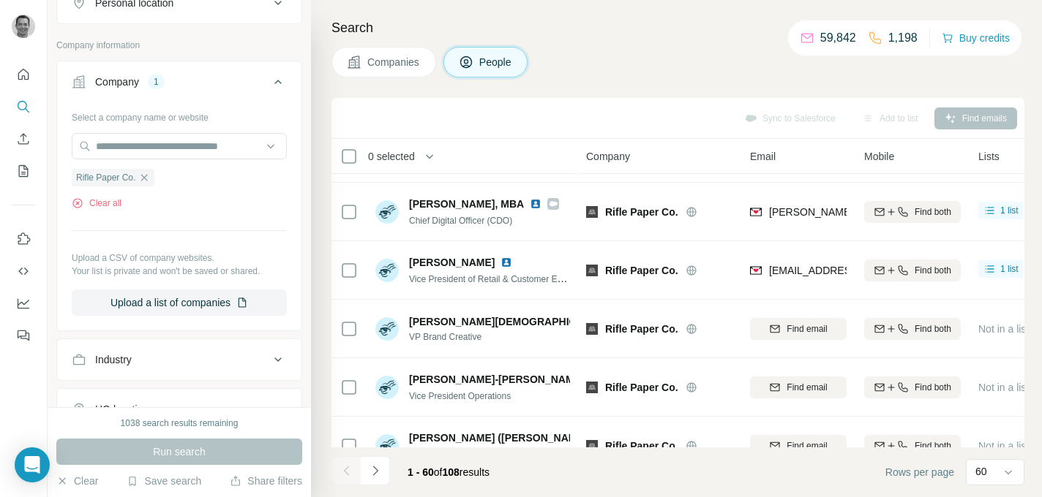
click at [636, 119] on div "Sync to Salesforce Add to list Find emails" at bounding box center [678, 118] width 678 height 26
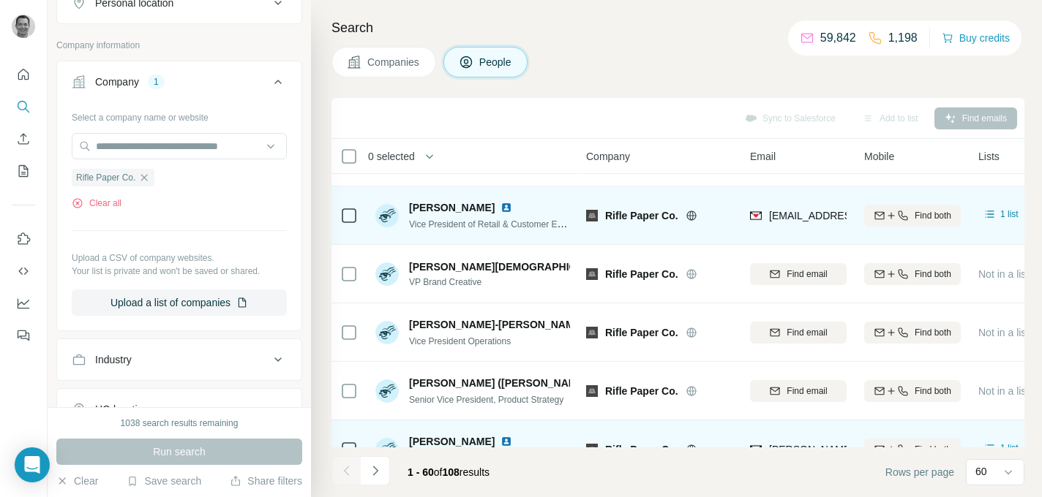
scroll to position [107, 0]
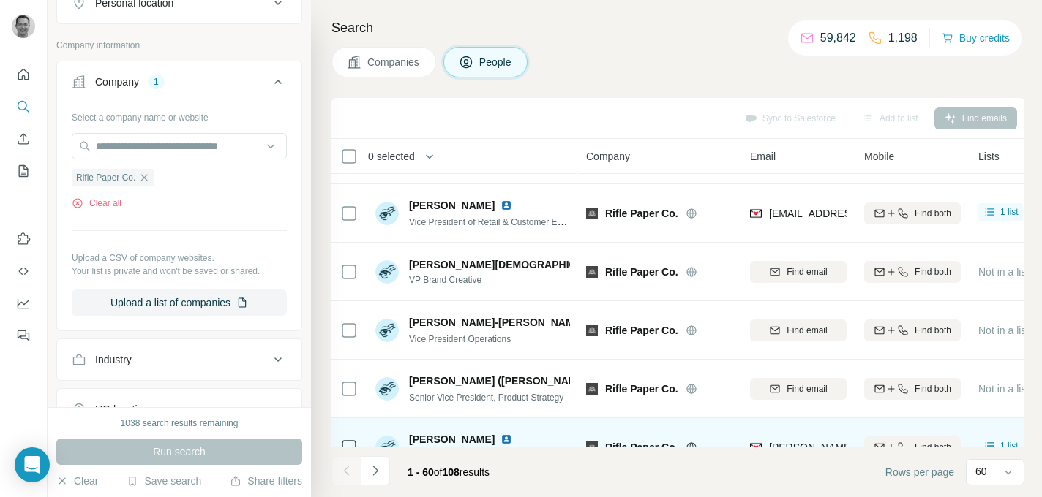
click at [805, 213] on span "[EMAIL_ADDRESS][DOMAIN_NAME]" at bounding box center [855, 214] width 173 height 12
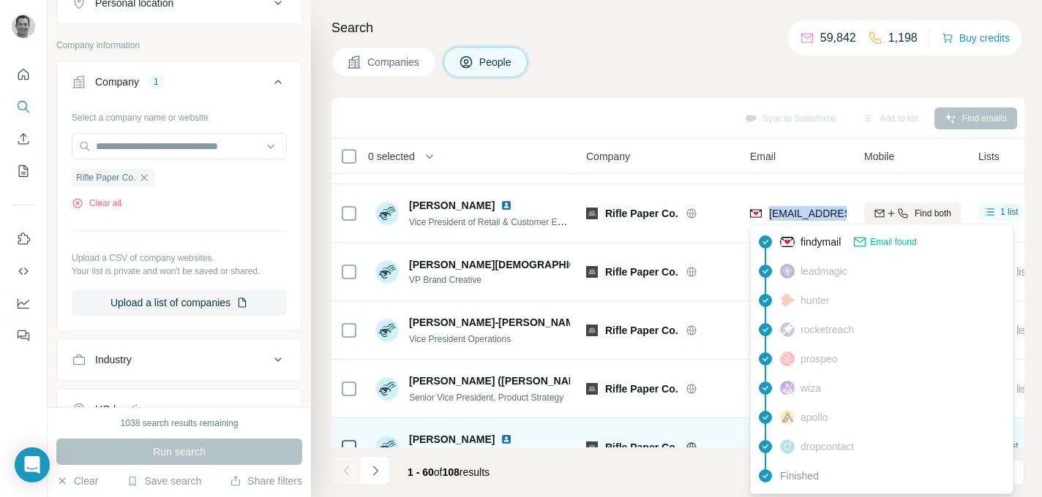
click at [805, 213] on span "[EMAIL_ADDRESS][DOMAIN_NAME]" at bounding box center [855, 214] width 173 height 12
click at [687, 124] on div "Sync to Salesforce Add to list Find emails" at bounding box center [678, 118] width 678 height 26
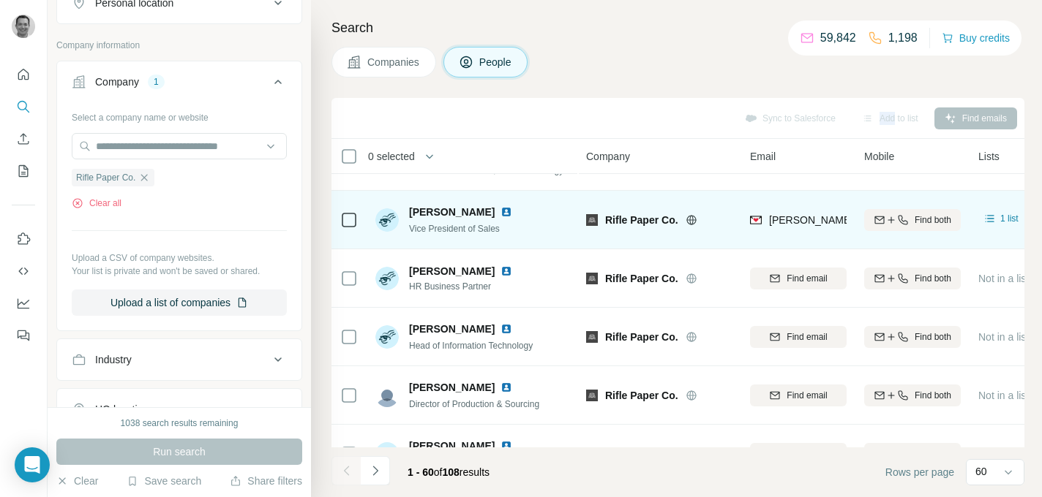
scroll to position [339, 0]
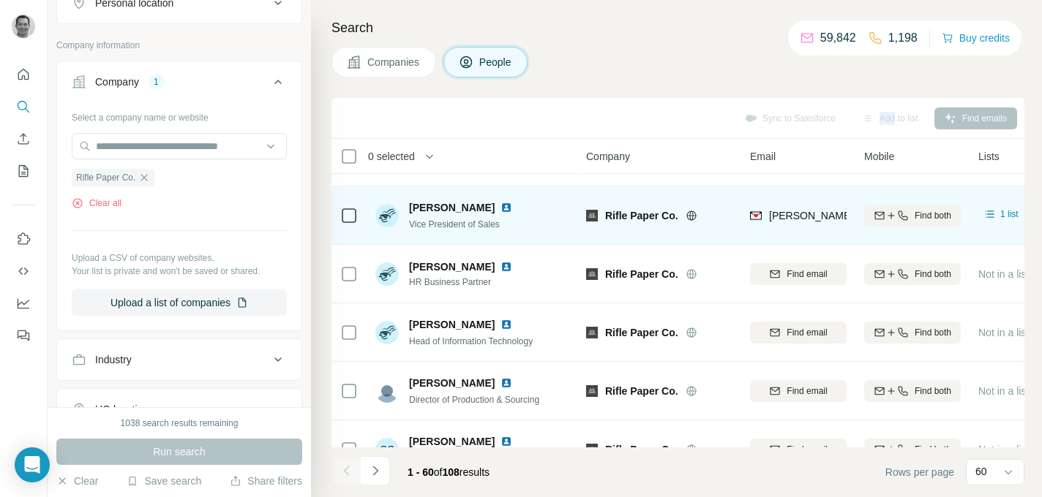
click at [805, 214] on span "[PERSON_NAME][EMAIL_ADDRESS][PERSON_NAME][DOMAIN_NAME]" at bounding box center [940, 216] width 342 height 12
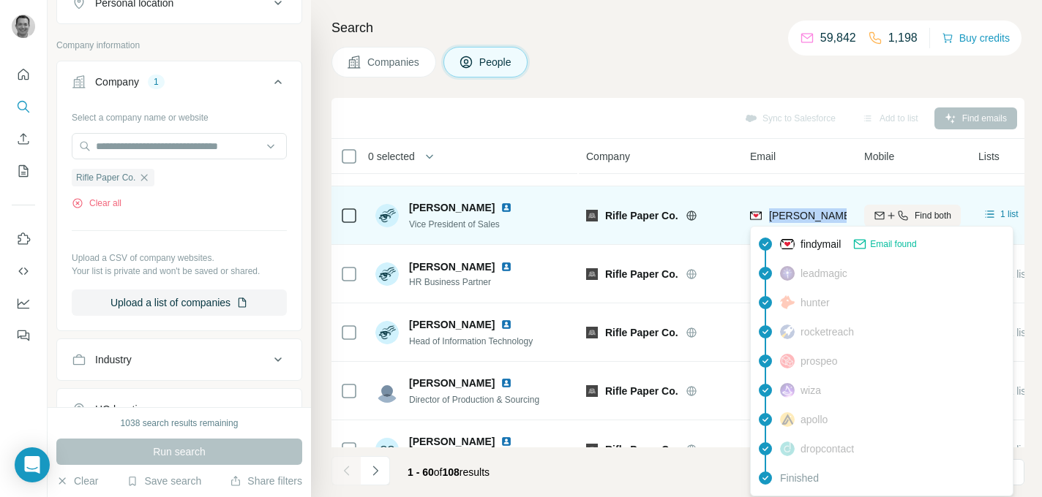
click at [805, 214] on span "[PERSON_NAME][EMAIL_ADDRESS][PERSON_NAME][DOMAIN_NAME]" at bounding box center [940, 216] width 342 height 12
click at [814, 214] on span "[PERSON_NAME][EMAIL_ADDRESS][PERSON_NAME][DOMAIN_NAME]" at bounding box center [940, 216] width 342 height 12
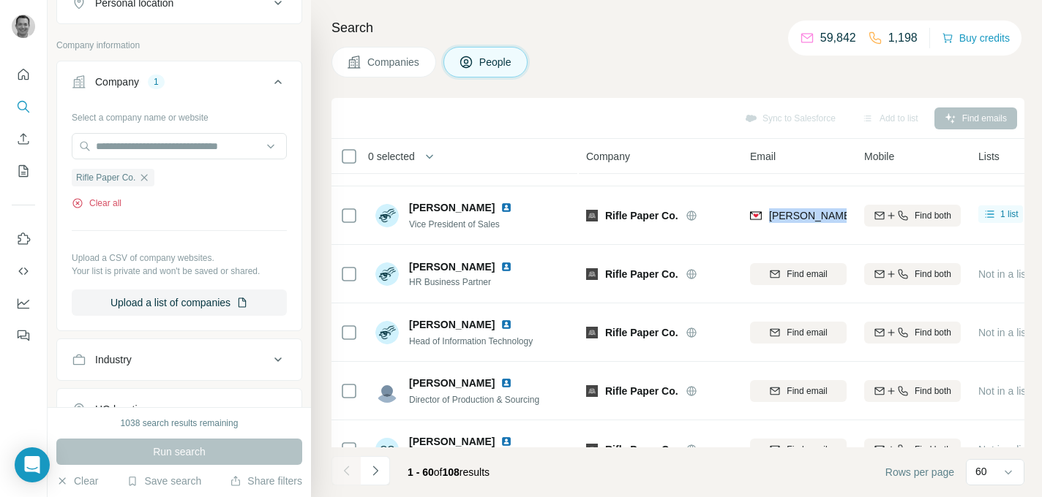
click at [107, 206] on button "Clear all" at bounding box center [97, 203] width 50 height 13
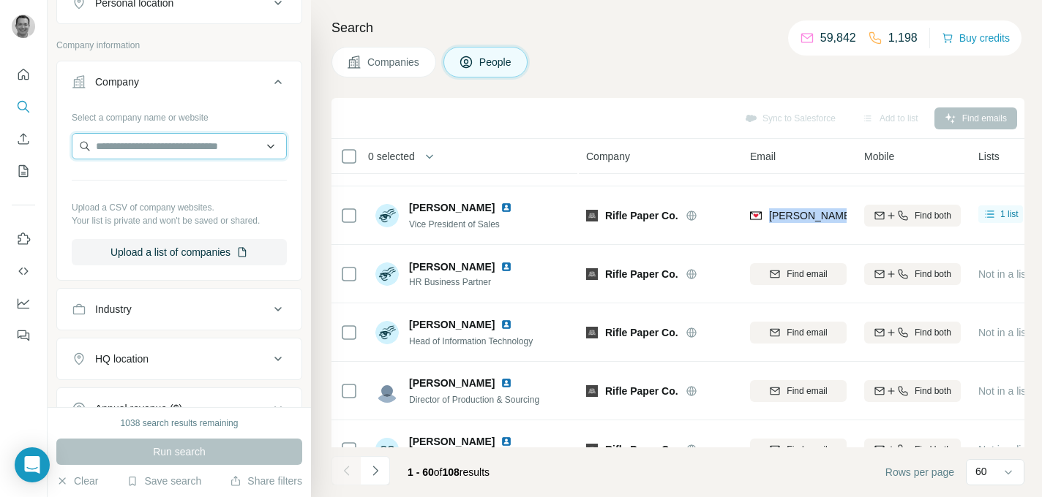
click at [110, 143] on input "text" at bounding box center [179, 146] width 215 height 26
paste input "**********"
type input "**********"
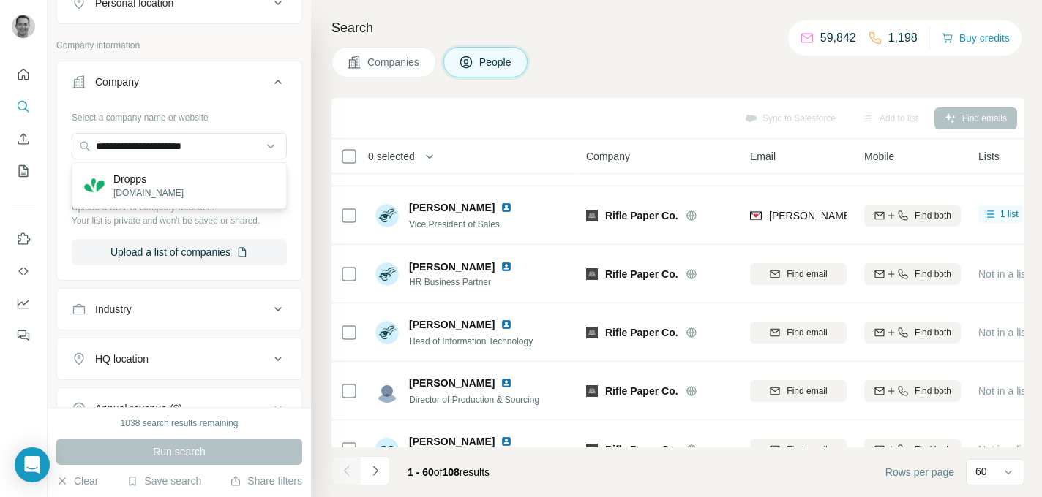
click at [123, 180] on p "Dropps" at bounding box center [148, 179] width 70 height 15
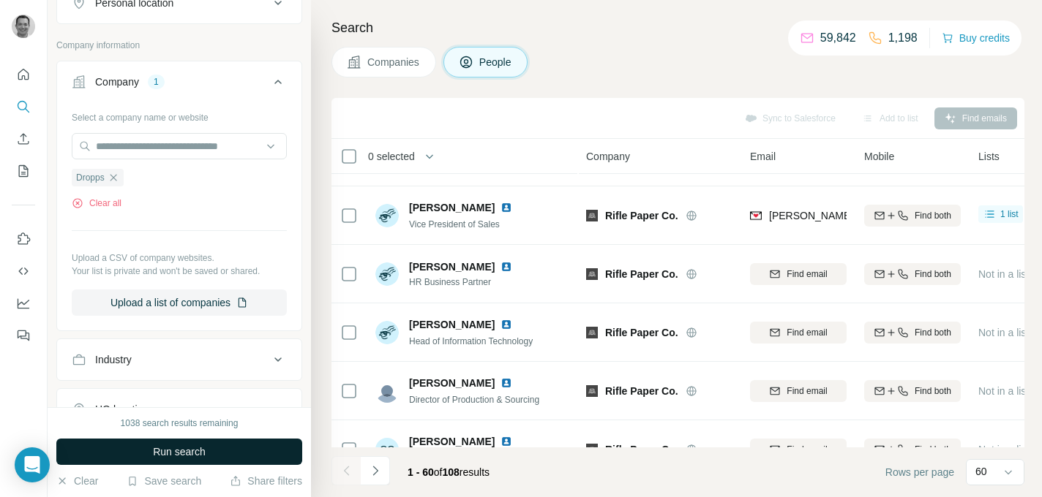
click at [168, 447] on span "Run search" at bounding box center [179, 452] width 53 height 15
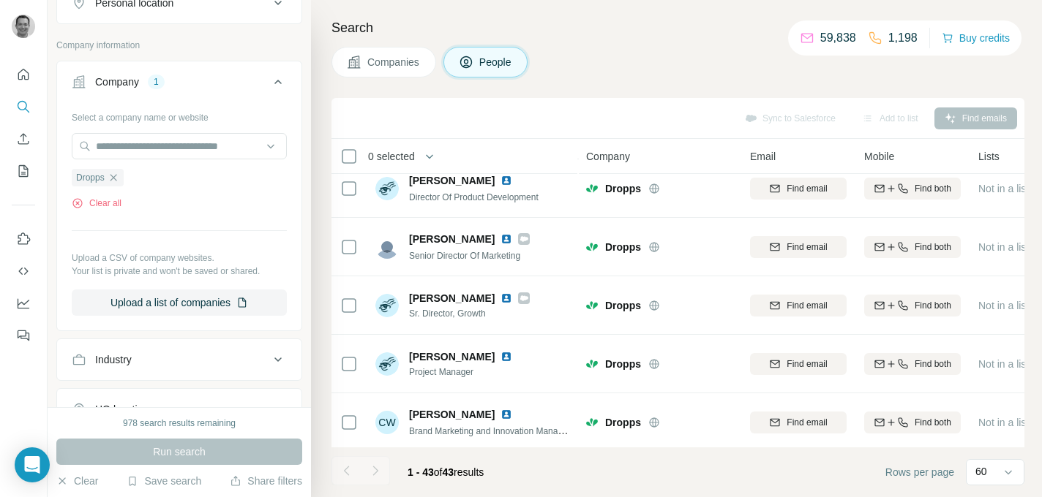
scroll to position [848, 0]
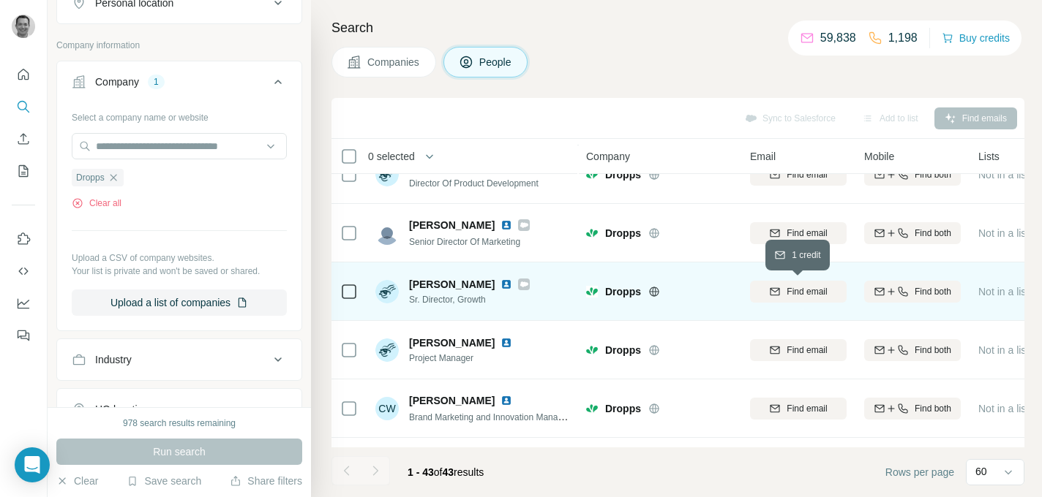
click at [782, 293] on div "Find email" at bounding box center [798, 291] width 97 height 13
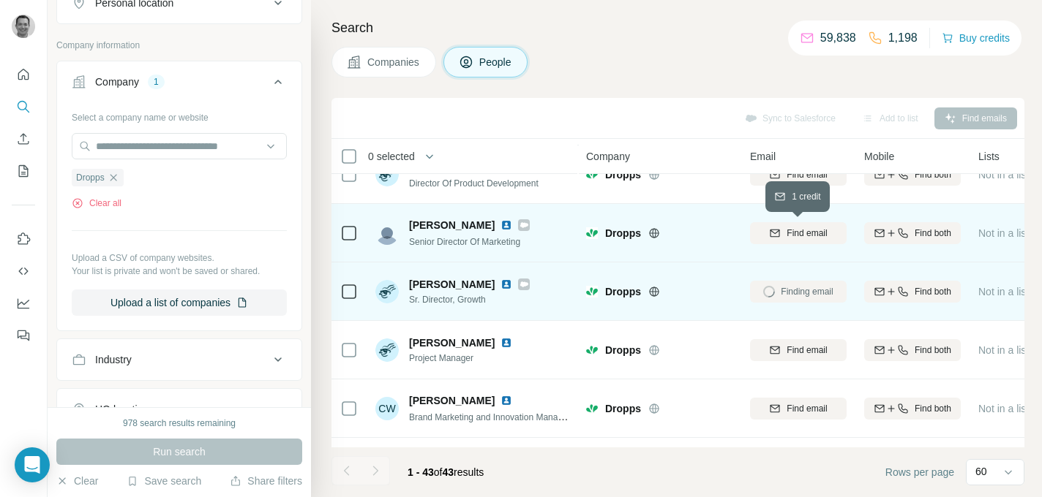
click at [781, 237] on div "Find email" at bounding box center [798, 233] width 97 height 13
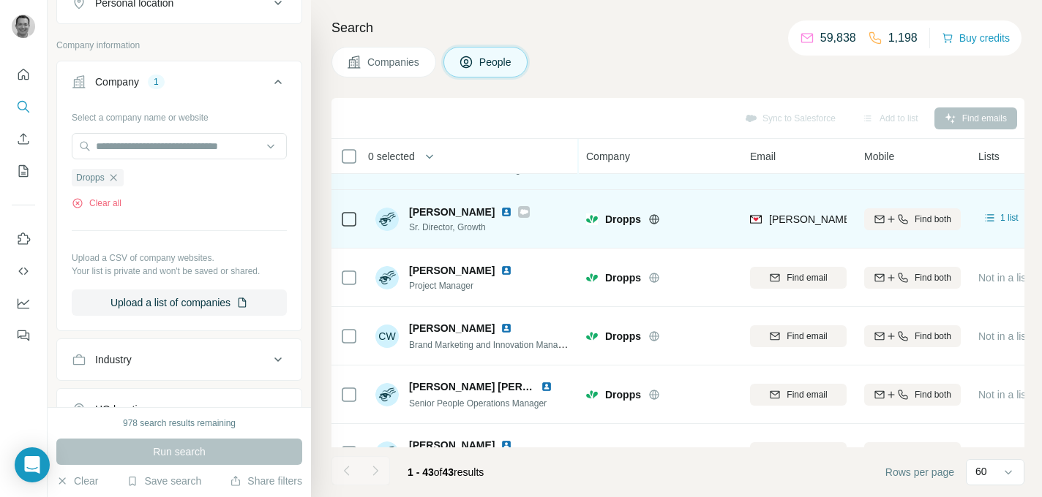
scroll to position [928, 0]
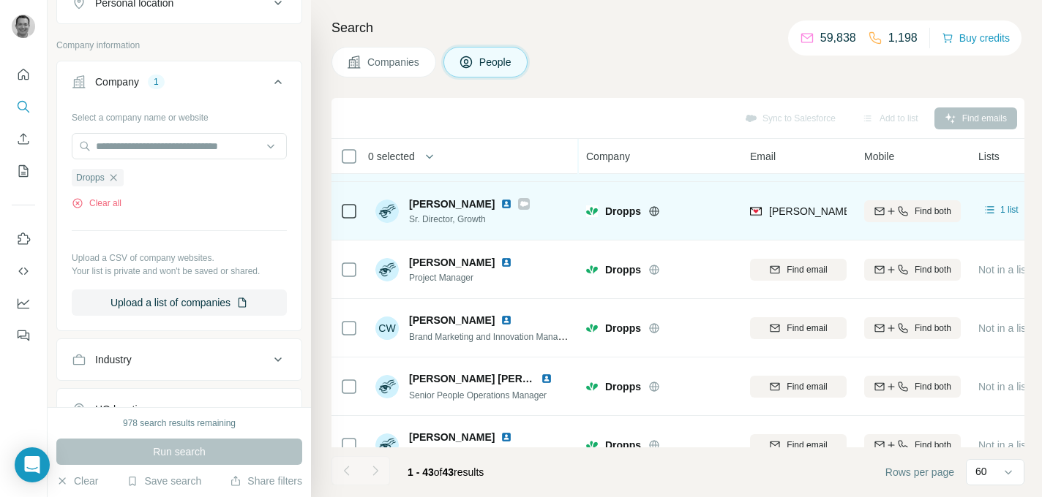
click at [806, 208] on span "[PERSON_NAME][EMAIL_ADDRESS][PERSON_NAME][PERSON_NAME][DOMAIN_NAME]" at bounding box center [982, 212] width 426 height 12
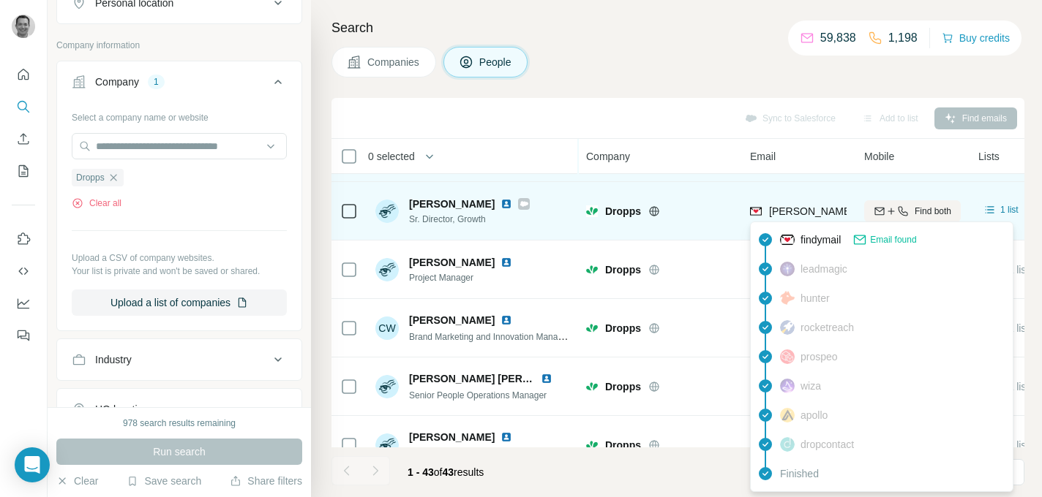
click at [806, 208] on span "[PERSON_NAME][EMAIL_ADDRESS][PERSON_NAME][PERSON_NAME][DOMAIN_NAME]" at bounding box center [982, 212] width 426 height 12
